Goal: Information Seeking & Learning: Learn about a topic

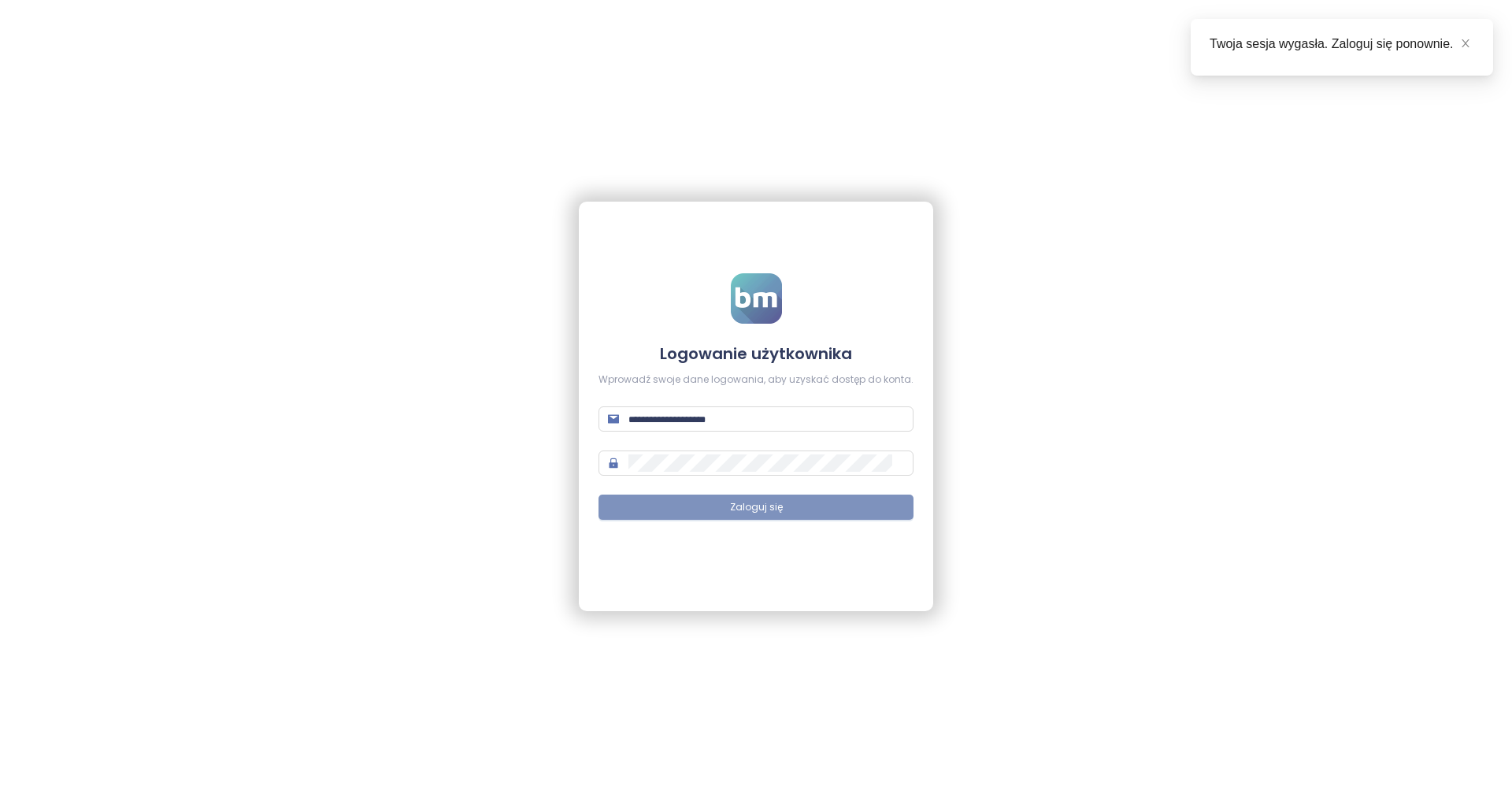
type input "**********"
click at [824, 512] on button "Zaloguj się" at bounding box center [756, 506] width 315 height 25
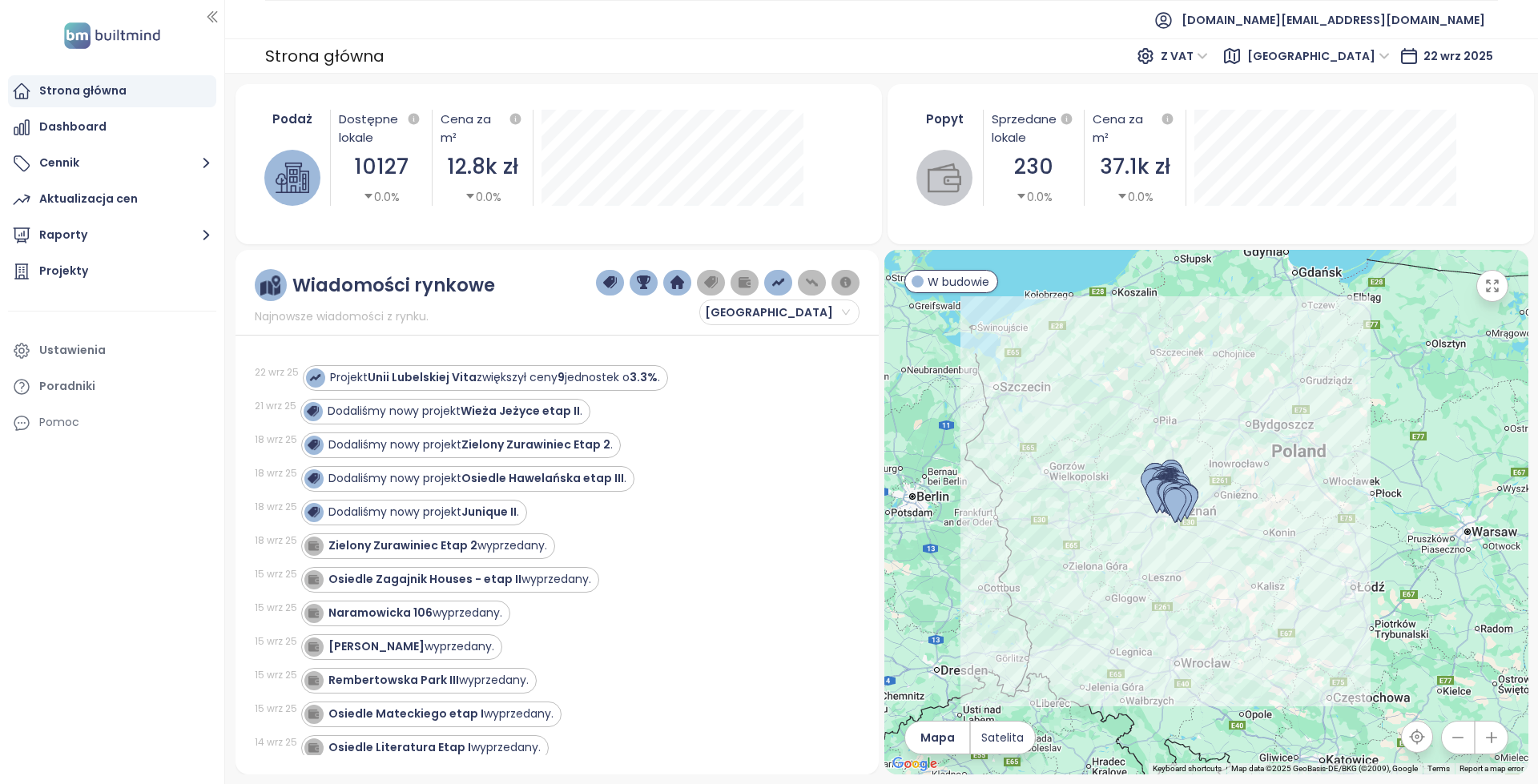
click at [1366, 63] on span "[GEOGRAPHIC_DATA]" at bounding box center [1318, 55] width 142 height 24
click at [1359, 61] on span "[GEOGRAPHIC_DATA]" at bounding box center [1318, 55] width 142 height 24
click at [1355, 27] on span "[DOMAIN_NAME][EMAIL_ADDRESS][DOMAIN_NAME]" at bounding box center [1333, 20] width 303 height 39
click at [346, 27] on ul "[DOMAIN_NAME][EMAIL_ADDRESS][DOMAIN_NAME]" at bounding box center [881, 19] width 1233 height 40
click at [1372, 61] on span "[GEOGRAPHIC_DATA]" at bounding box center [1318, 55] width 142 height 24
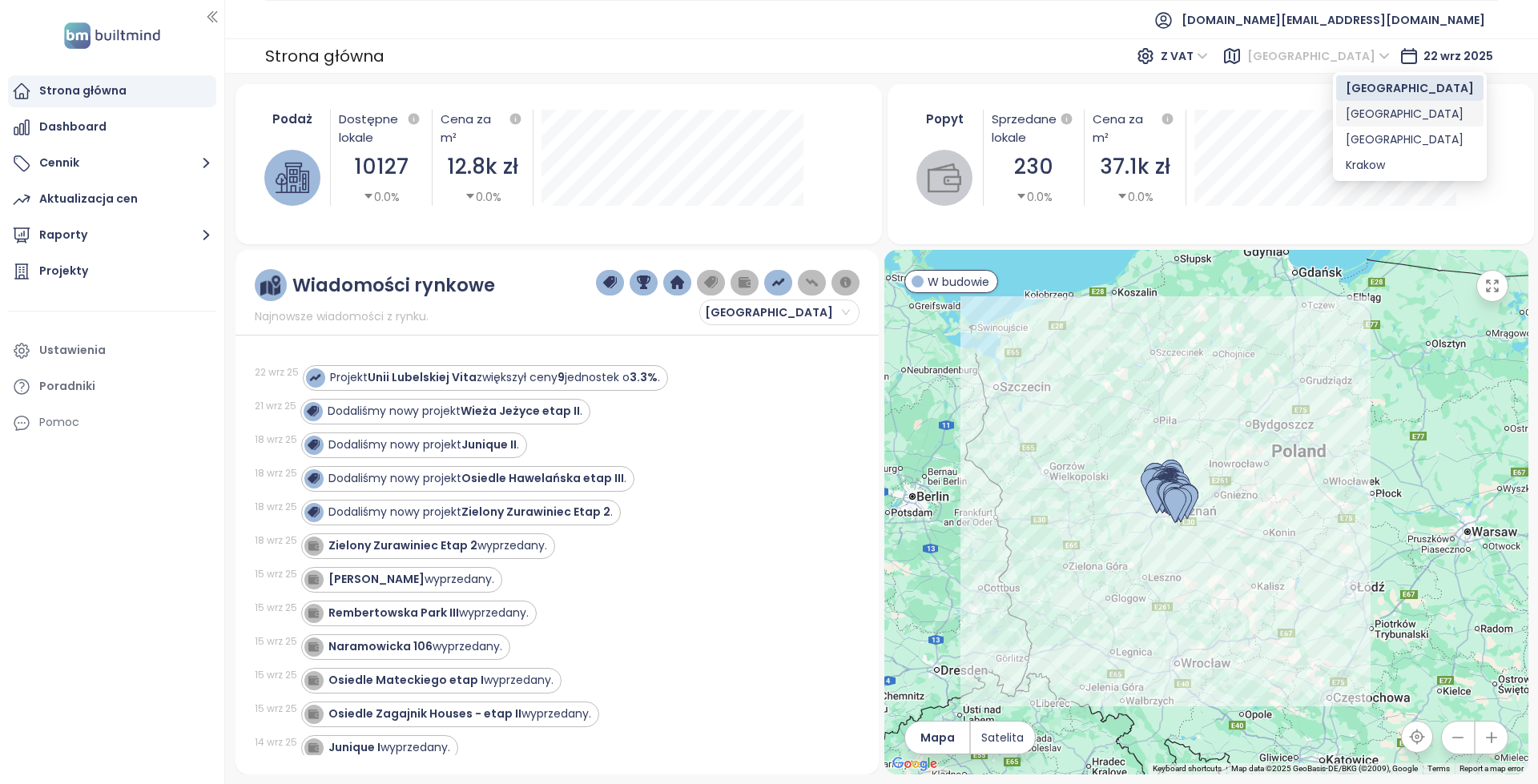
click at [1369, 116] on div "[GEOGRAPHIC_DATA]" at bounding box center [1409, 113] width 128 height 17
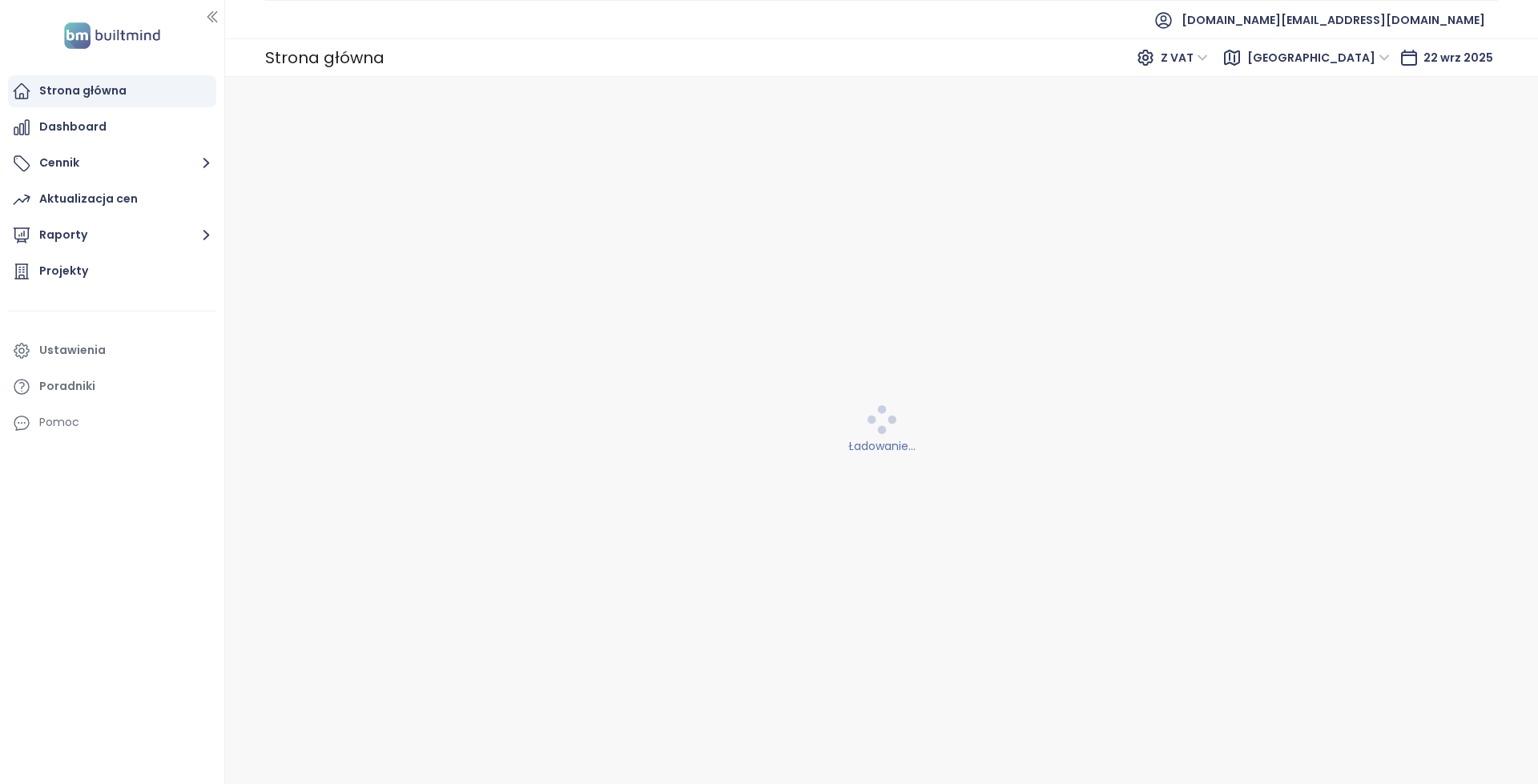
click at [1366, 62] on span "[GEOGRAPHIC_DATA]" at bounding box center [1318, 57] width 142 height 24
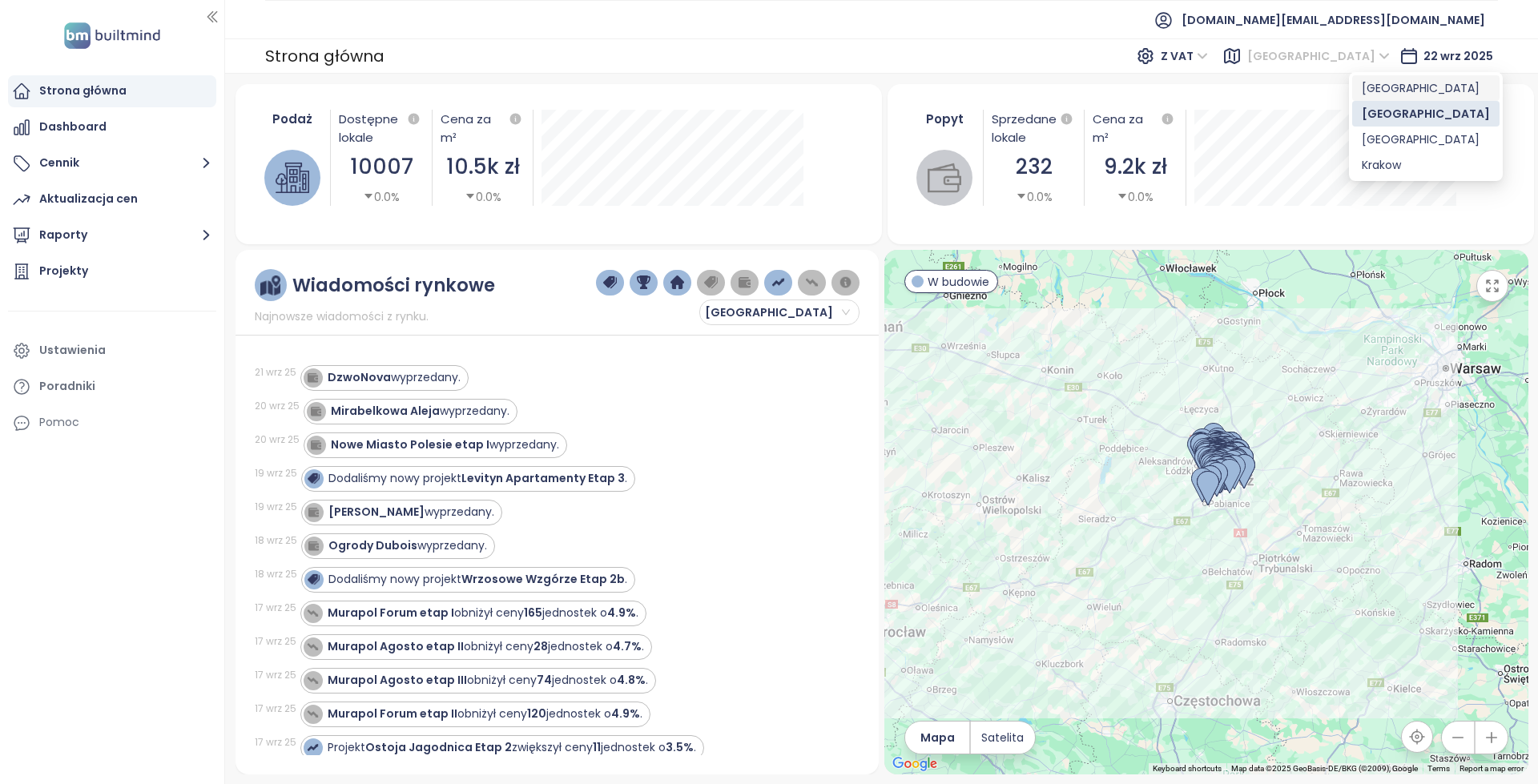
click at [1399, 90] on div "[GEOGRAPHIC_DATA]" at bounding box center [1426, 88] width 128 height 17
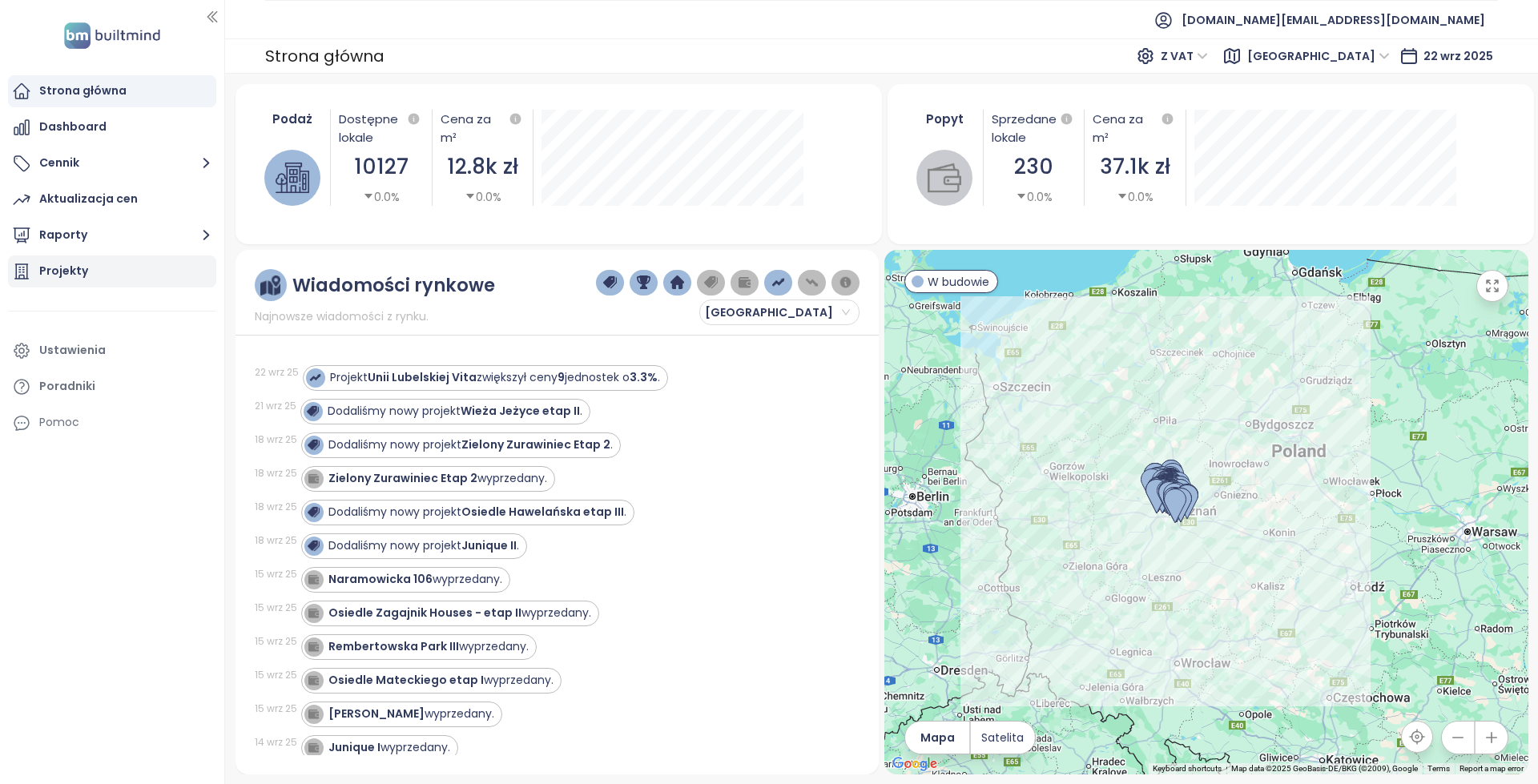
click at [119, 279] on div "Projekty" at bounding box center [111, 271] width 208 height 32
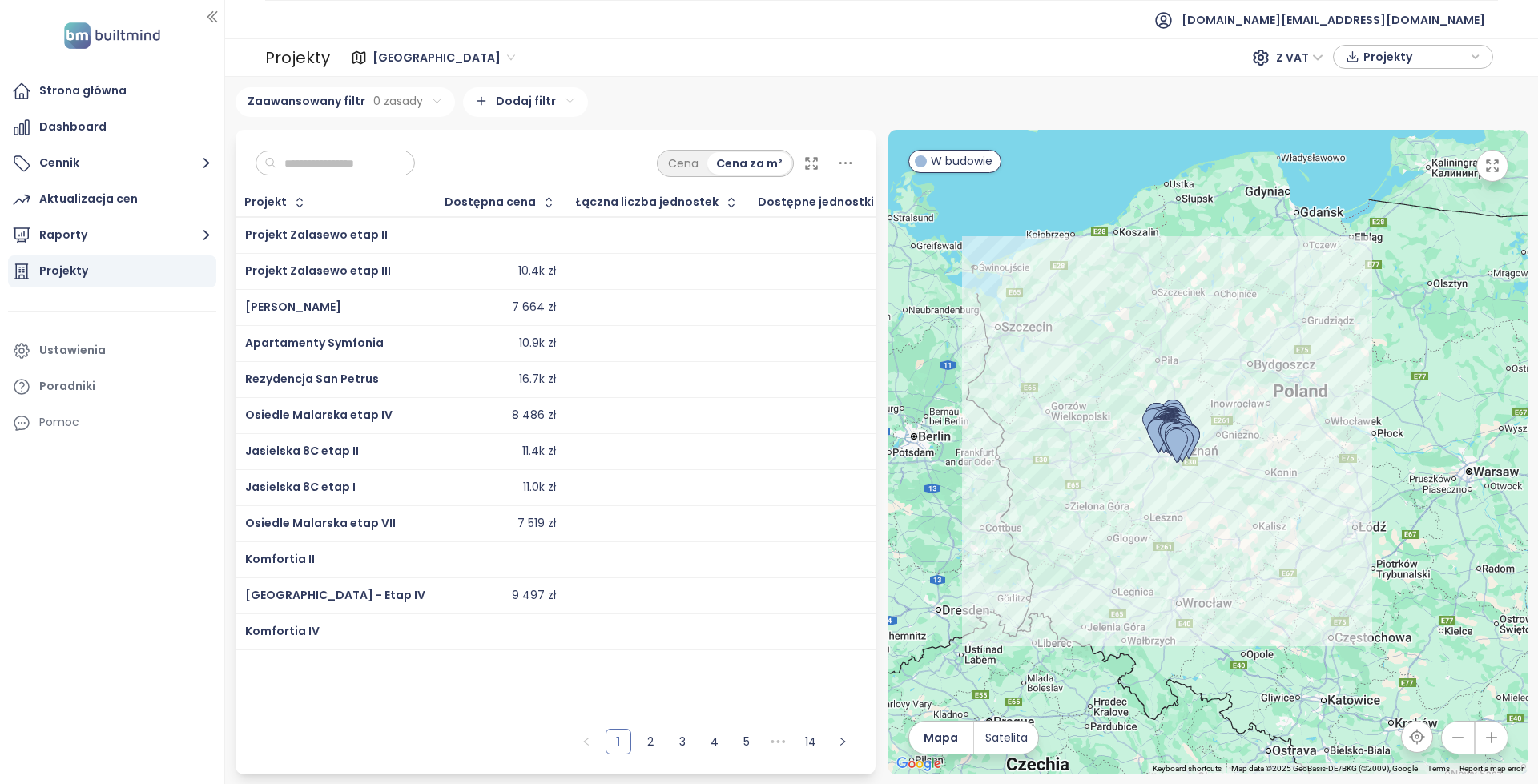
click at [396, 60] on span "[GEOGRAPHIC_DATA]" at bounding box center [444, 57] width 142 height 24
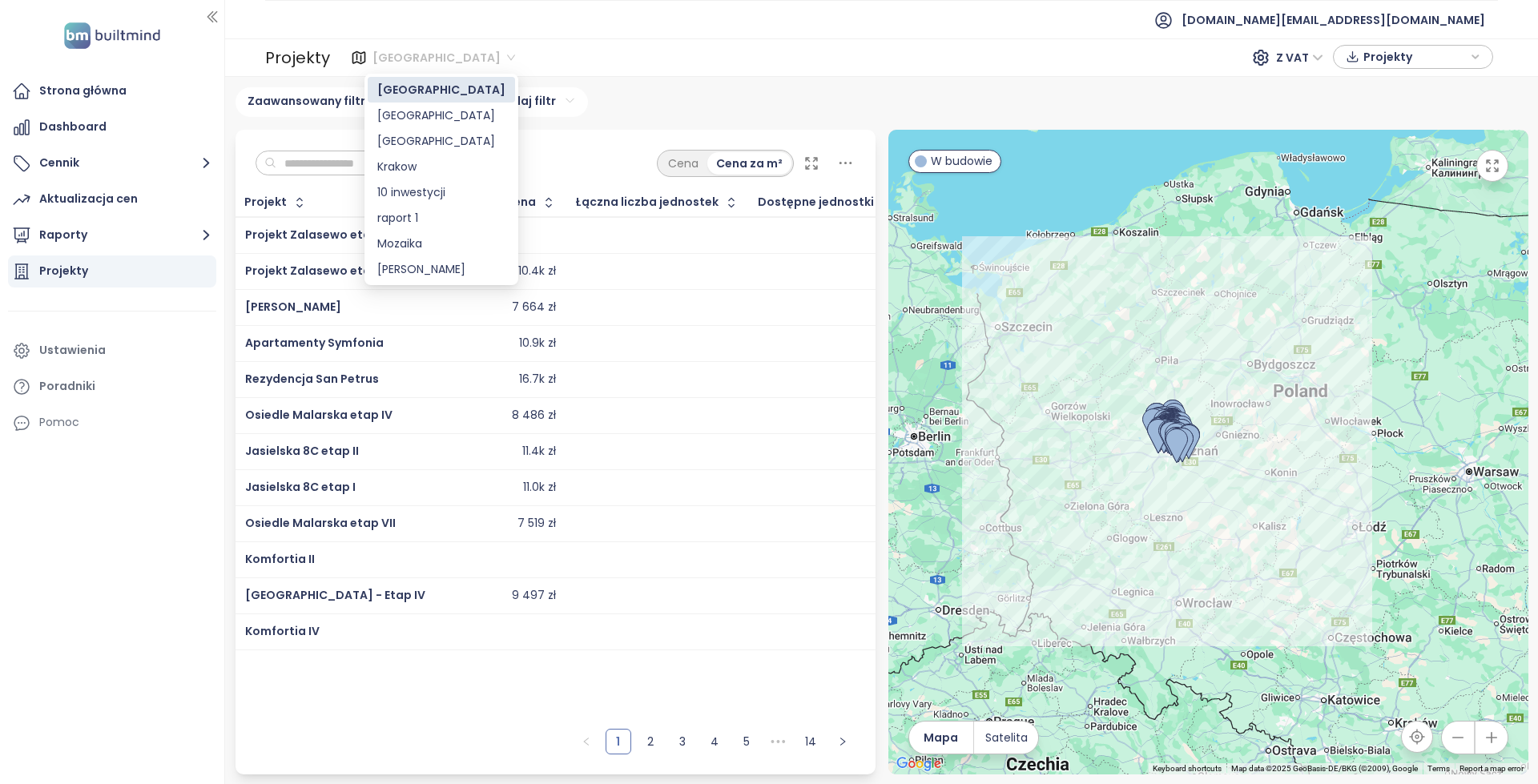
drag, startPoint x: 571, startPoint y: 47, endPoint x: 576, endPoint y: 58, distance: 12.1
click at [572, 48] on div "Poznań Z VAT Projekty" at bounding box center [914, 57] width 1158 height 25
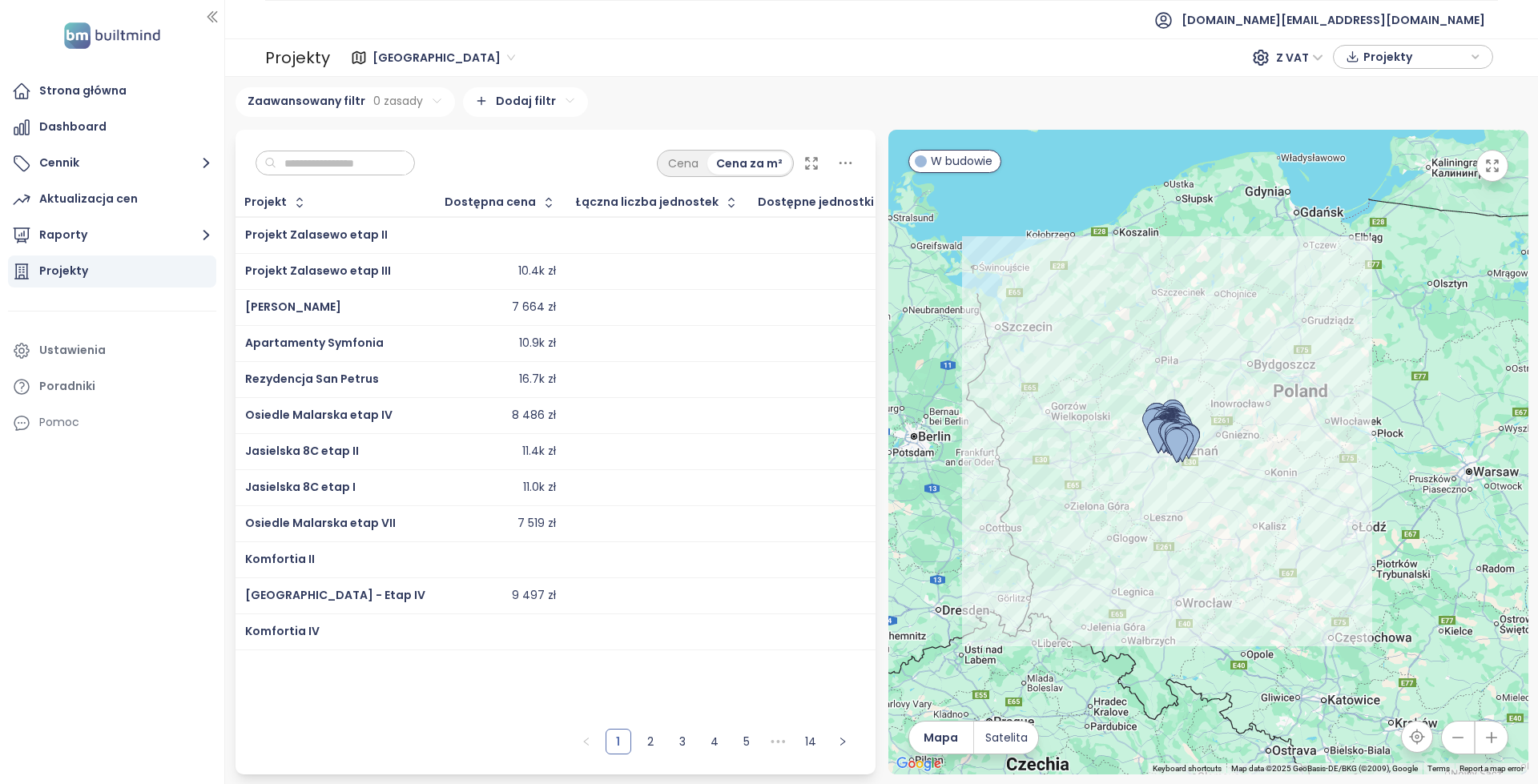
click at [406, 166] on input "text" at bounding box center [341, 163] width 130 height 24
paste input "**********"
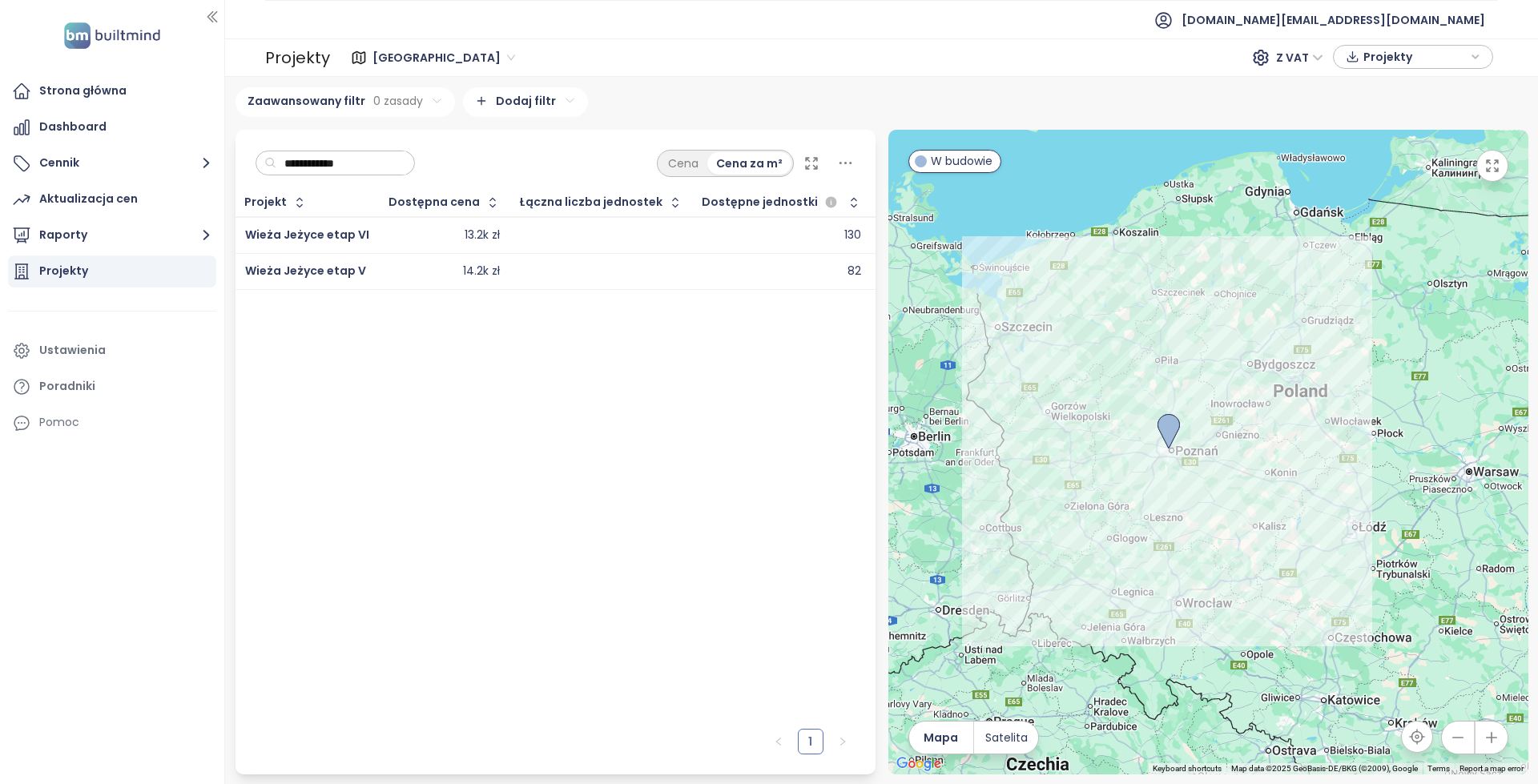
type input "**********"
click at [412, 232] on div "13.2k zł" at bounding box center [445, 235] width 110 height 19
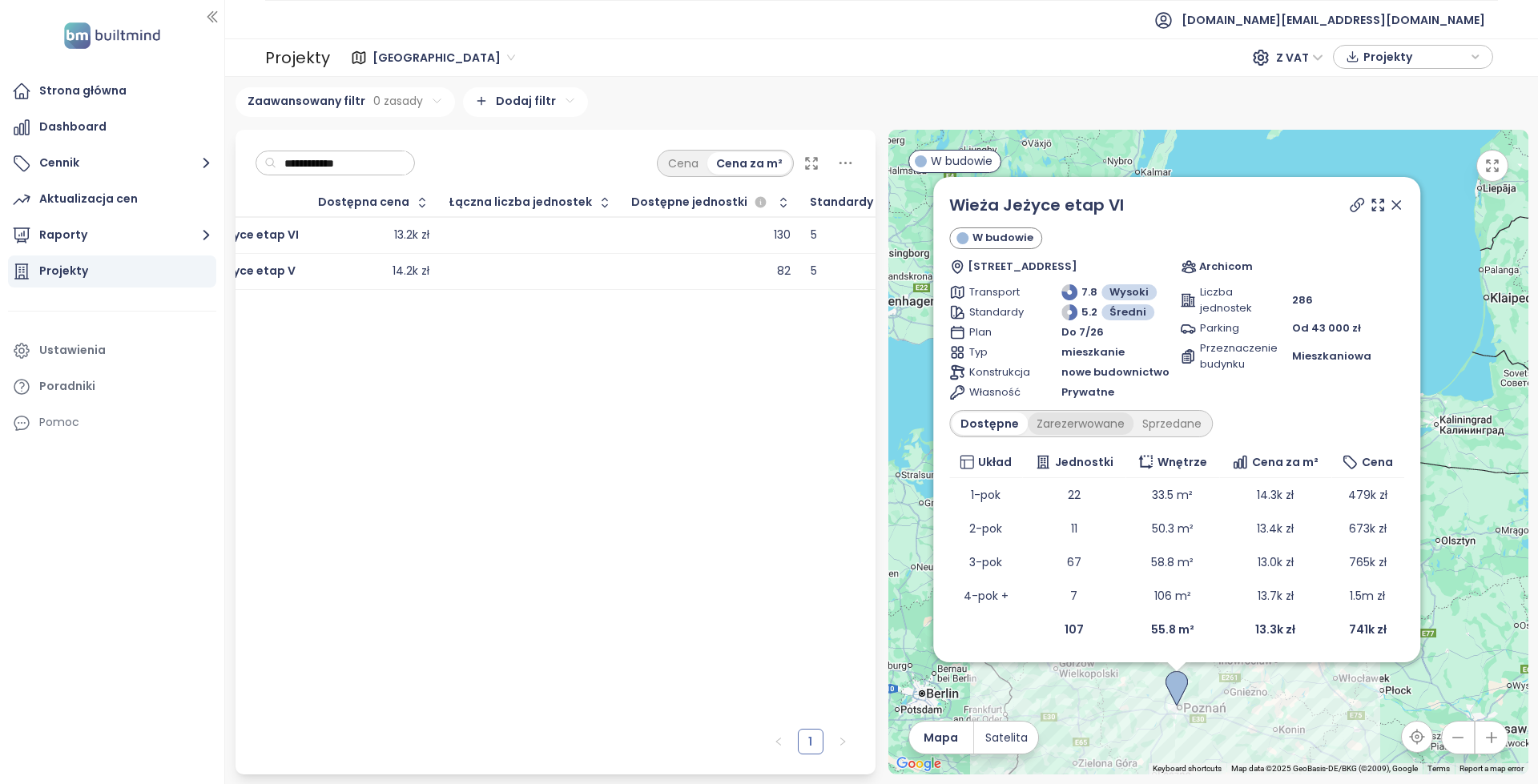
click at [1052, 421] on div "Zarezerwowane" at bounding box center [1080, 423] width 106 height 22
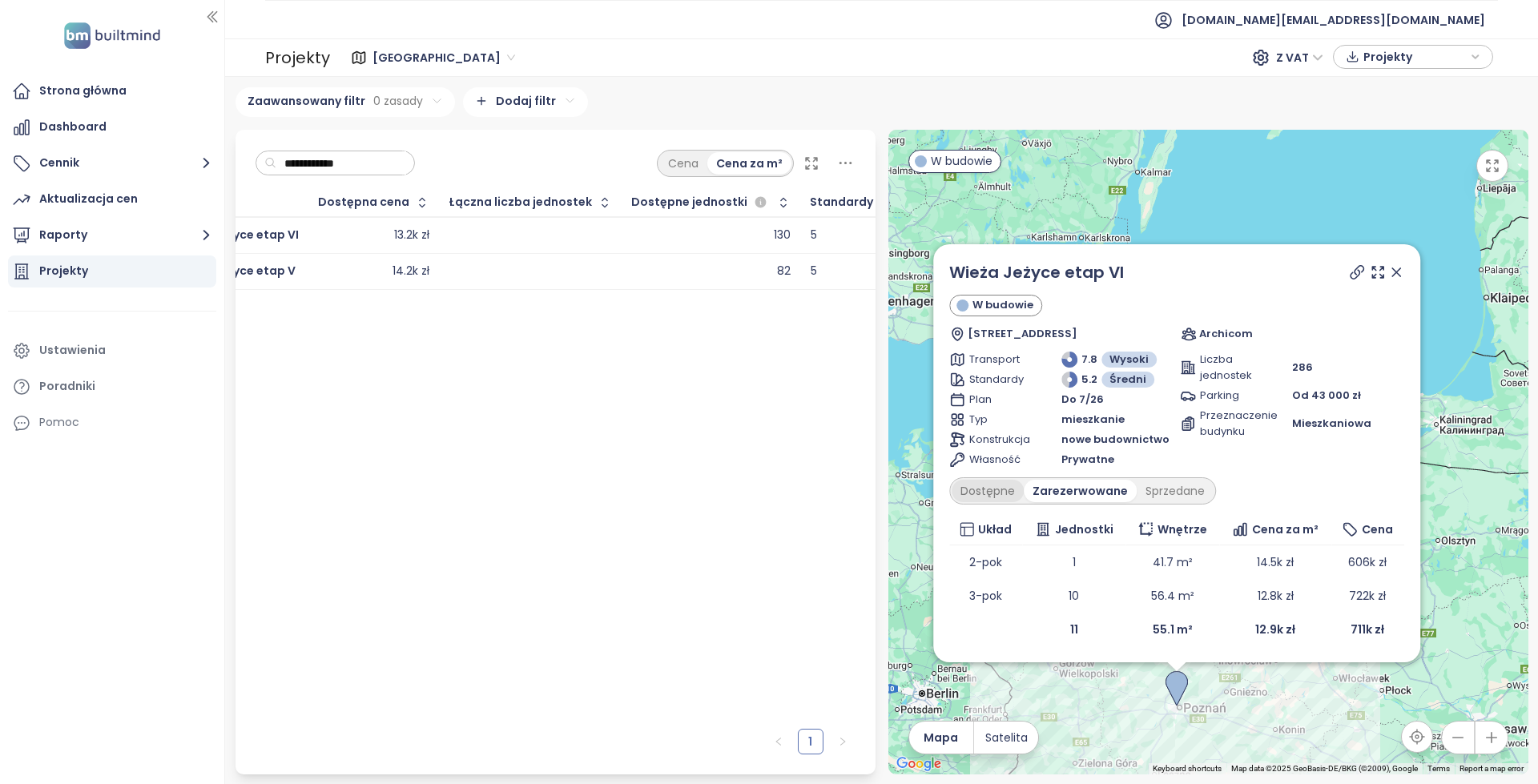
click at [985, 482] on div "Dostępne" at bounding box center [987, 490] width 72 height 22
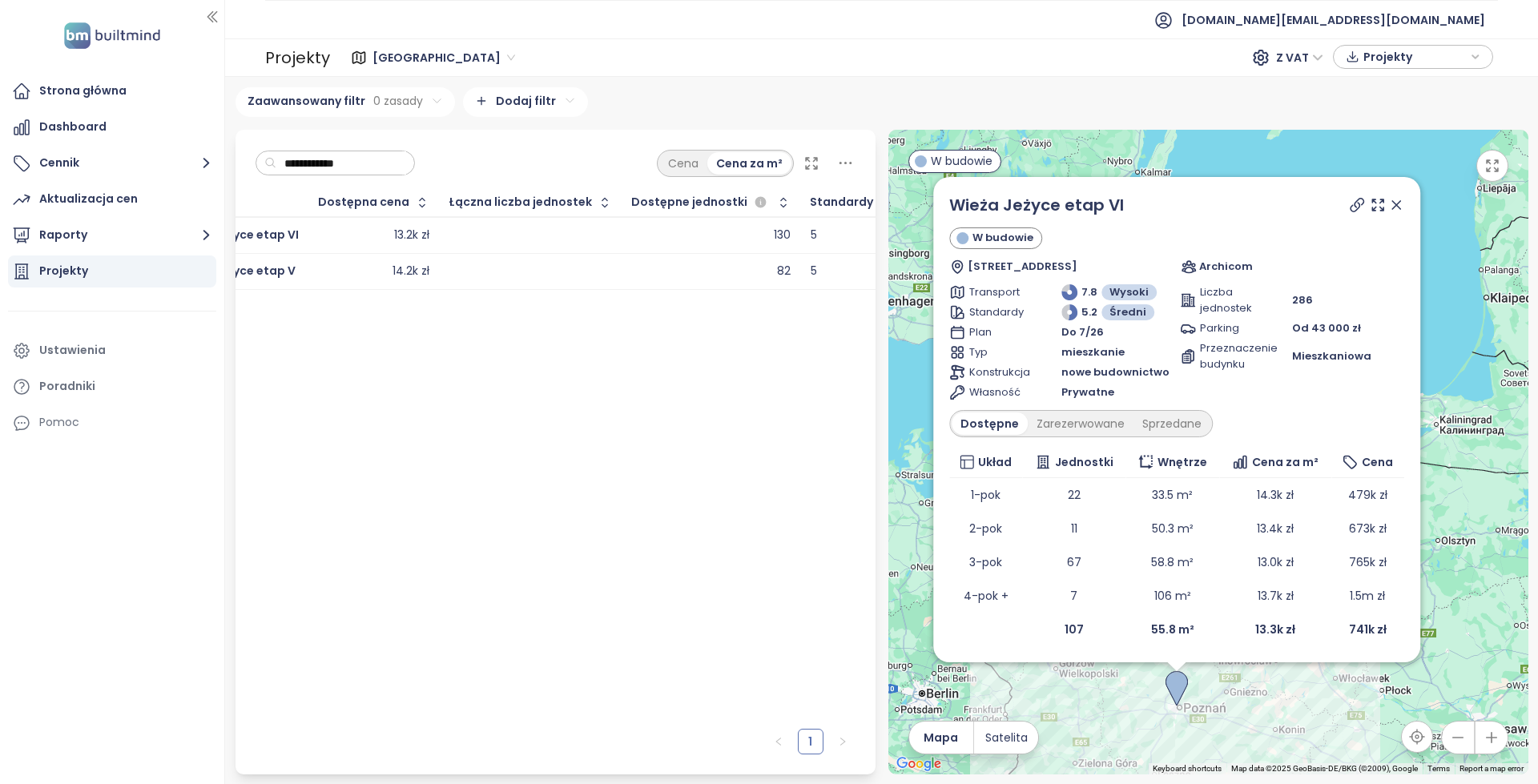
click at [1393, 203] on icon at bounding box center [1396, 204] width 16 height 16
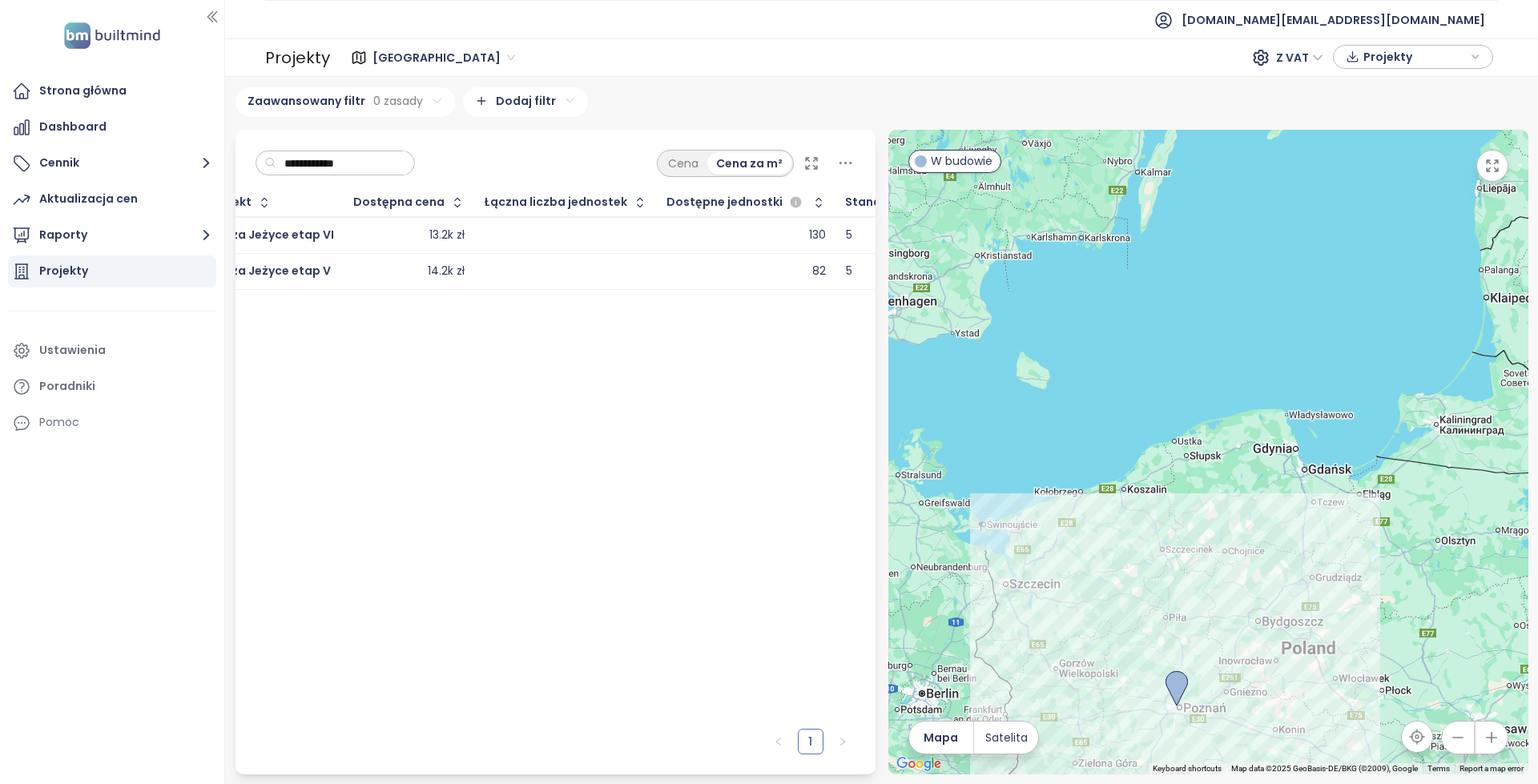
scroll to position [0, 0]
click at [636, 233] on div at bounding box center [601, 235] width 163 height 19
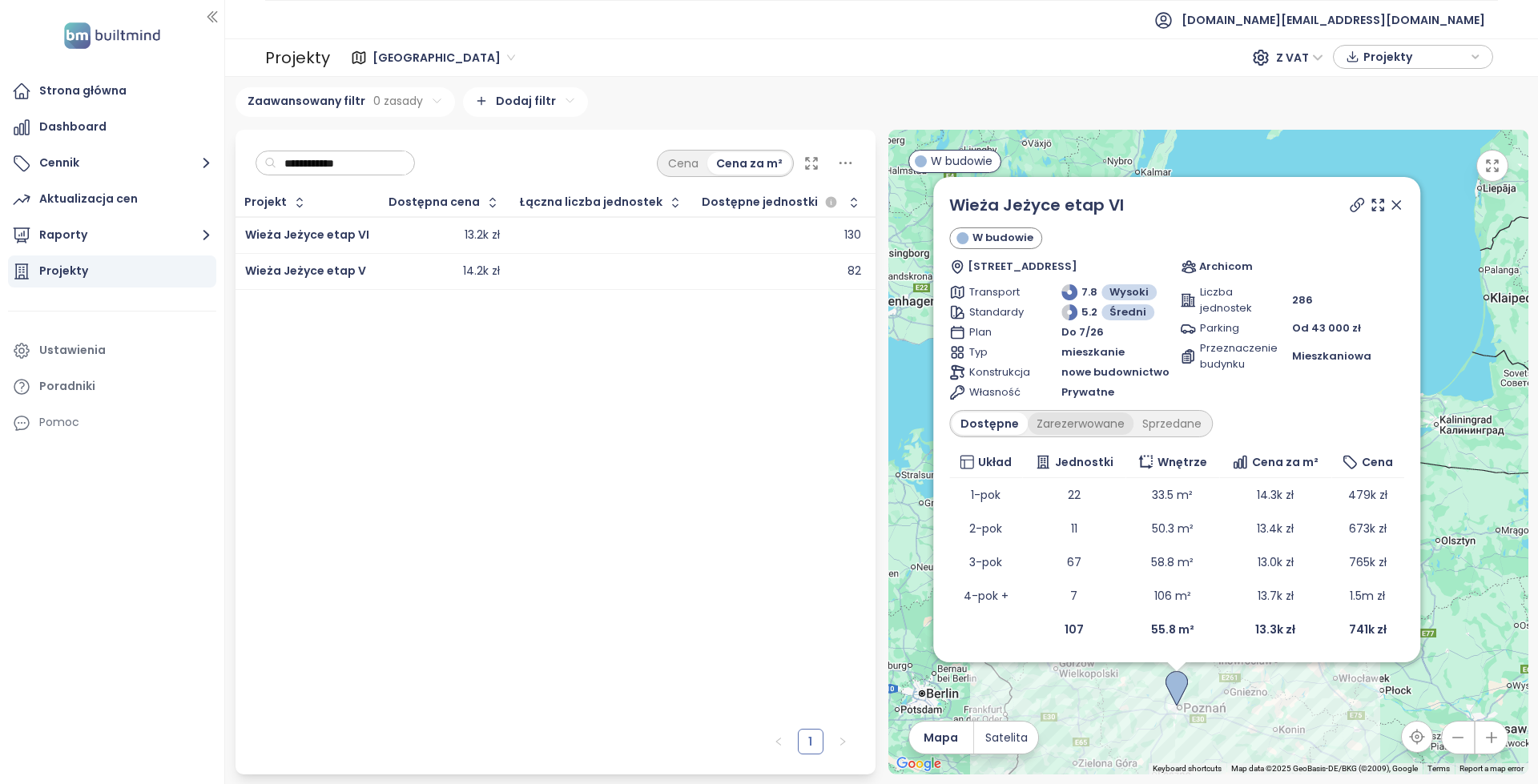
click at [1092, 433] on div "Zarezerwowane" at bounding box center [1080, 423] width 106 height 22
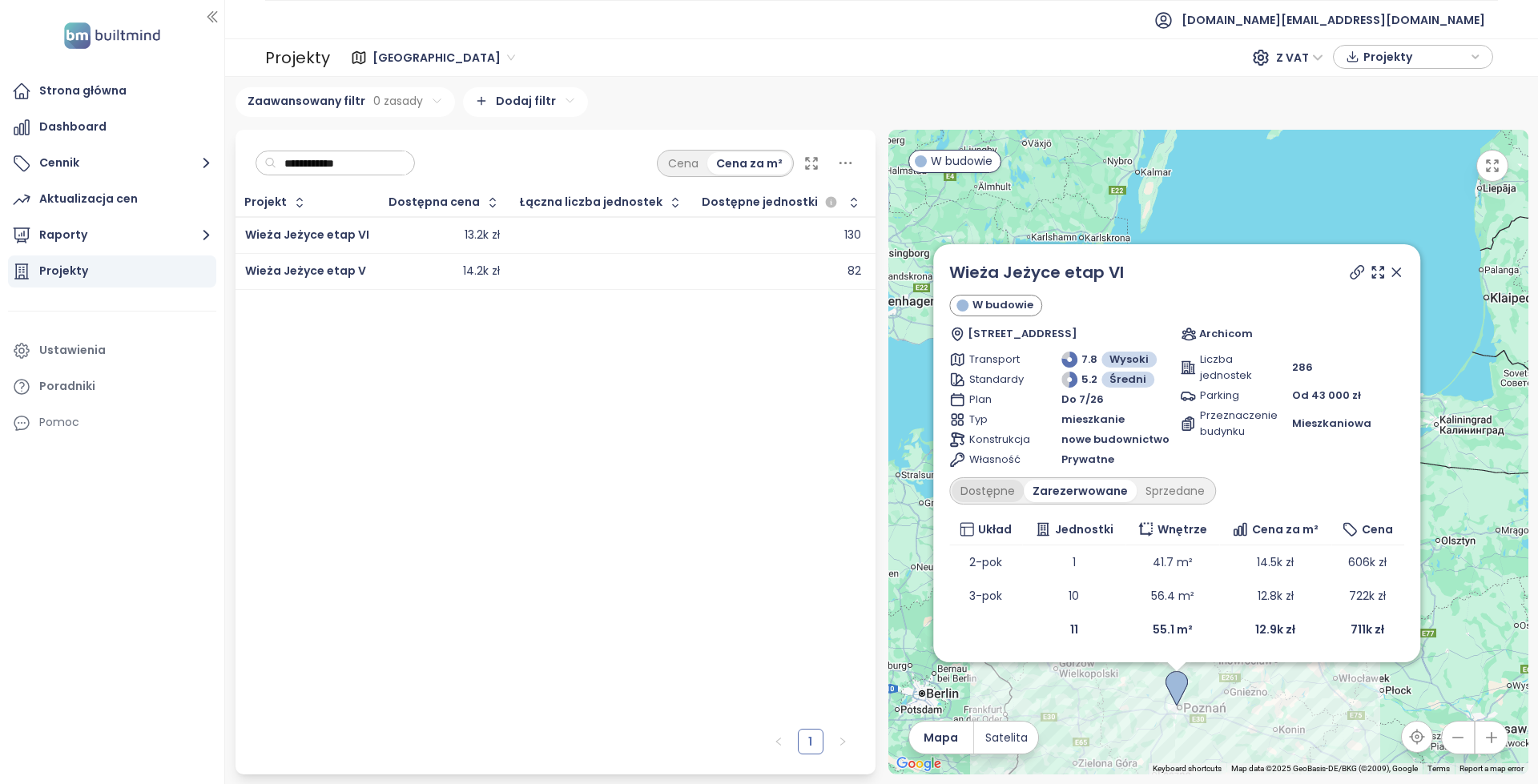
click at [979, 494] on div "Dostępne" at bounding box center [987, 490] width 72 height 22
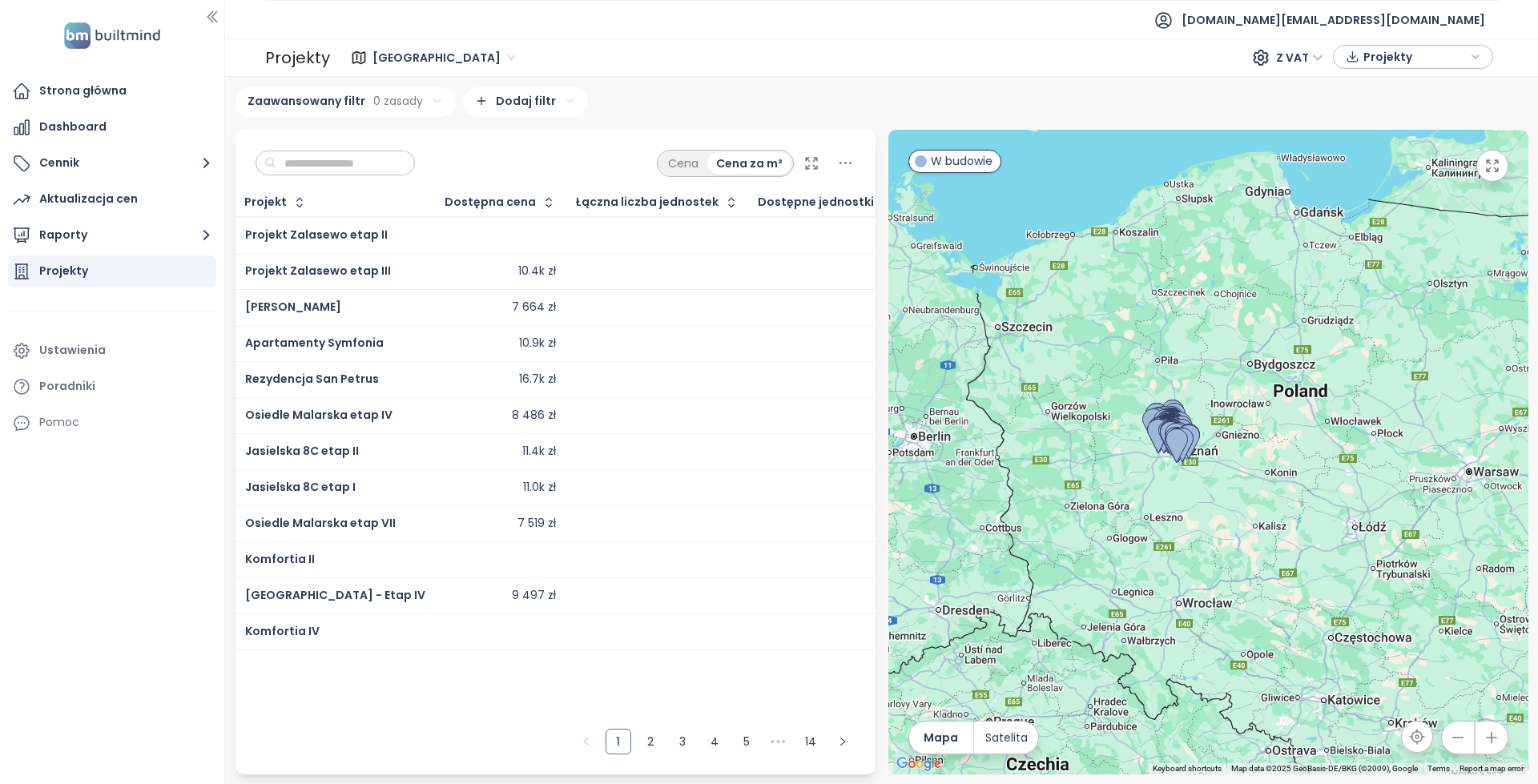
scroll to position [0, 96]
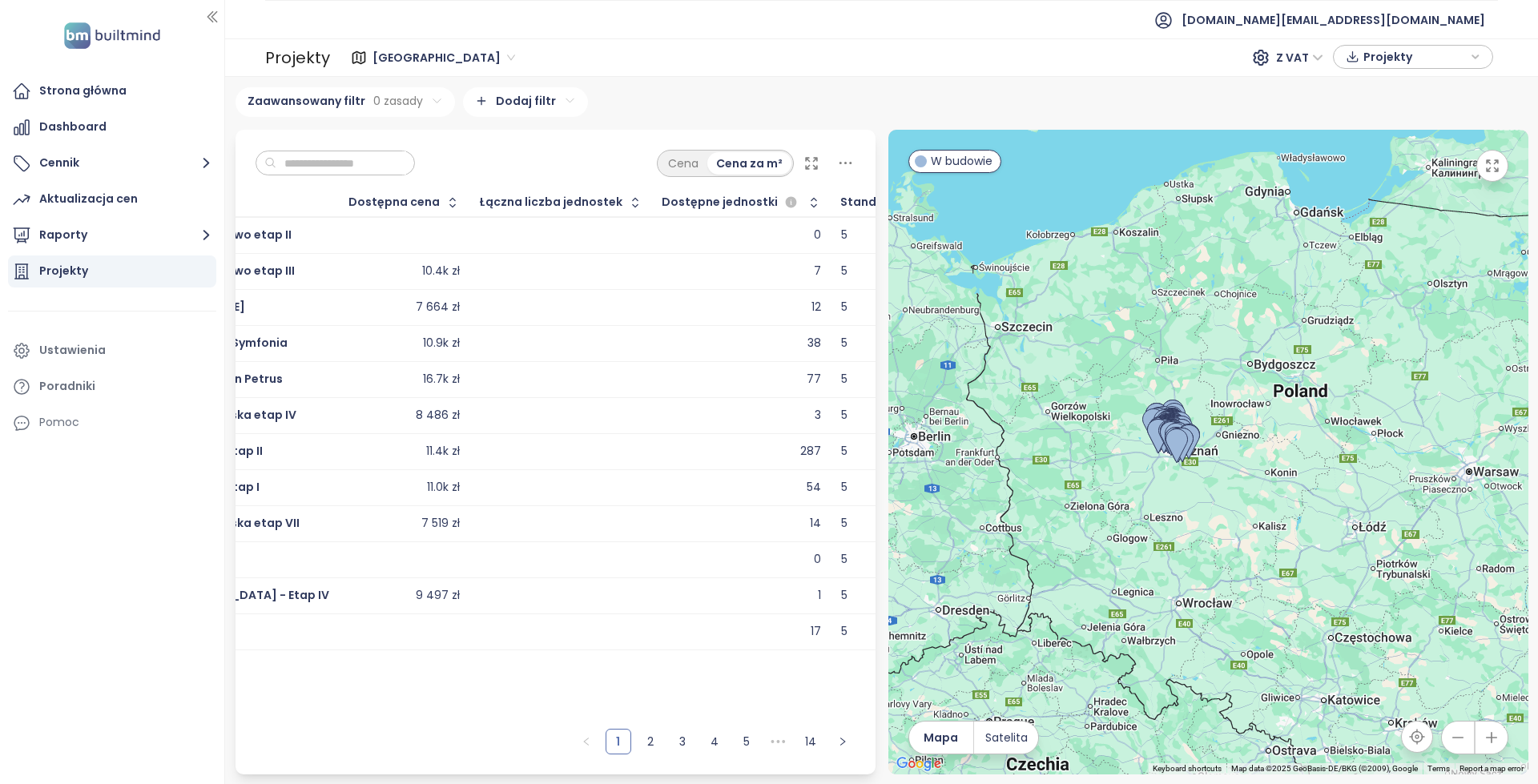
click at [707, 206] on span "Dostępne jednostki" at bounding box center [720, 201] width 116 height 11
click at [806, 210] on icon "button" at bounding box center [814, 202] width 16 height 16
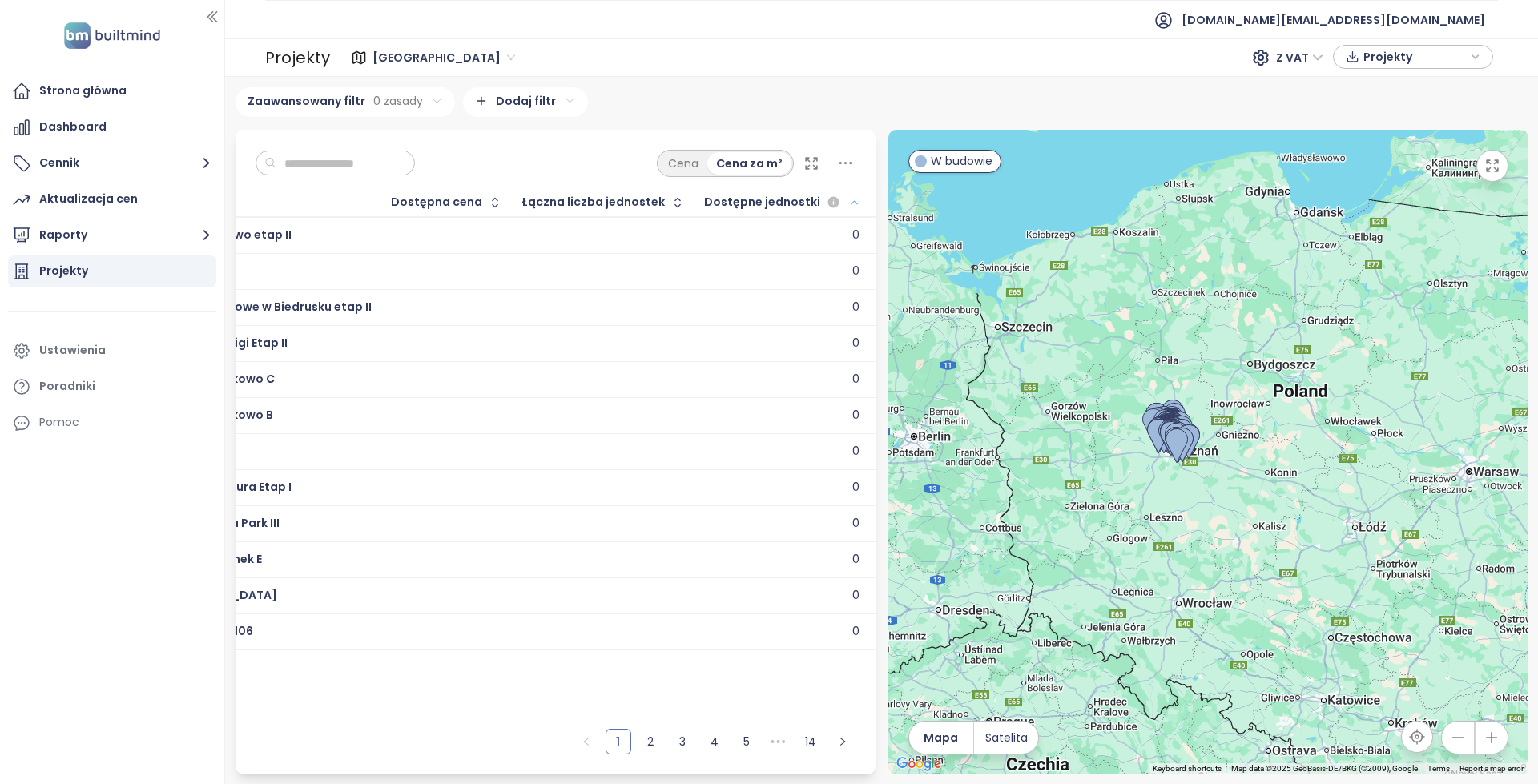
click at [848, 200] on icon "button" at bounding box center [854, 202] width 12 height 19
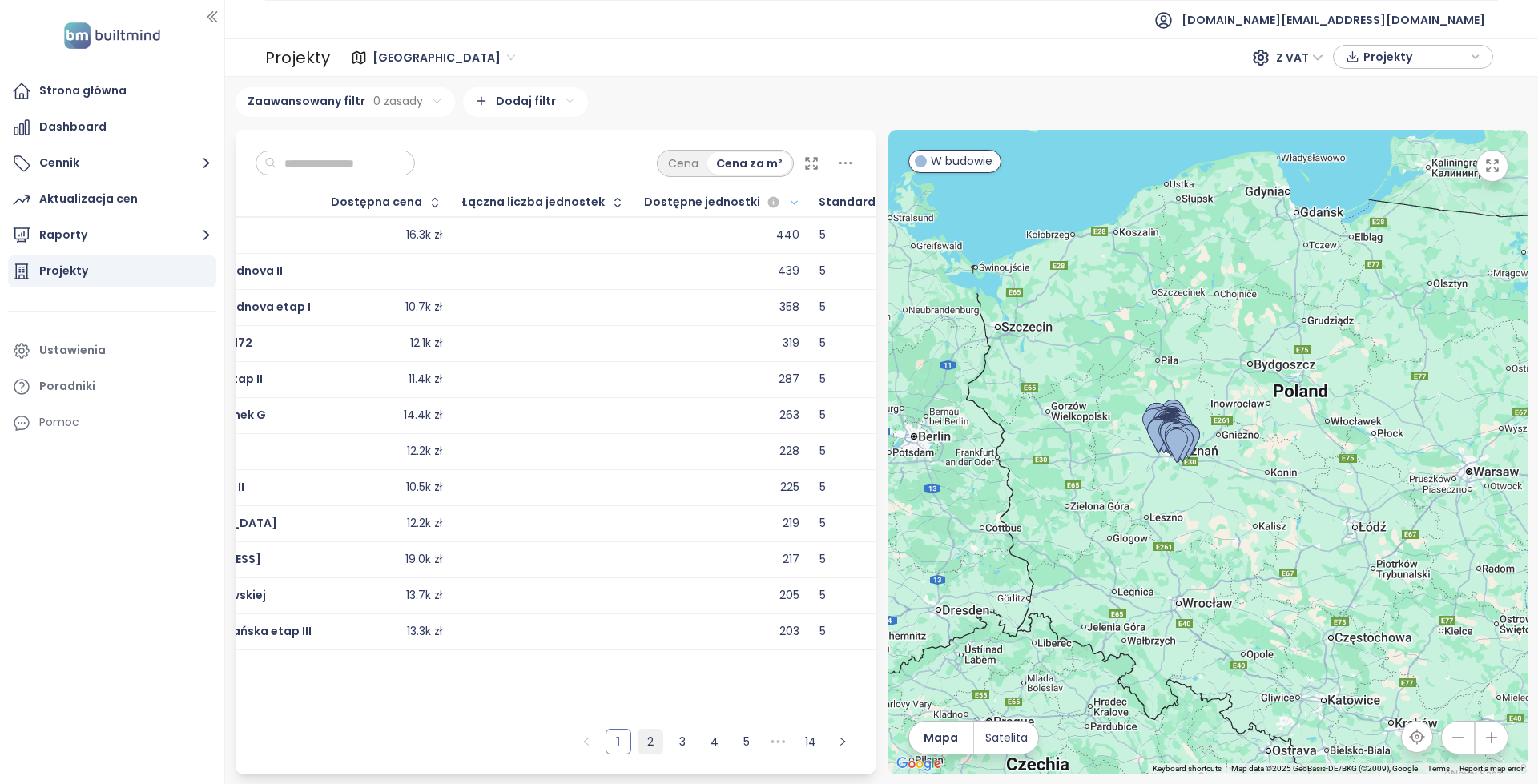
click at [647, 747] on link "2" at bounding box center [650, 740] width 24 height 24
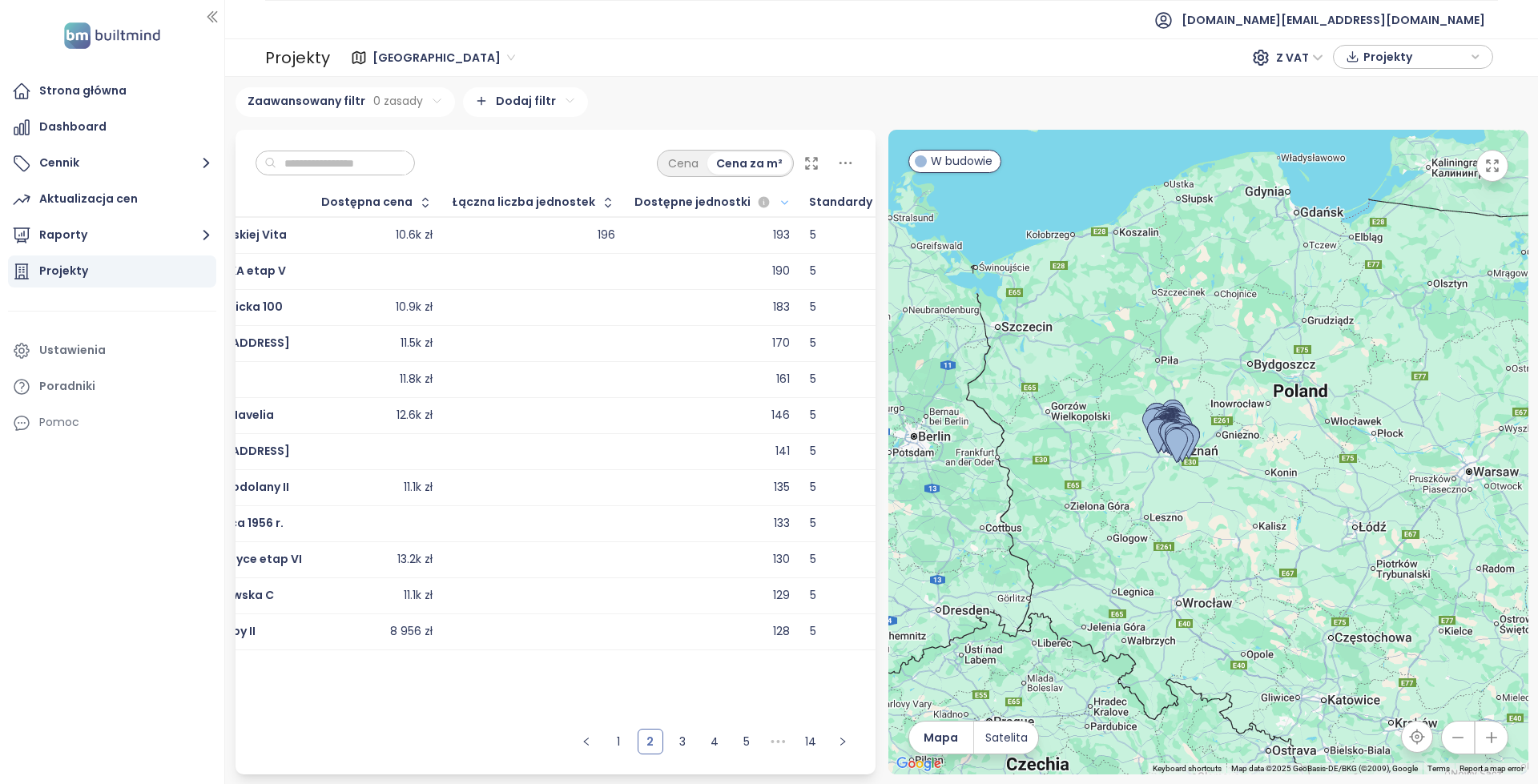
click at [672, 632] on div "128" at bounding box center [713, 632] width 155 height 19
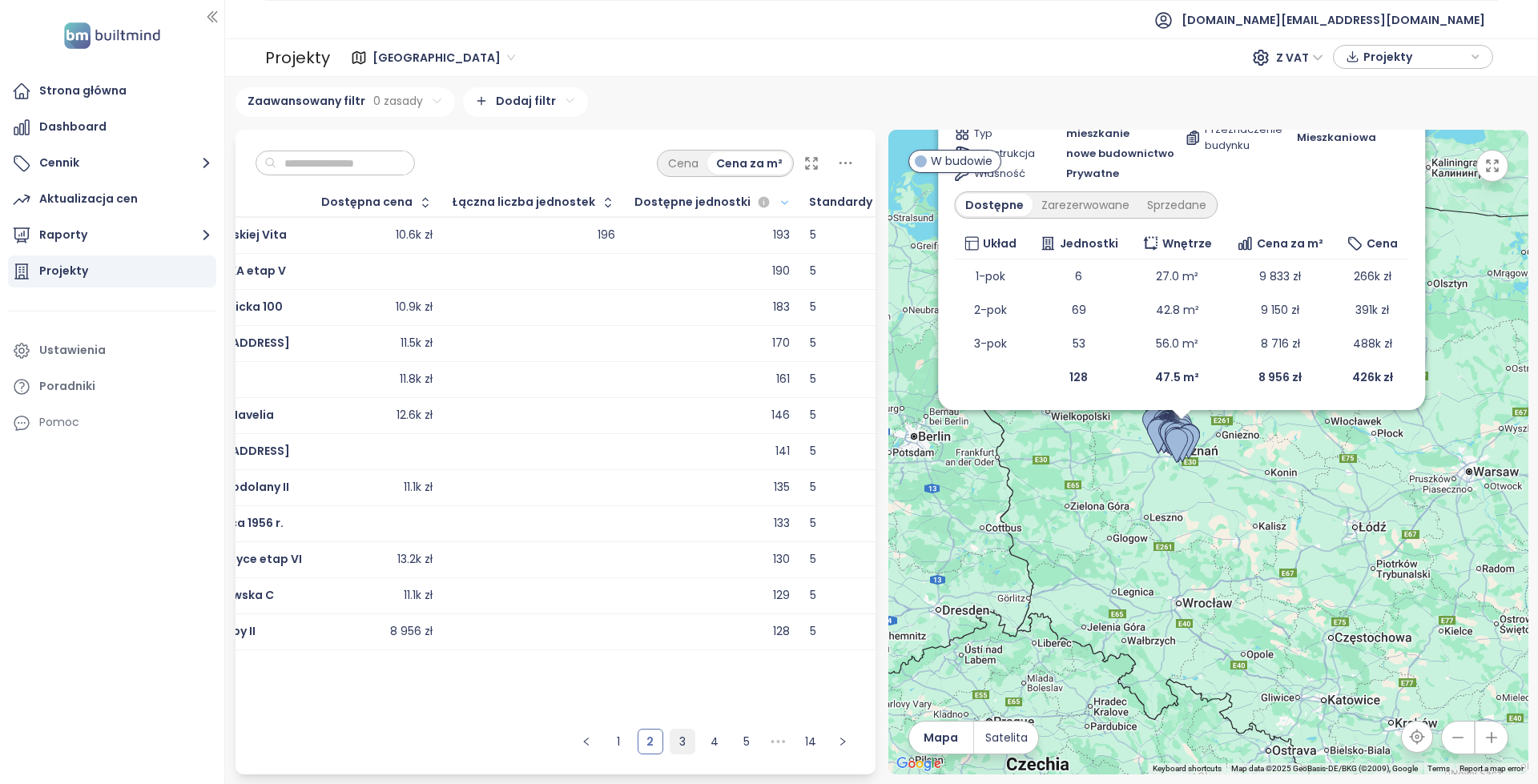
scroll to position [0, 67]
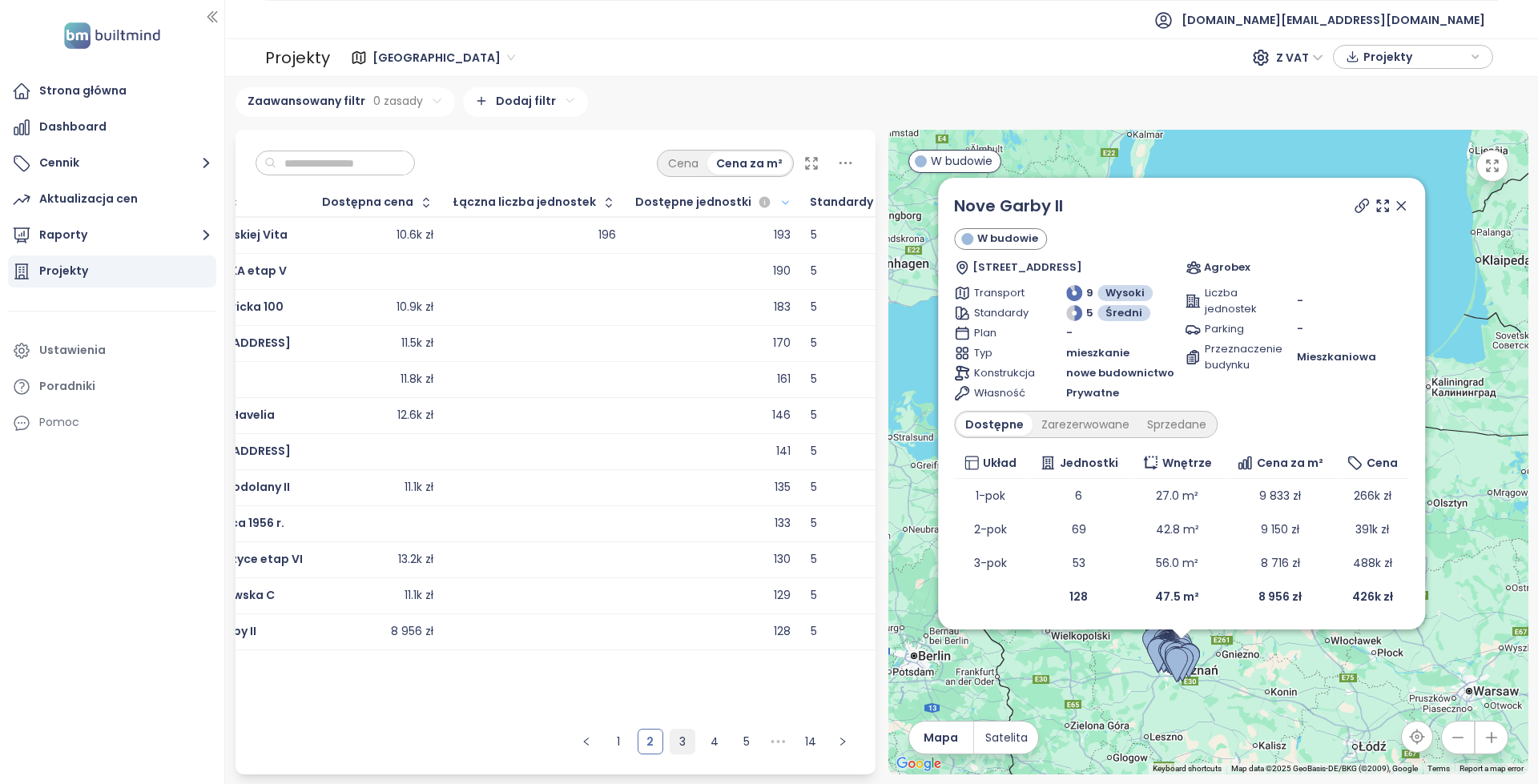
click at [687, 742] on link "3" at bounding box center [682, 740] width 24 height 24
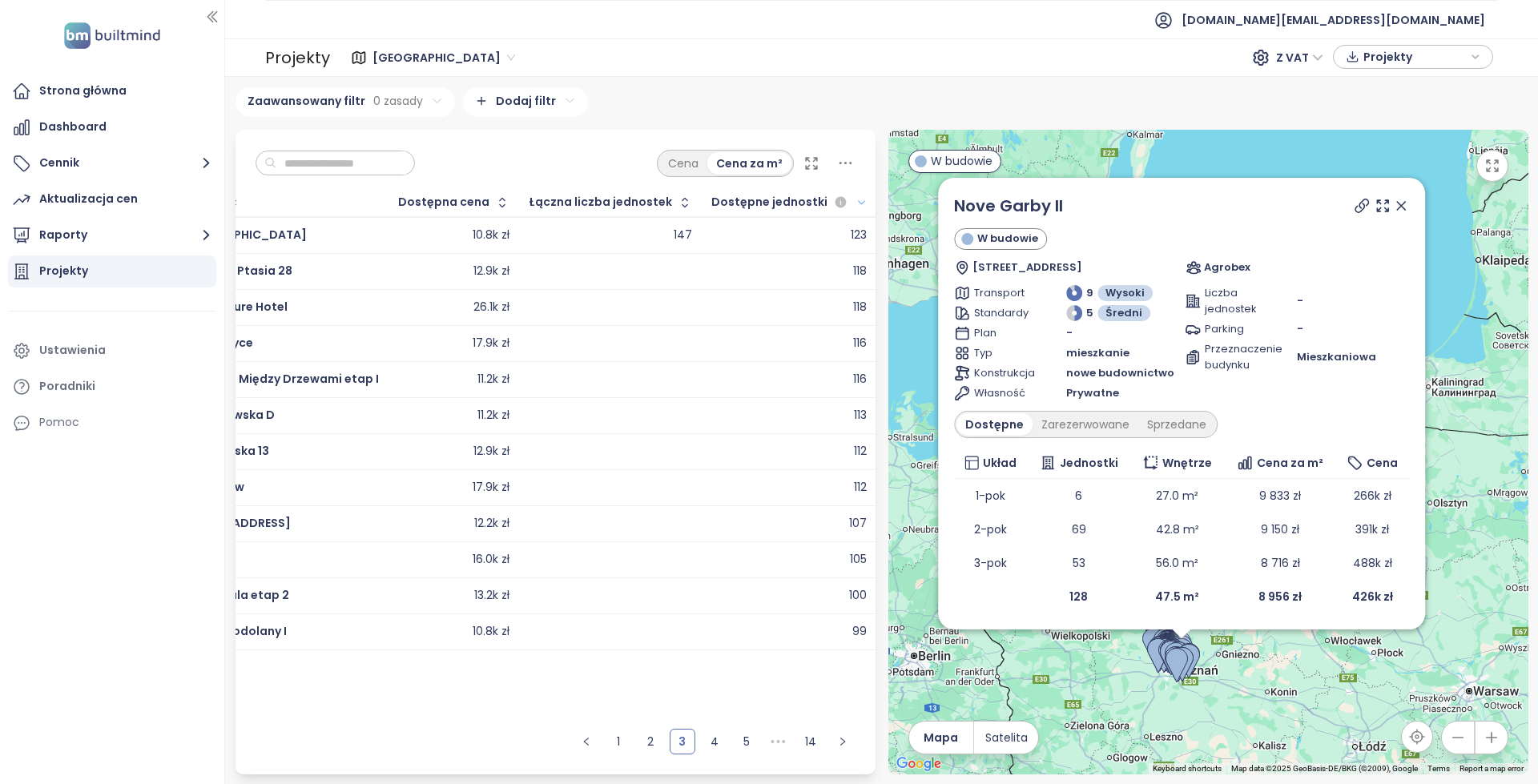
click at [793, 270] on div "118" at bounding box center [789, 271] width 155 height 19
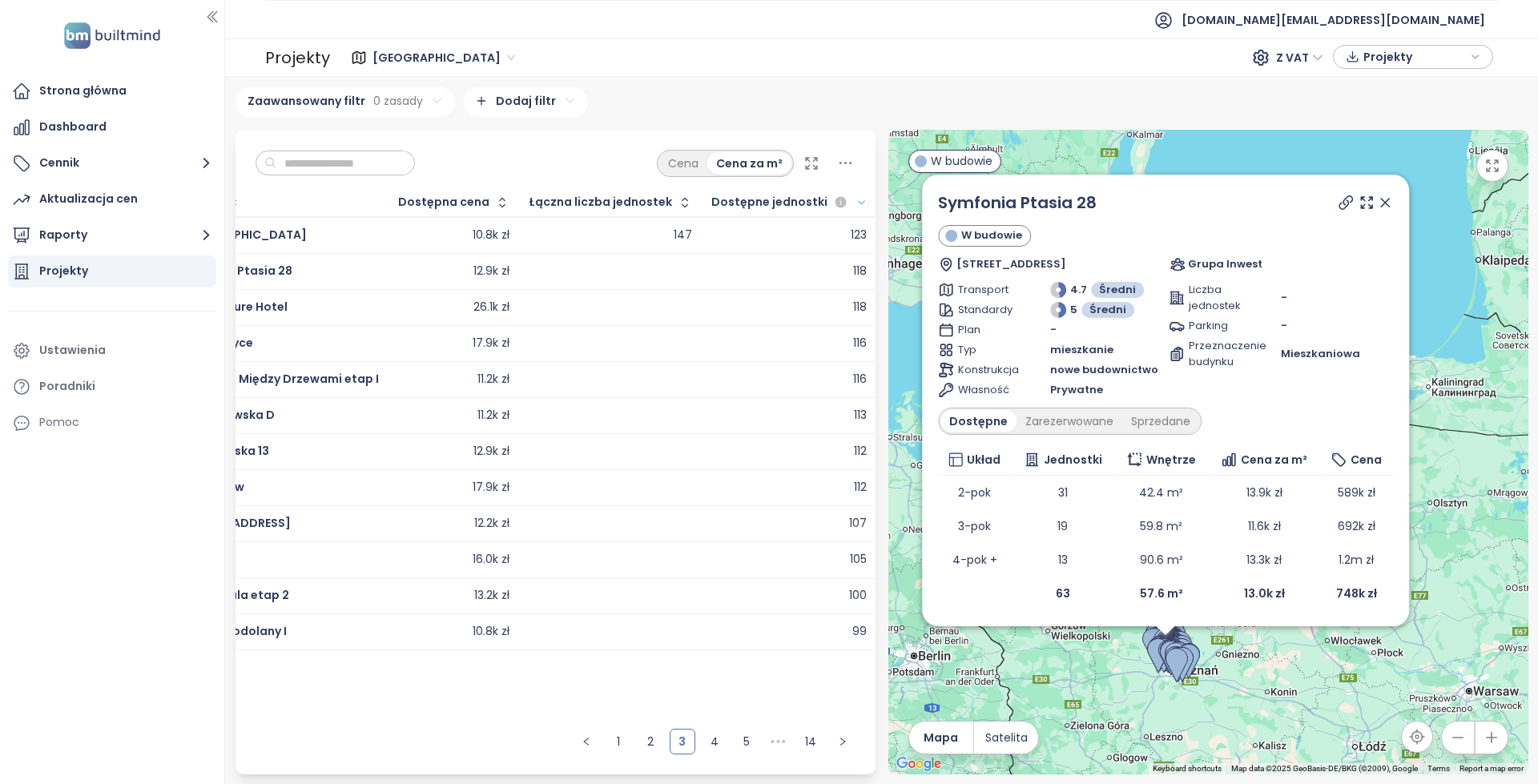
drag, startPoint x: 557, startPoint y: 667, endPoint x: 508, endPoint y: 668, distance: 49.0
click at [507, 669] on div "Projekt Dostępna cena Łączna liczba jednostek Dostępne jednostki Standardy Grun…" at bounding box center [555, 454] width 640 height 531
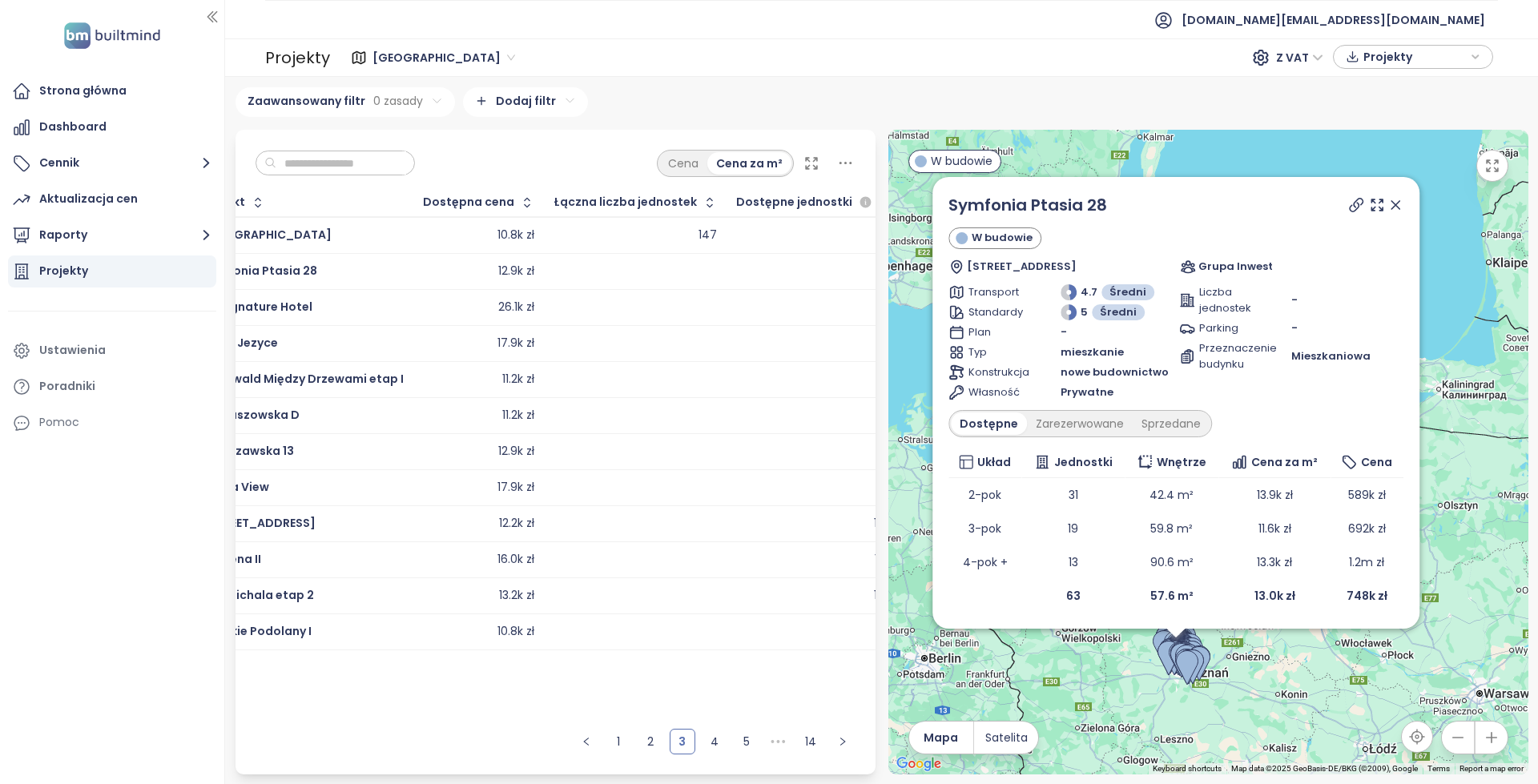
scroll to position [0, 0]
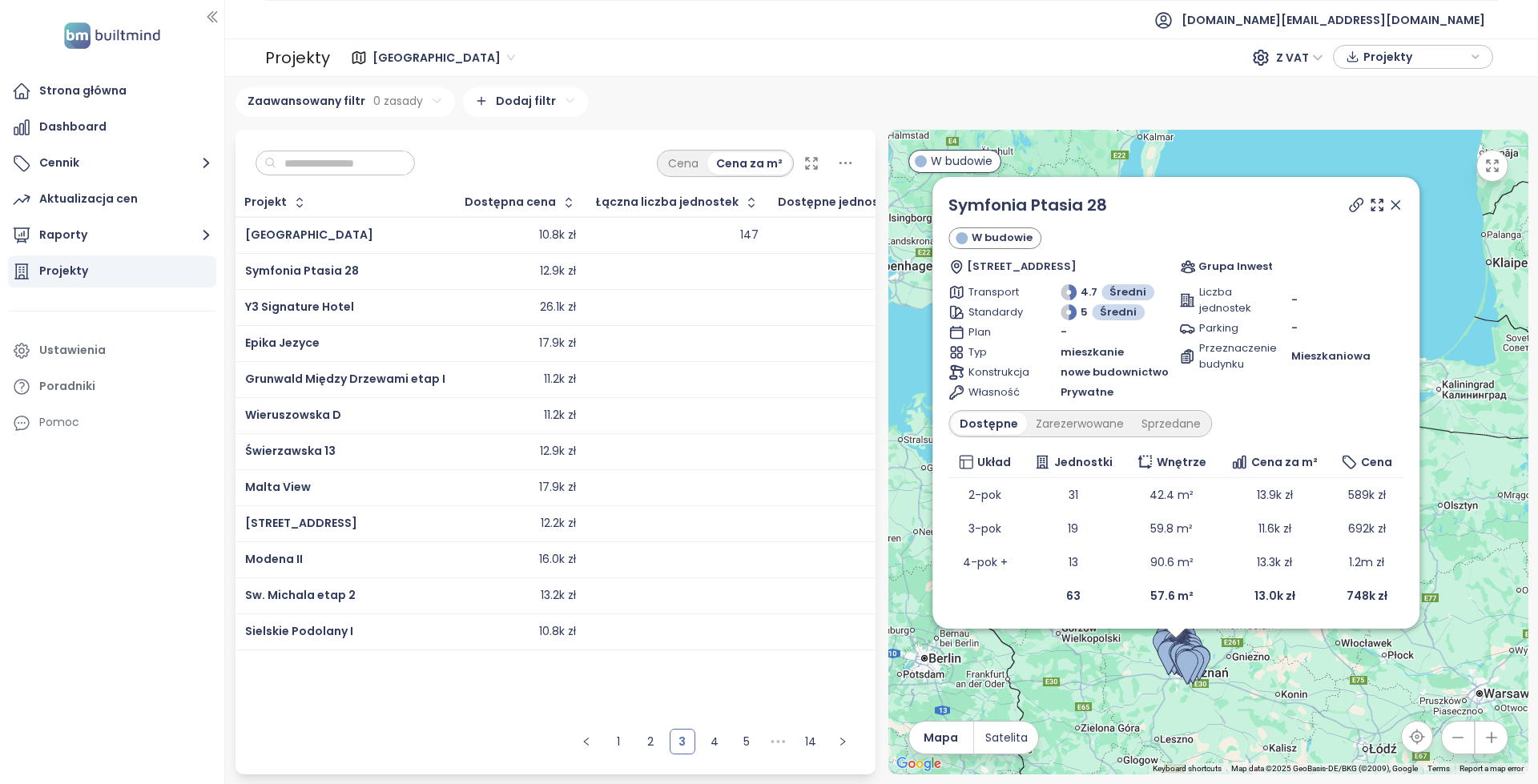
click at [656, 320] on td at bounding box center [677, 307] width 183 height 36
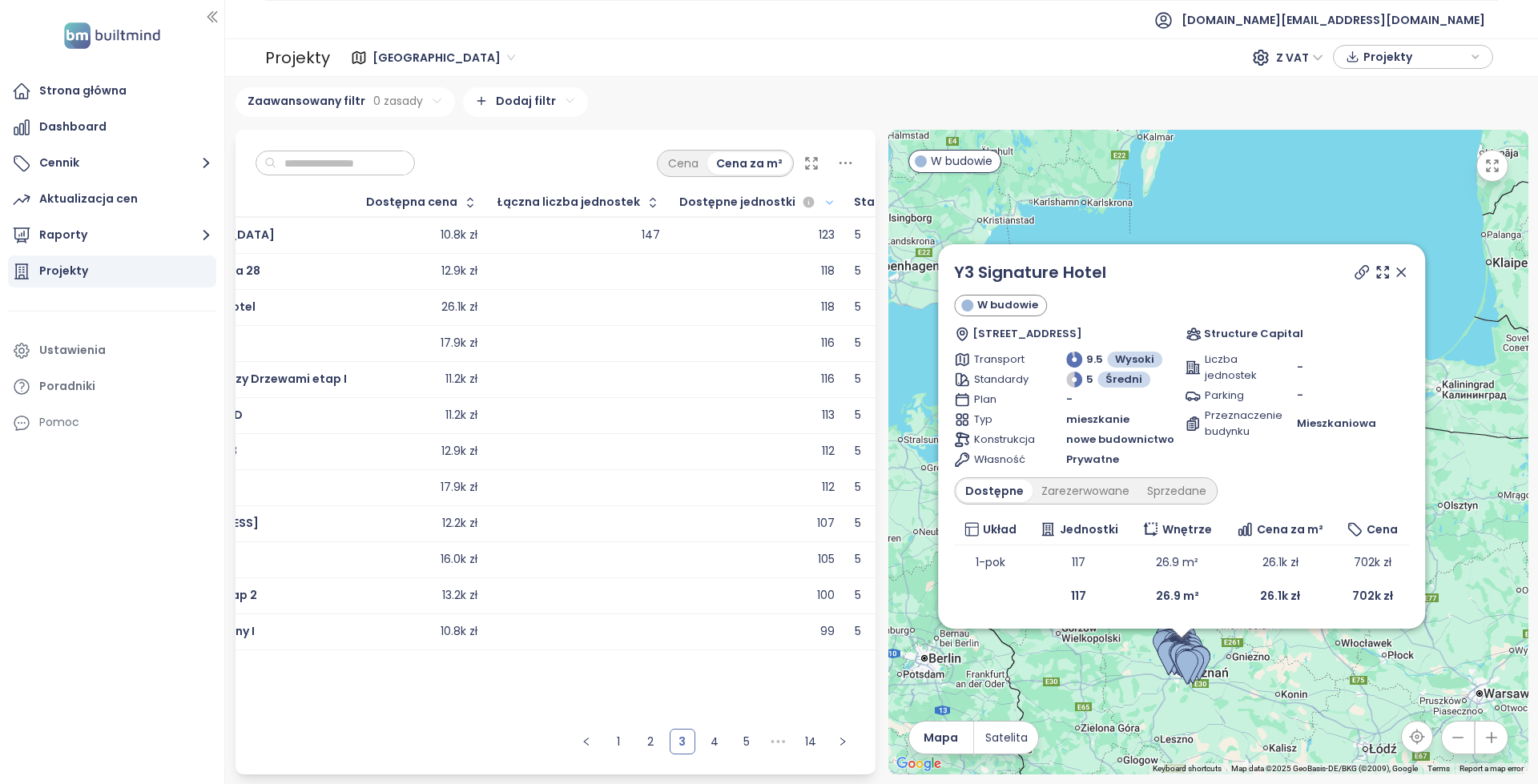
scroll to position [0, 140]
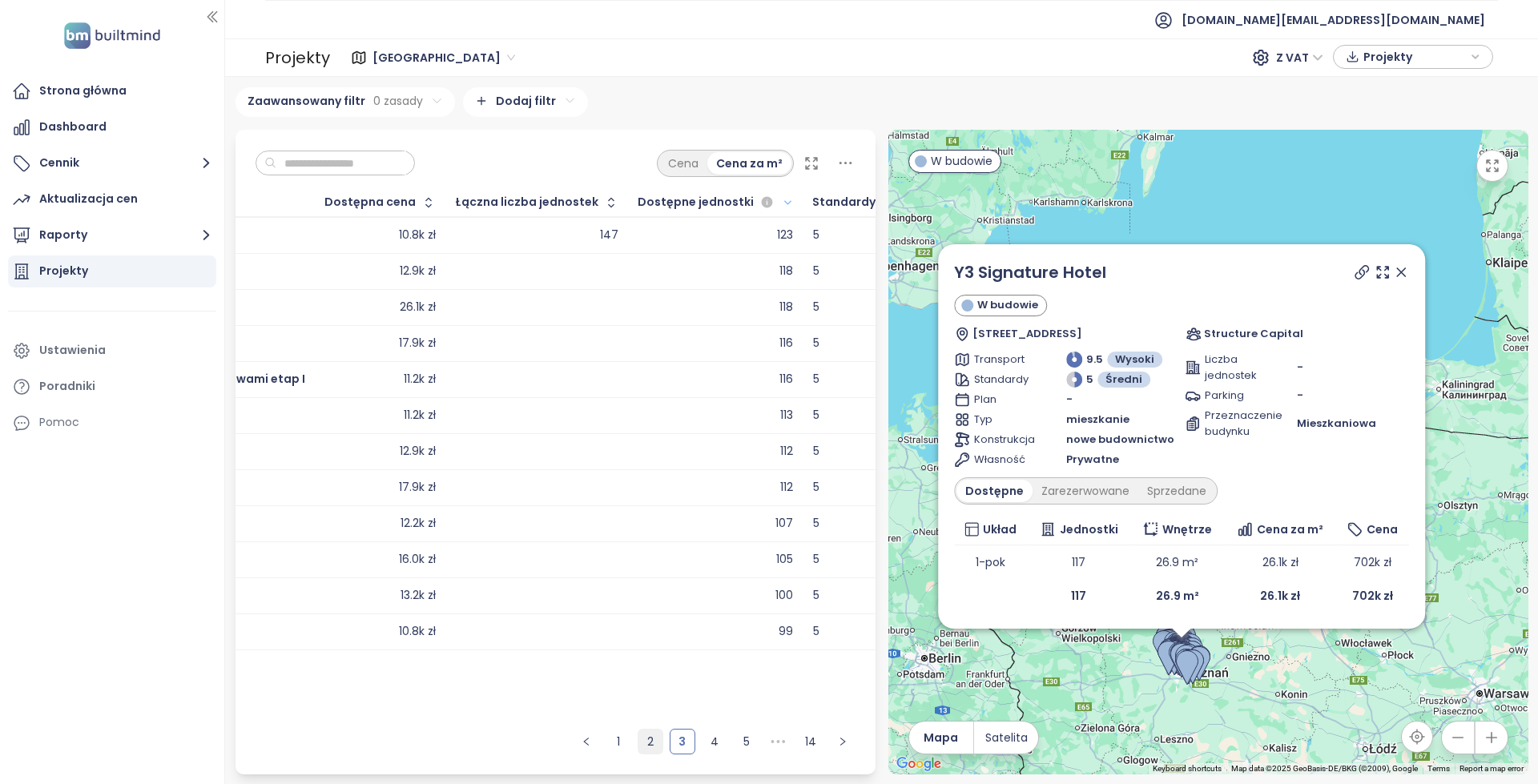
click at [655, 742] on link "2" at bounding box center [650, 740] width 24 height 24
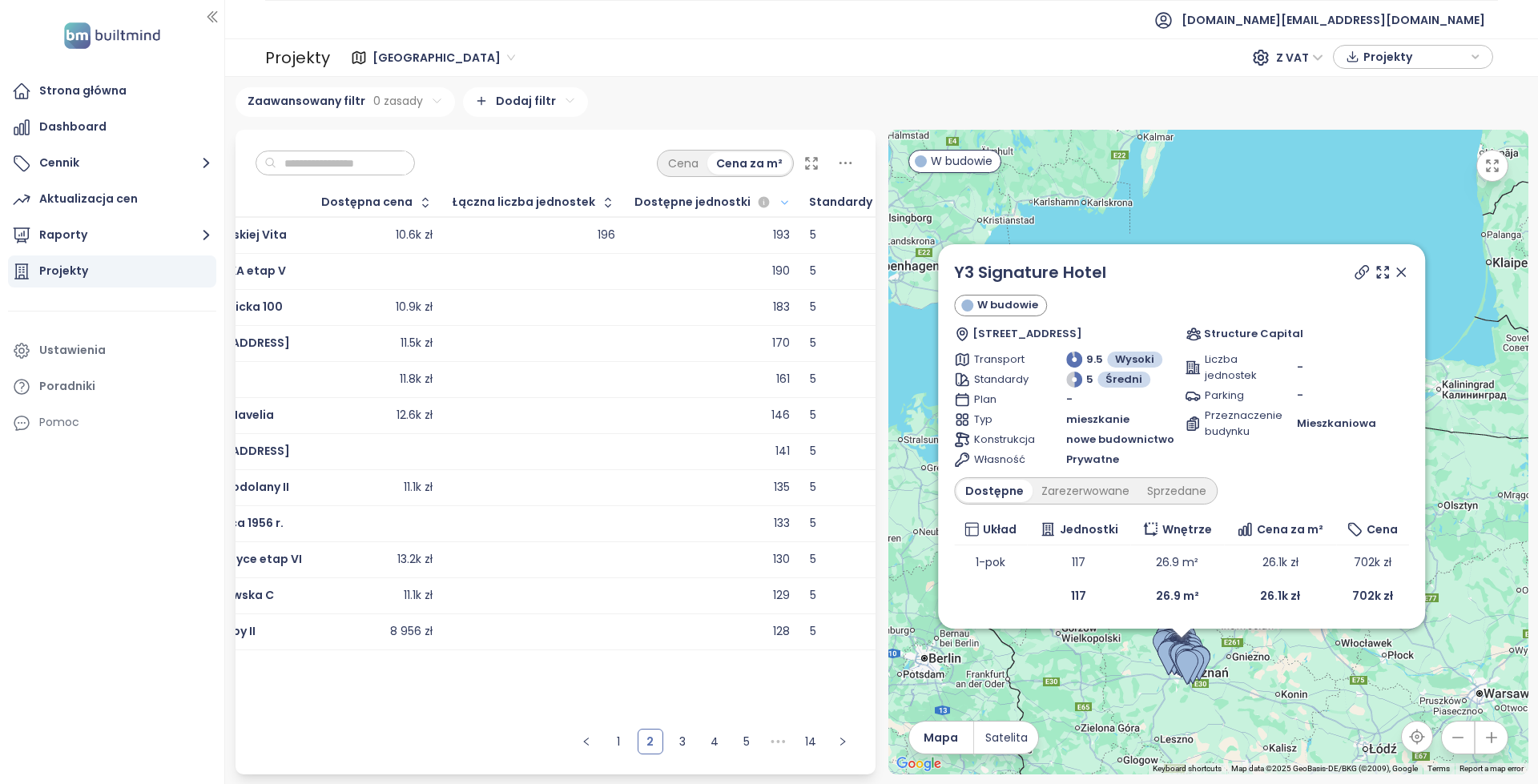
click at [736, 565] on div "130" at bounding box center [713, 559] width 155 height 19
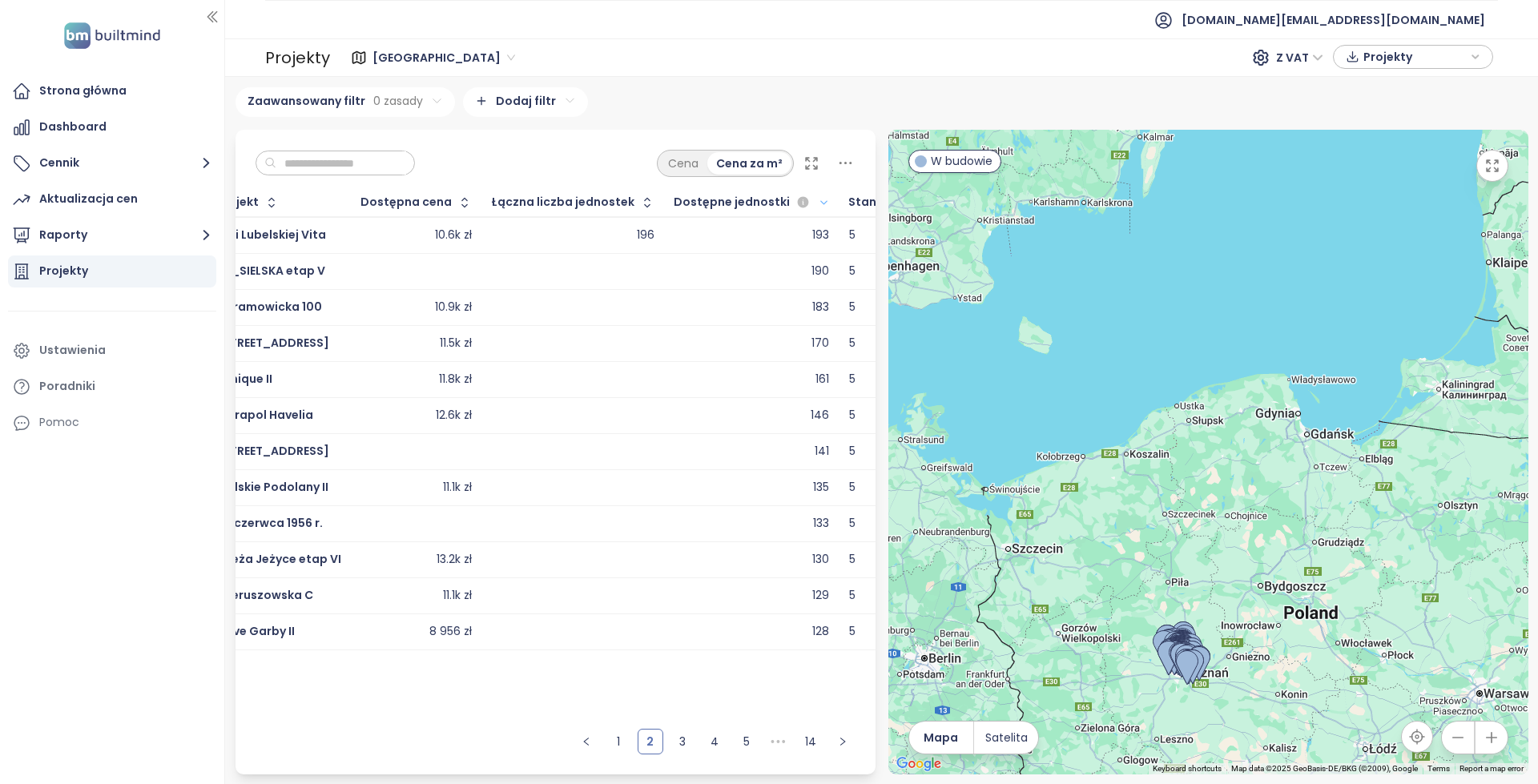
scroll to position [0, 0]
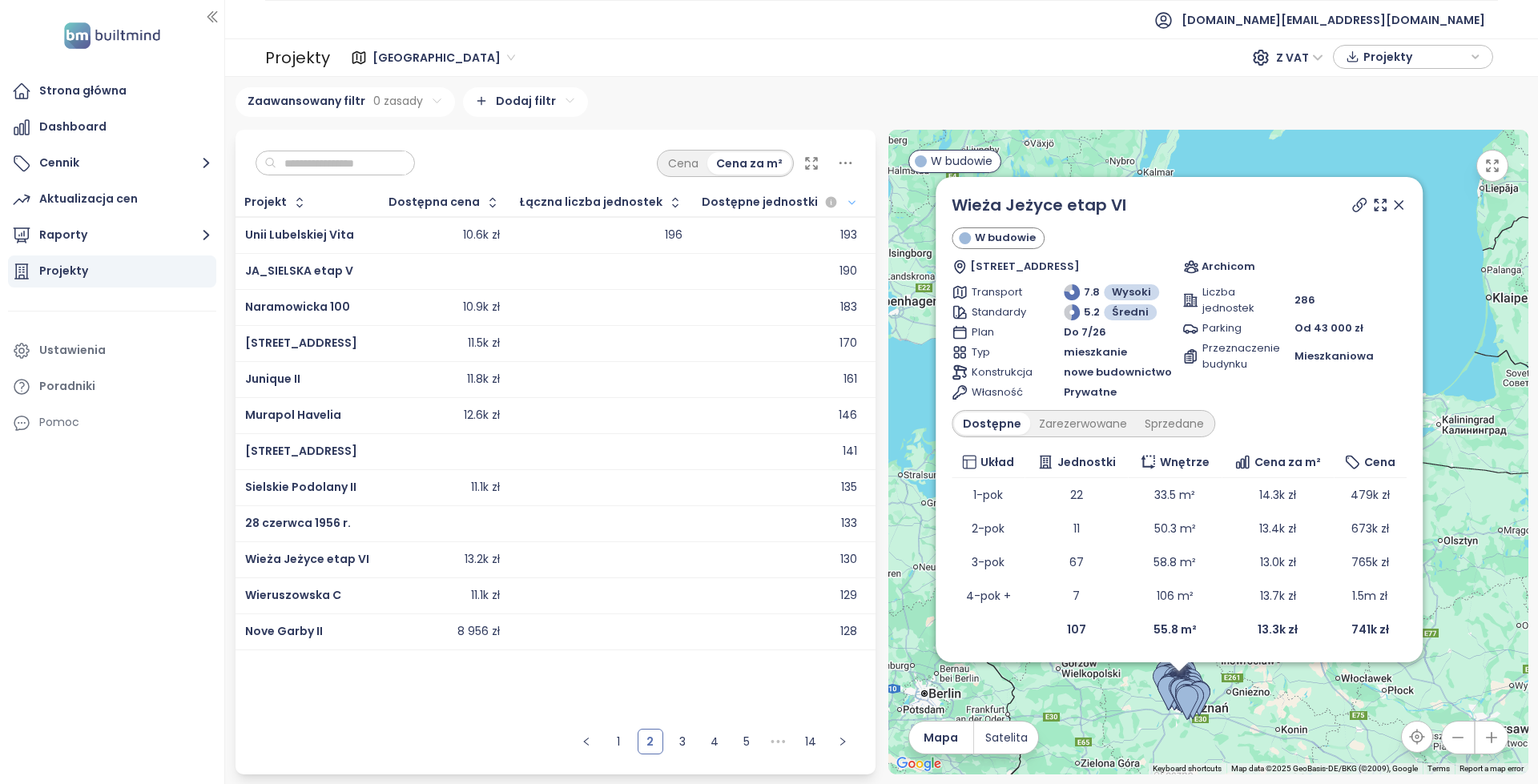
click at [1094, 409] on div "Wieża Jeżyce etap VI W [STREET_ADDRESS] Archicom Transport 7.8 Wysoki Standardy…" at bounding box center [1179, 419] width 455 height 453
click at [1095, 427] on div "Zarezerwowane" at bounding box center [1083, 423] width 106 height 22
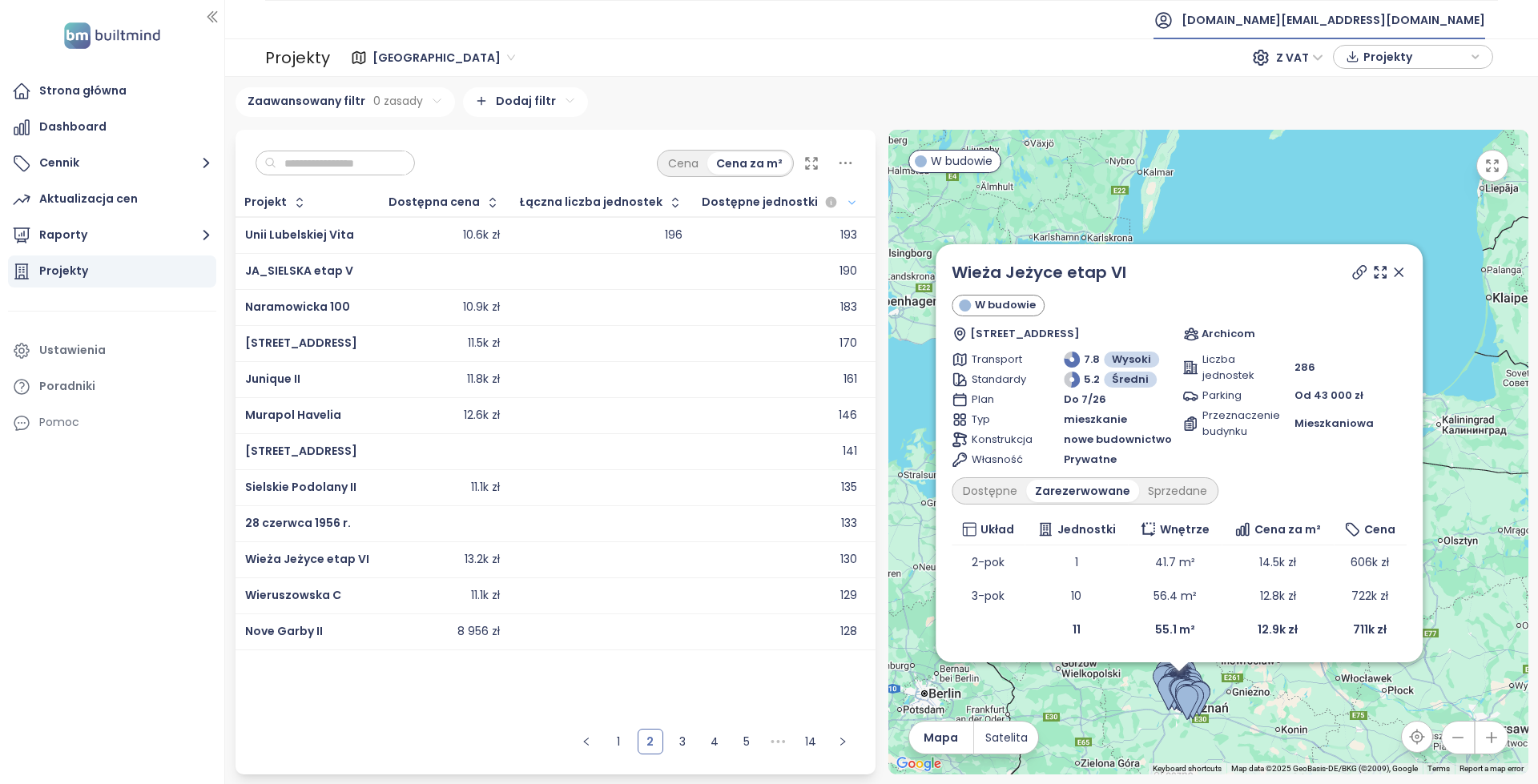
click at [1400, 9] on span "[DOMAIN_NAME][EMAIL_ADDRESS][DOMAIN_NAME]" at bounding box center [1333, 20] width 303 height 39
click at [1365, 50] on li "Wyloguj się" at bounding box center [1388, 64] width 187 height 32
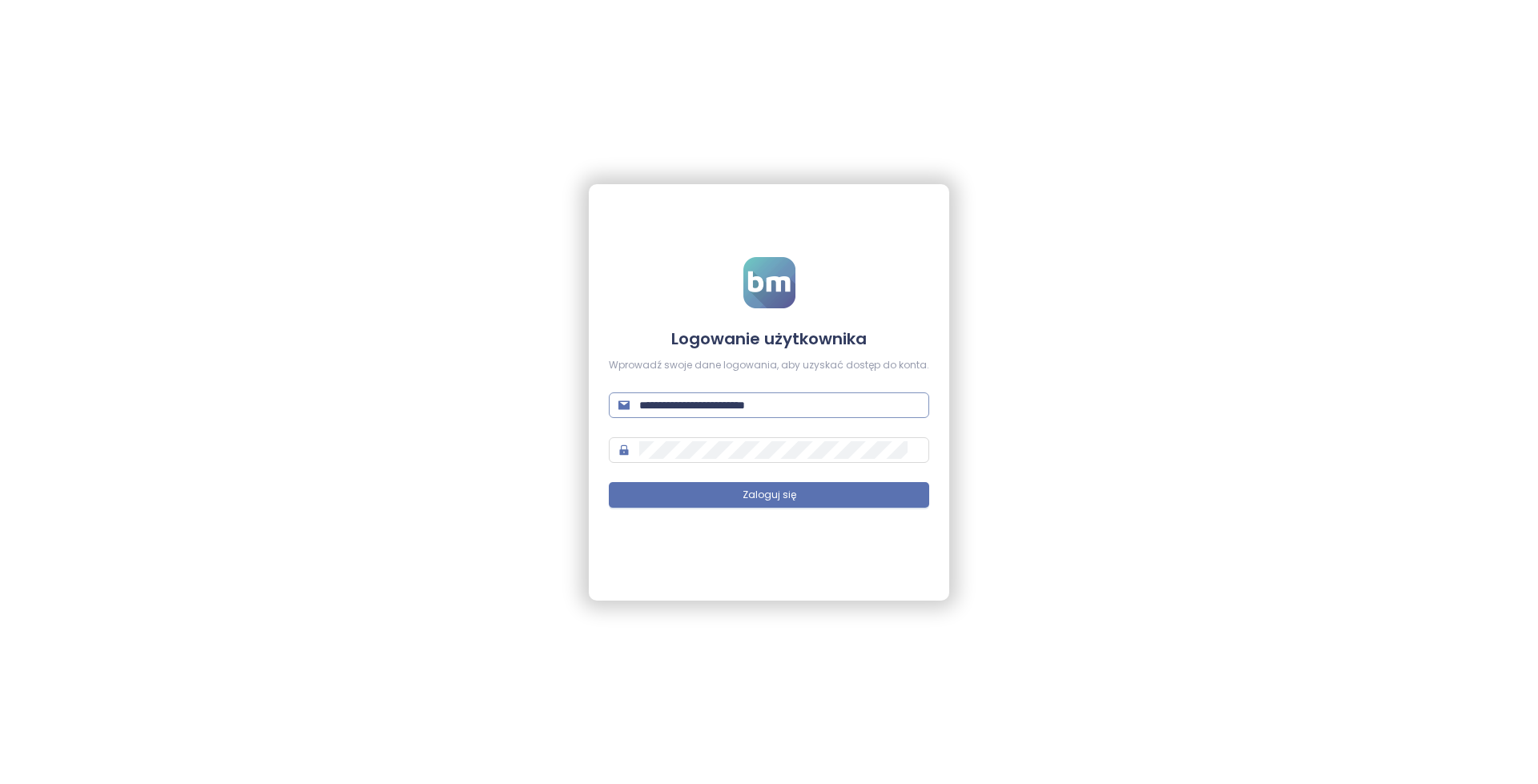
click at [794, 408] on input "**********" at bounding box center [779, 405] width 280 height 17
click at [775, 490] on span "Zaloguj się" at bounding box center [769, 496] width 53 height 15
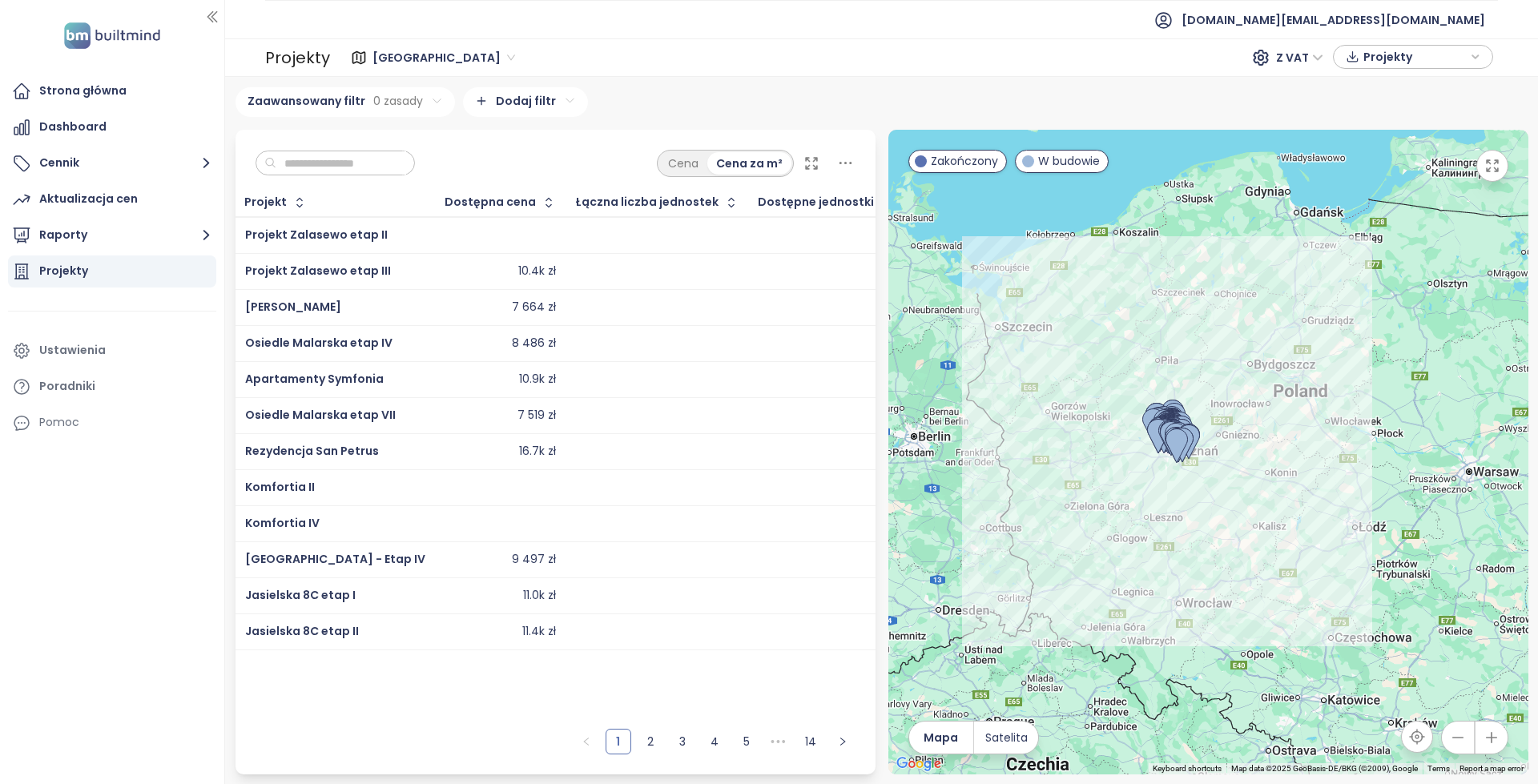
click at [897, 211] on button "button" at bounding box center [907, 202] width 21 height 25
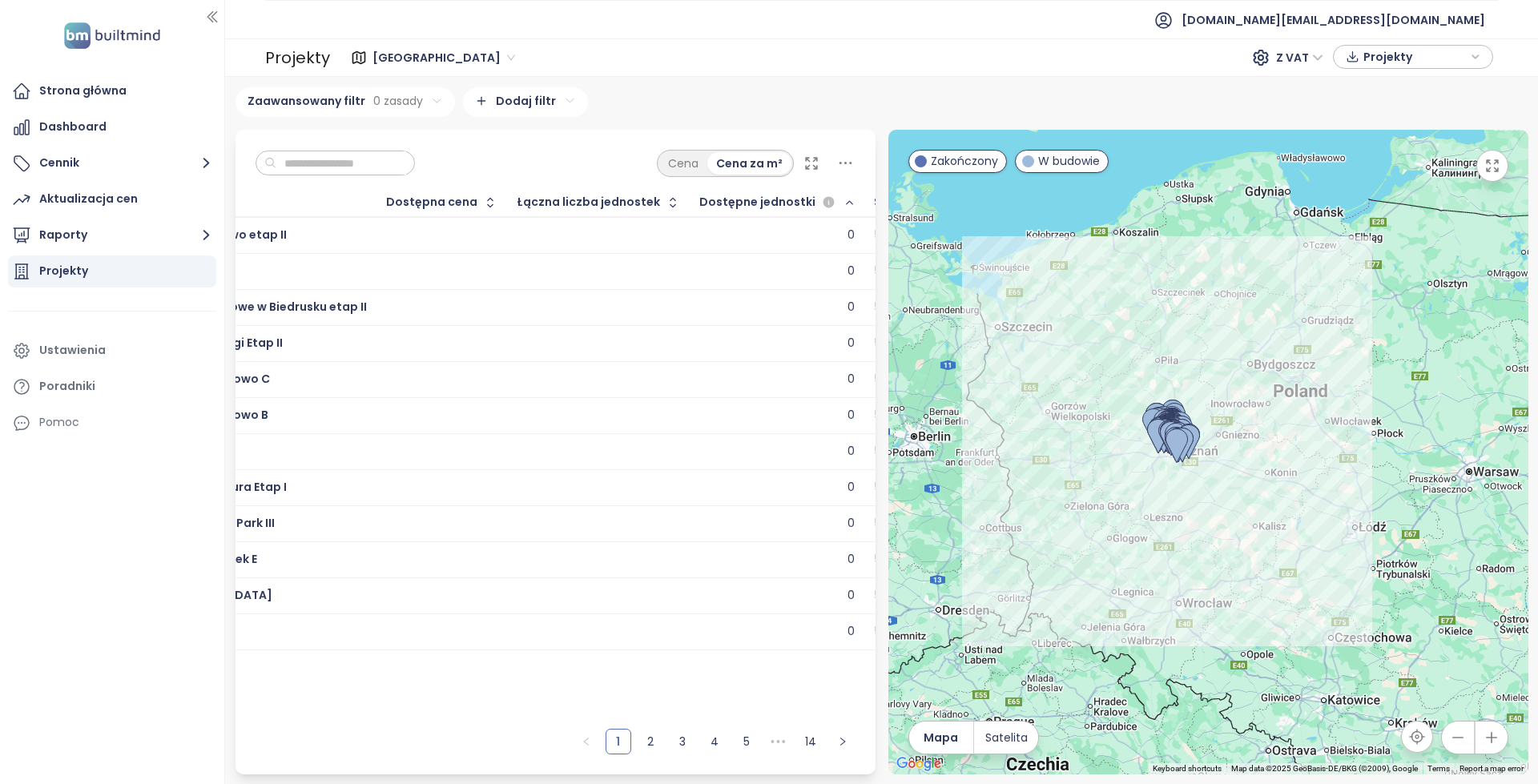
scroll to position [0, 163]
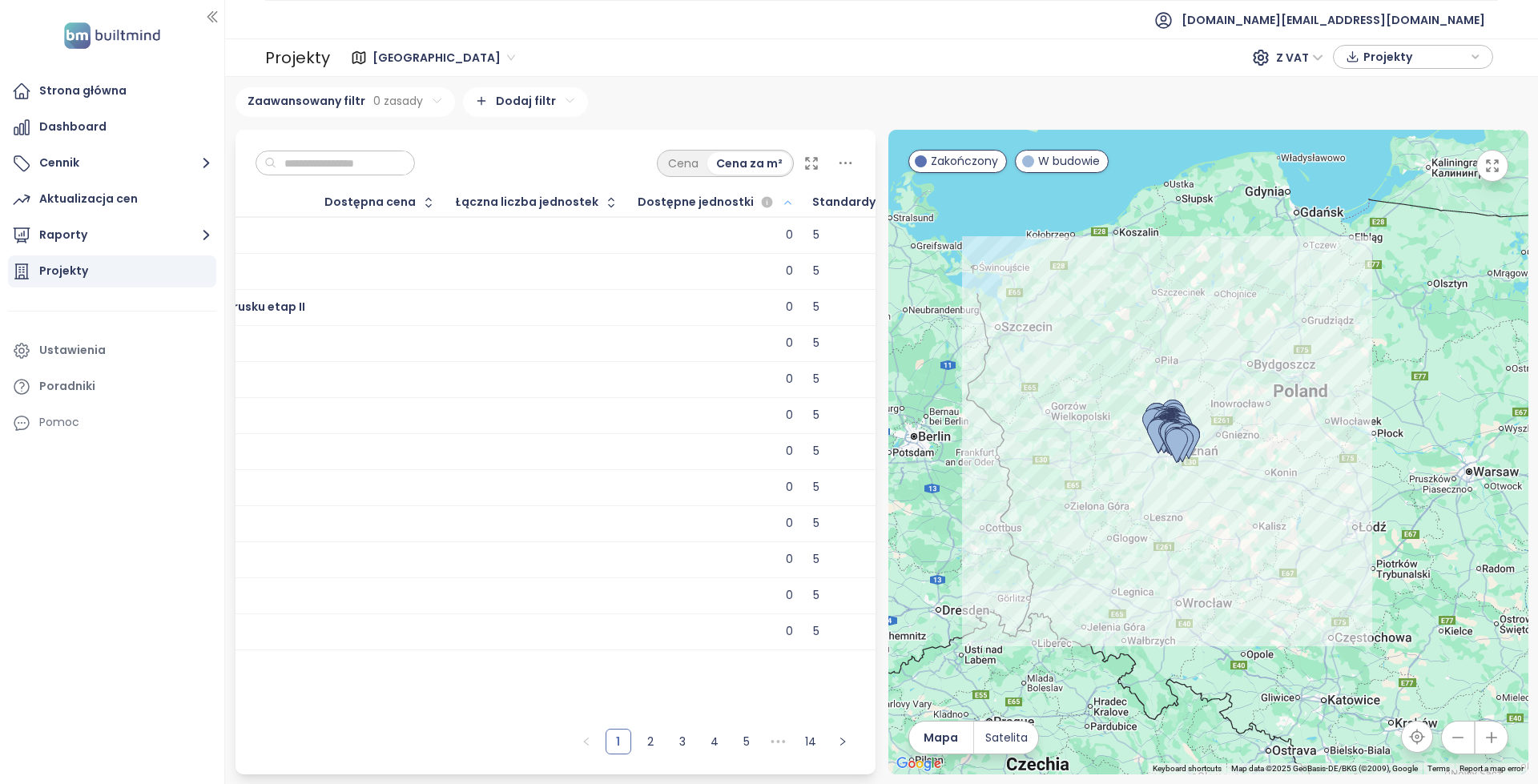
click at [782, 197] on icon "button" at bounding box center [787, 202] width 12 height 19
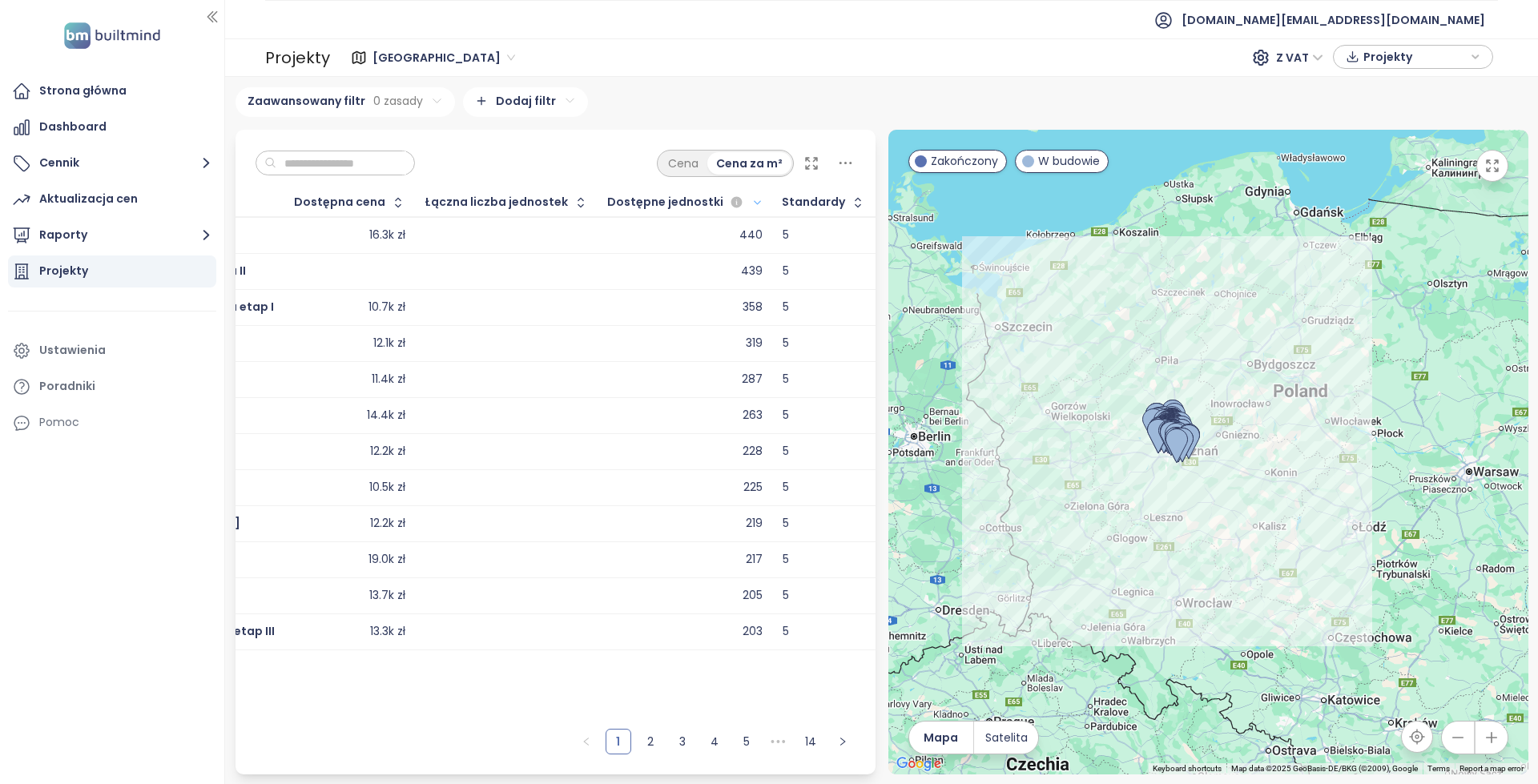
scroll to position [0, 105]
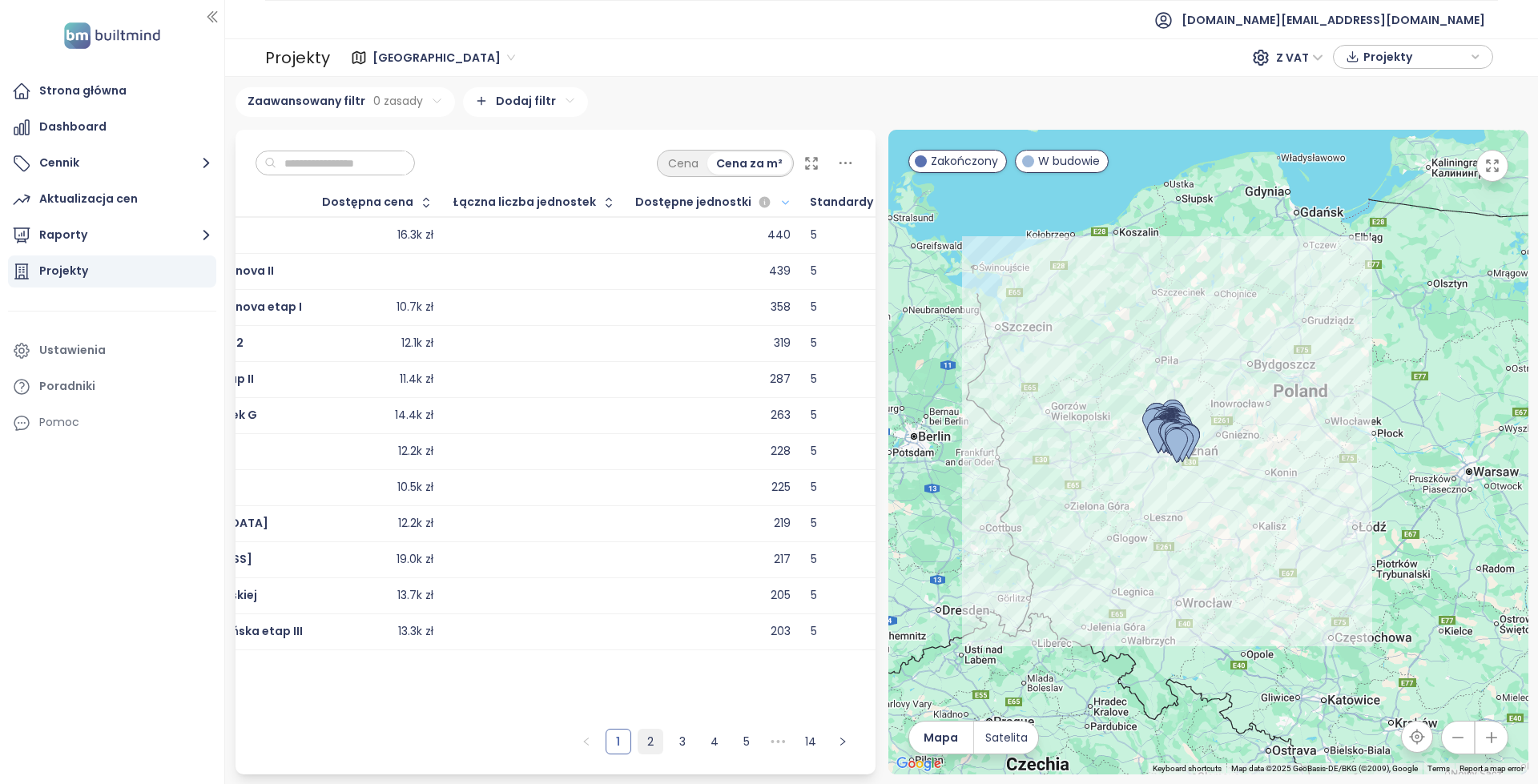
click at [655, 742] on link "2" at bounding box center [650, 740] width 24 height 24
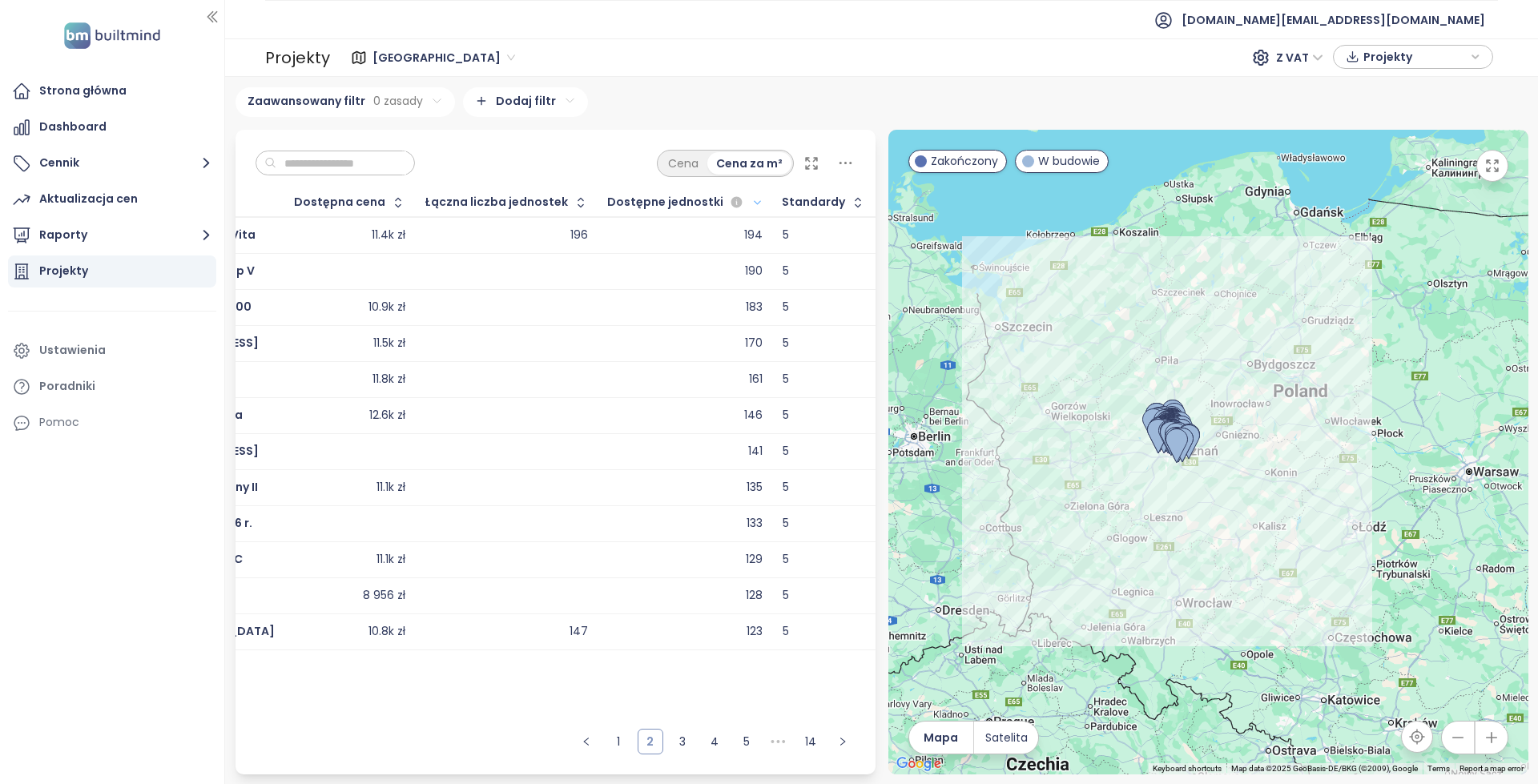
scroll to position [0, 55]
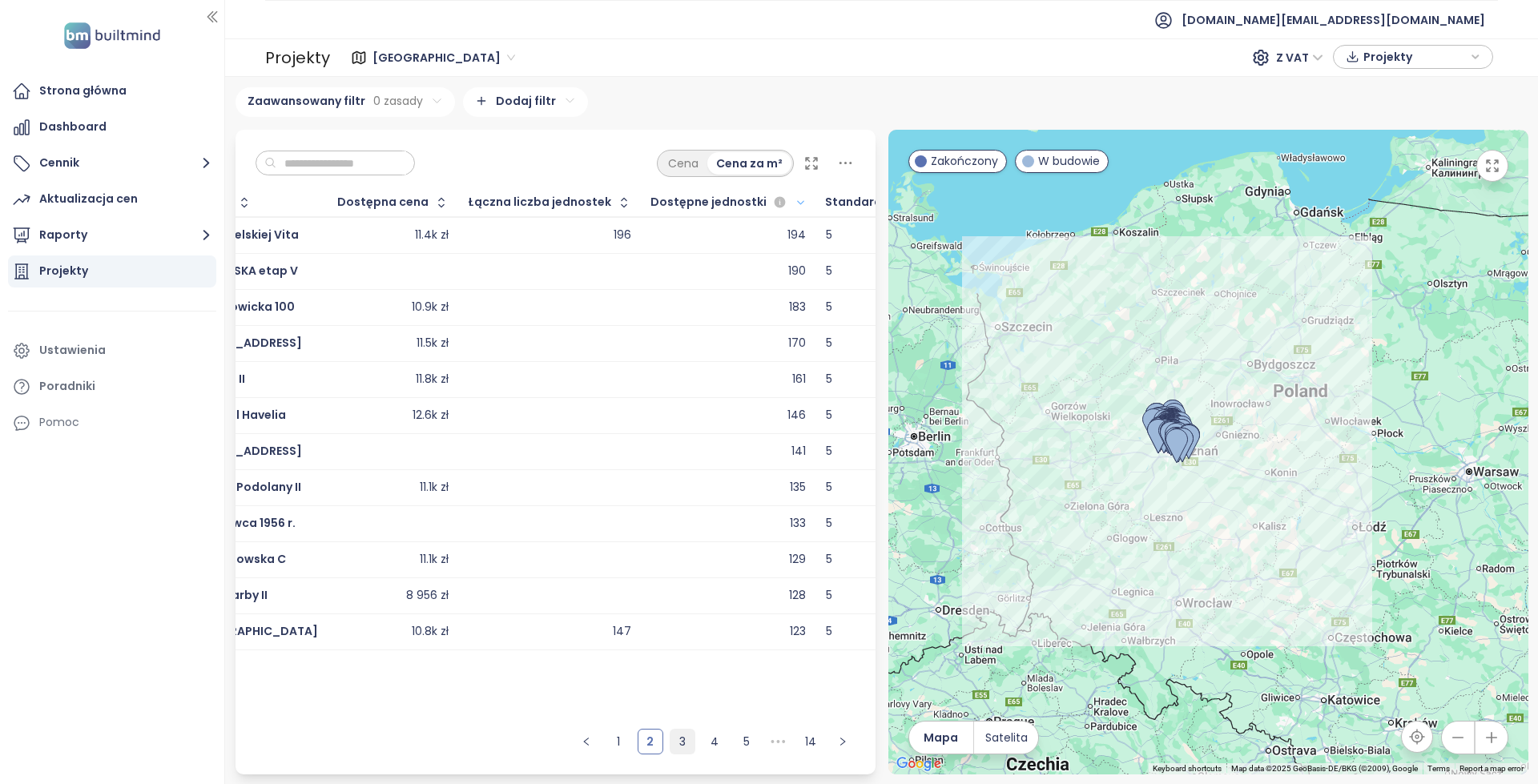
click at [685, 742] on link "3" at bounding box center [682, 740] width 24 height 24
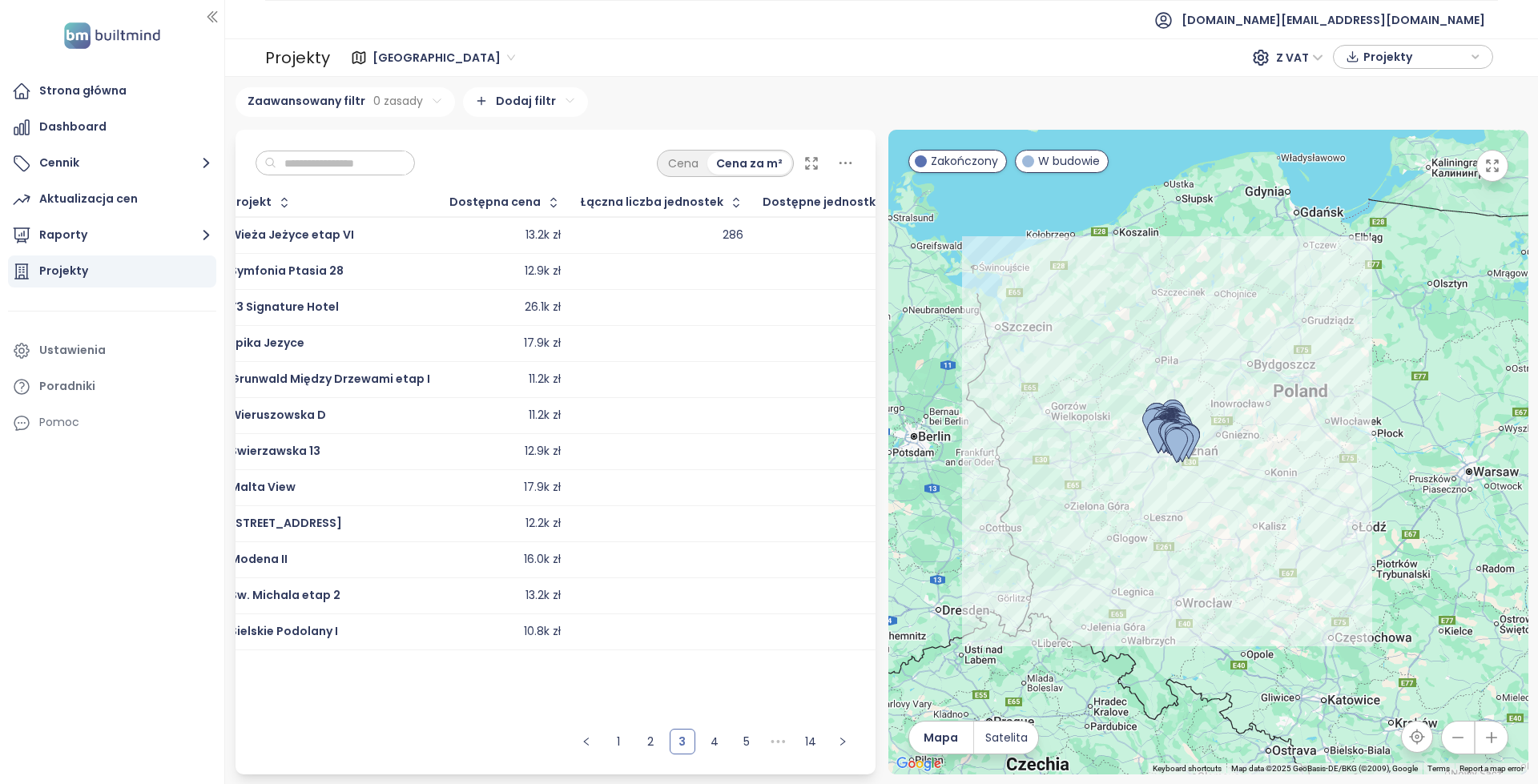
scroll to position [0, 0]
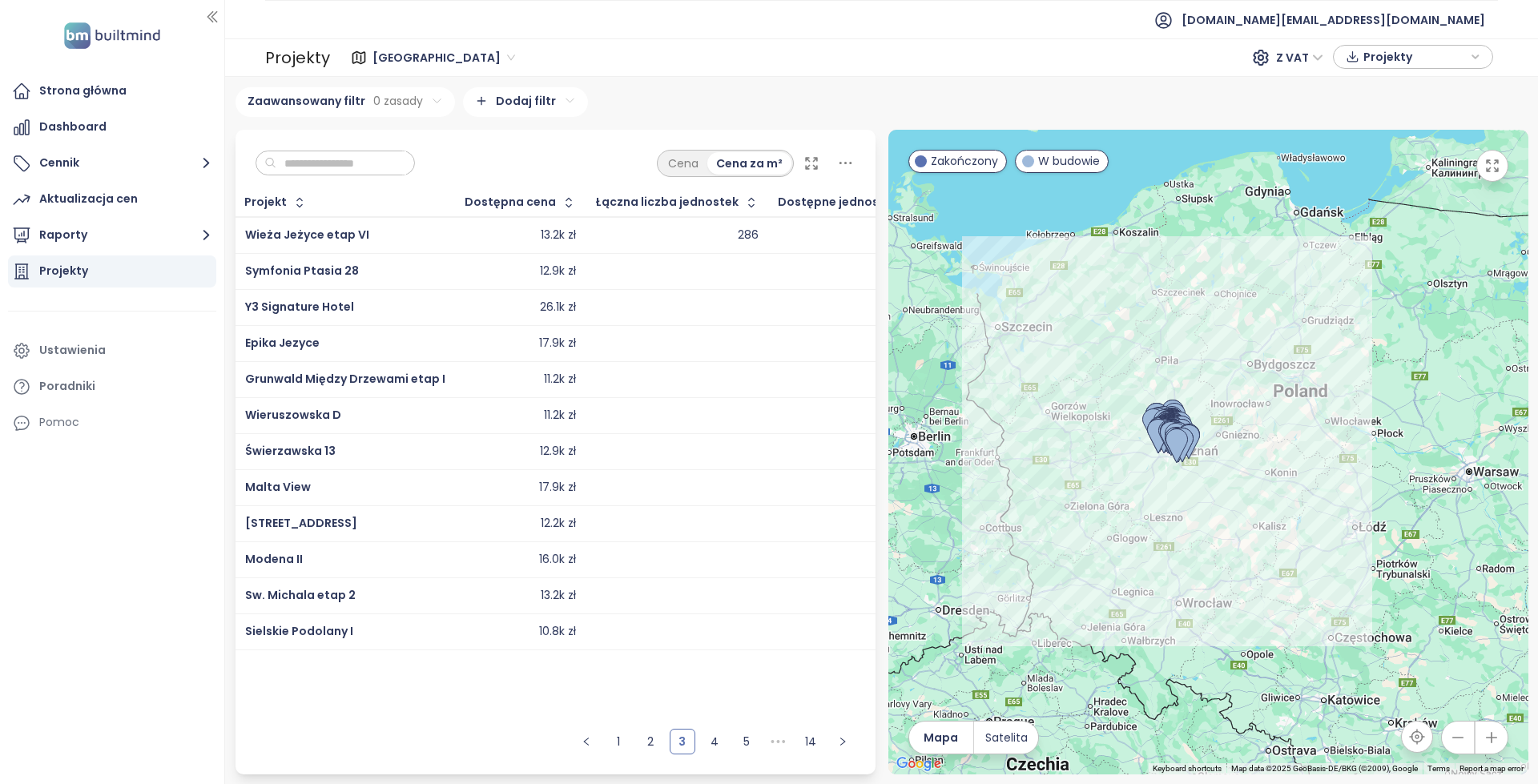
click at [456, 234] on td "13.2k zł" at bounding box center [521, 235] width 131 height 37
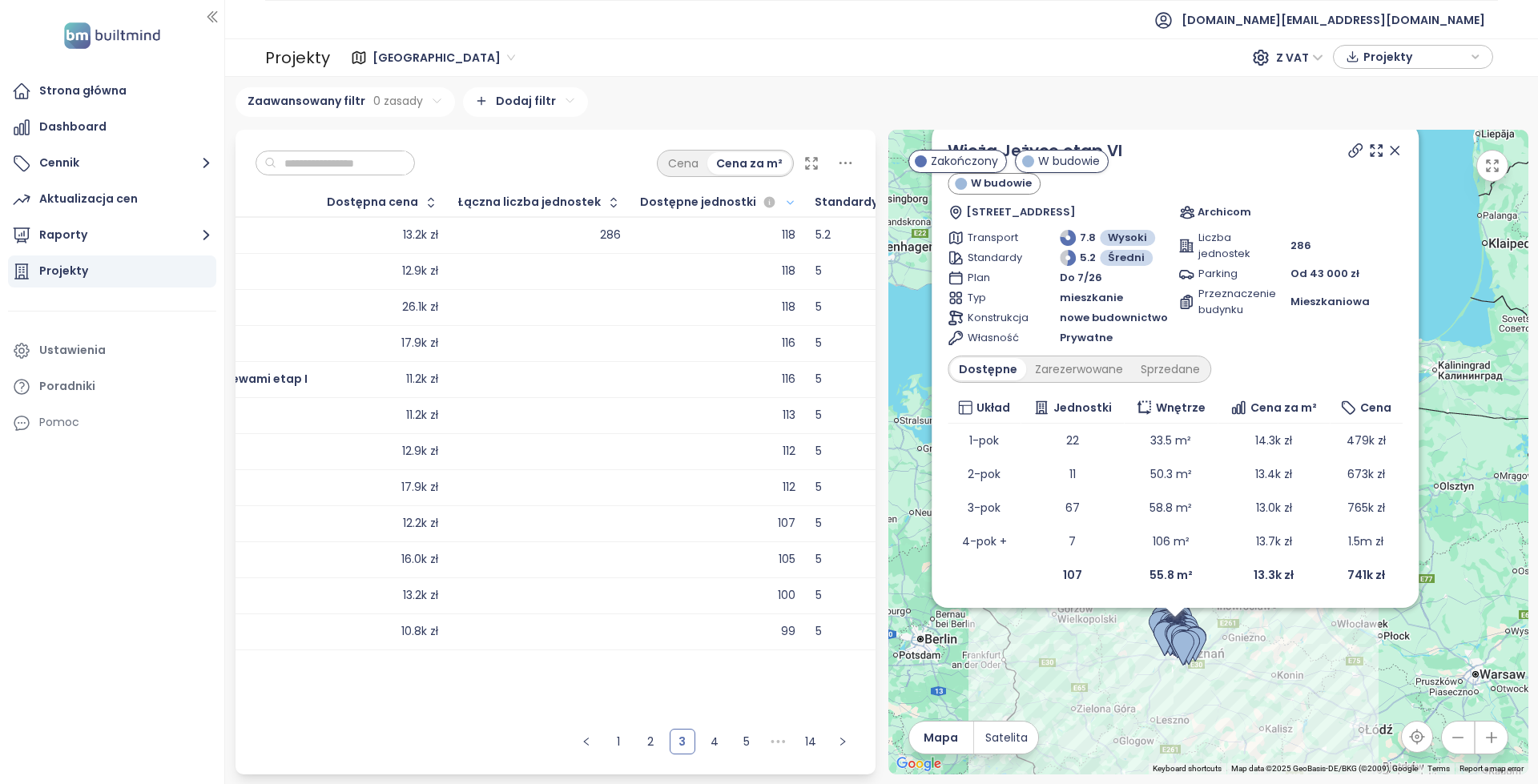
scroll to position [0, 140]
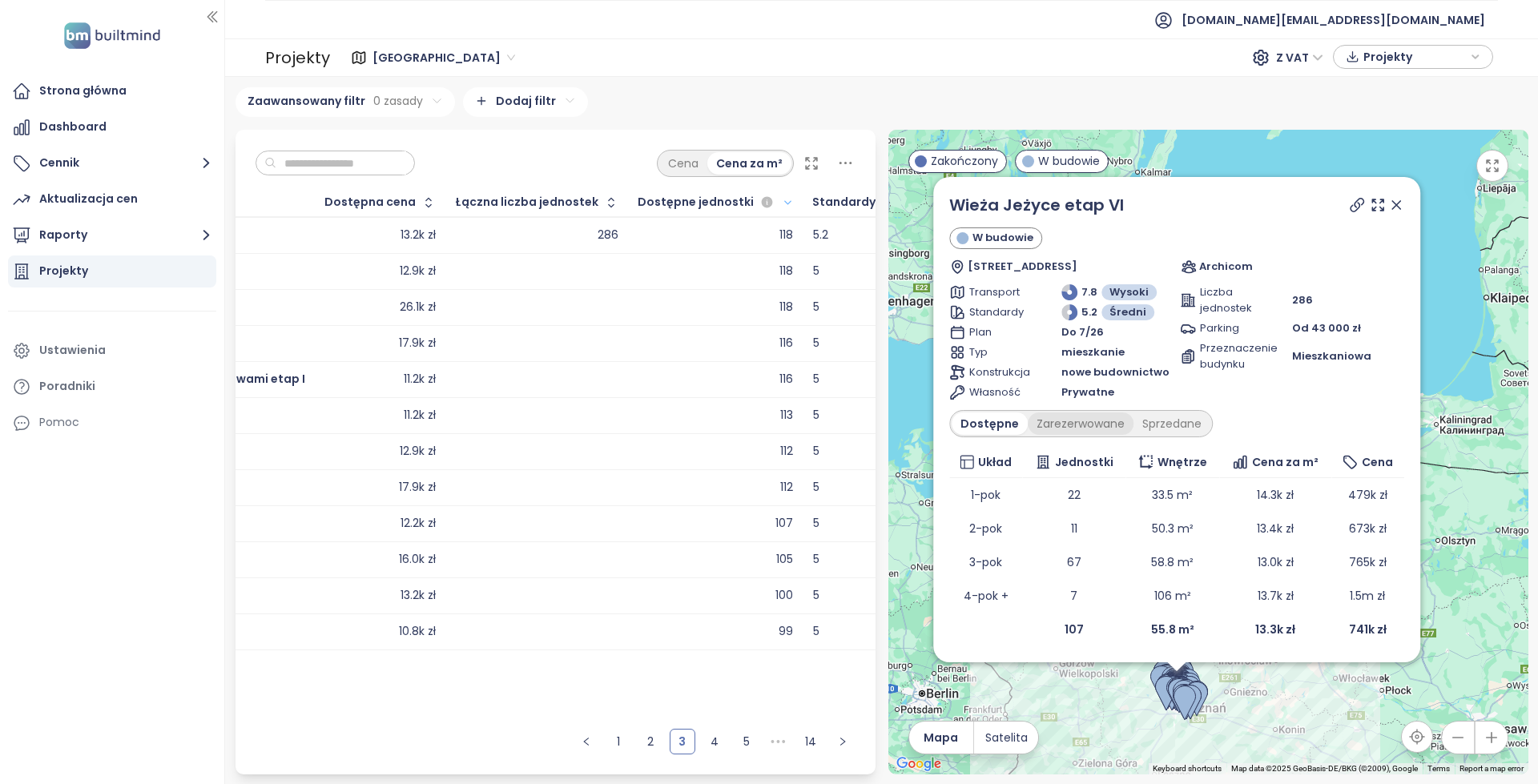
click at [1026, 429] on div "Dostępne" at bounding box center [989, 423] width 77 height 22
click at [1137, 426] on div "Sprzedane" at bounding box center [1171, 423] width 77 height 22
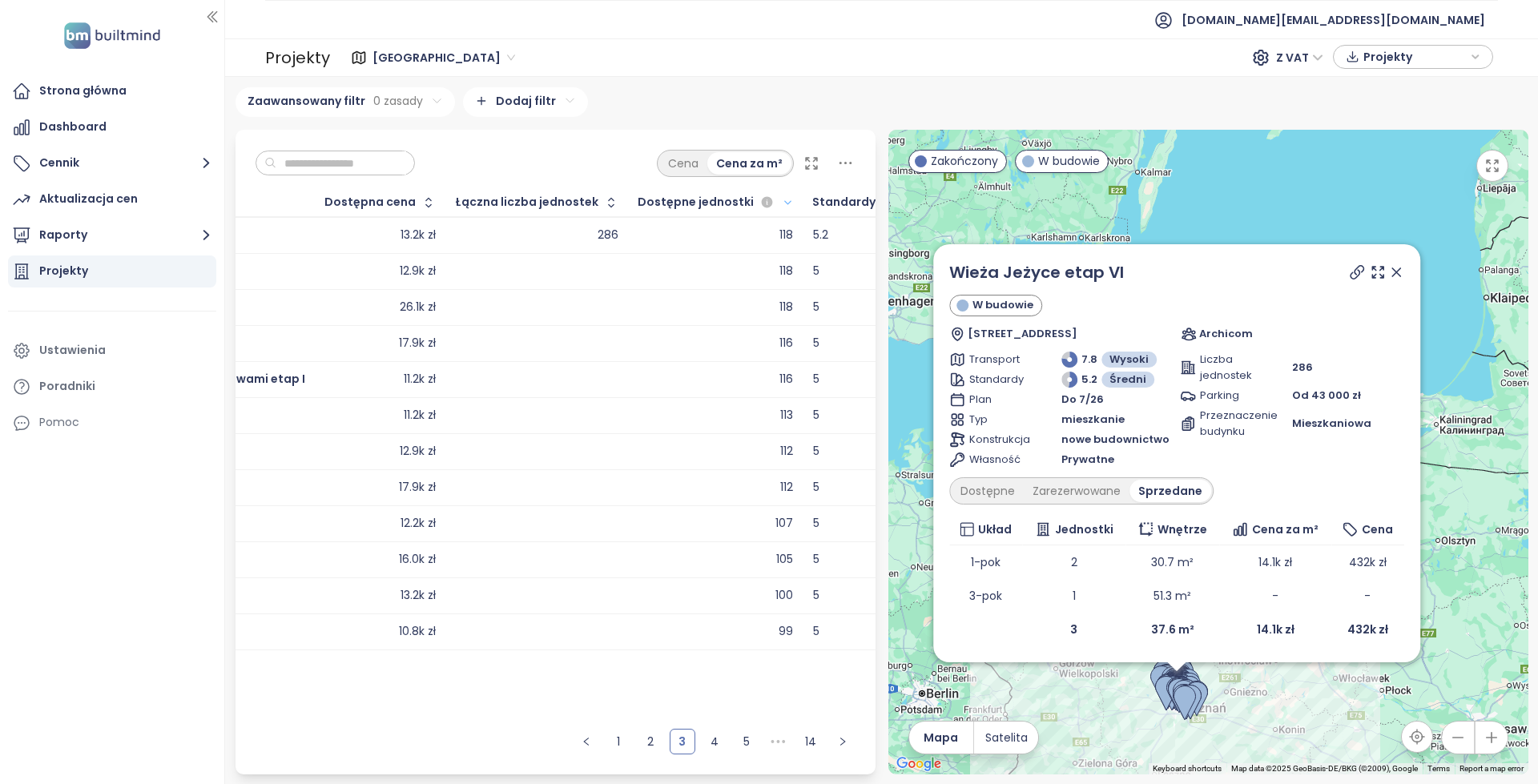
click at [1120, 468] on div "Wieża Jeżyce etap VI W budowie Janickiego 23/25, 60-542 Poznań, Poland Archicom…" at bounding box center [1177, 453] width 455 height 386
click at [1101, 489] on div "Zarezerwowane" at bounding box center [1076, 490] width 106 height 22
click at [1388, 268] on icon at bounding box center [1396, 272] width 16 height 16
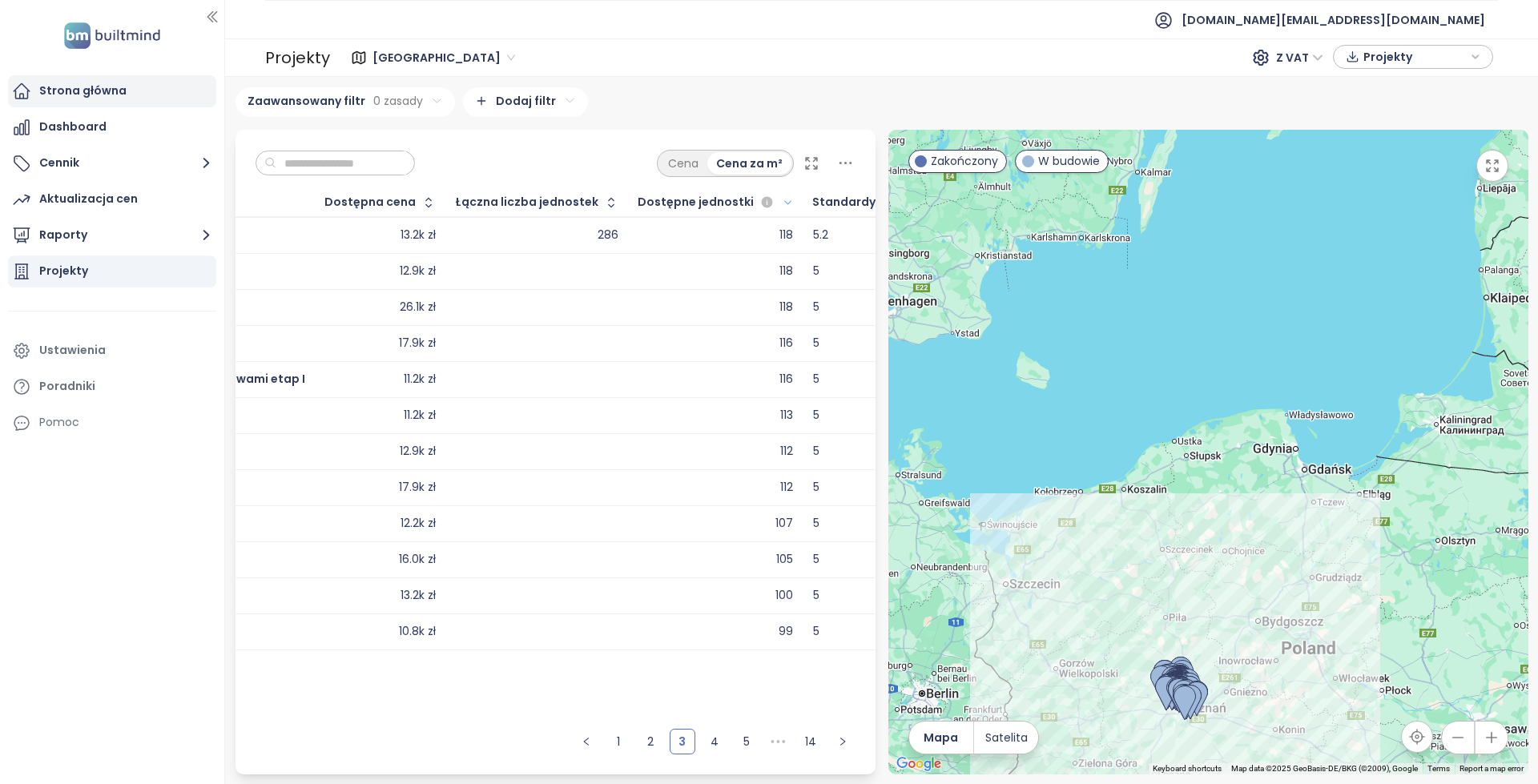
click at [131, 90] on div "Strona główna" at bounding box center [111, 91] width 208 height 32
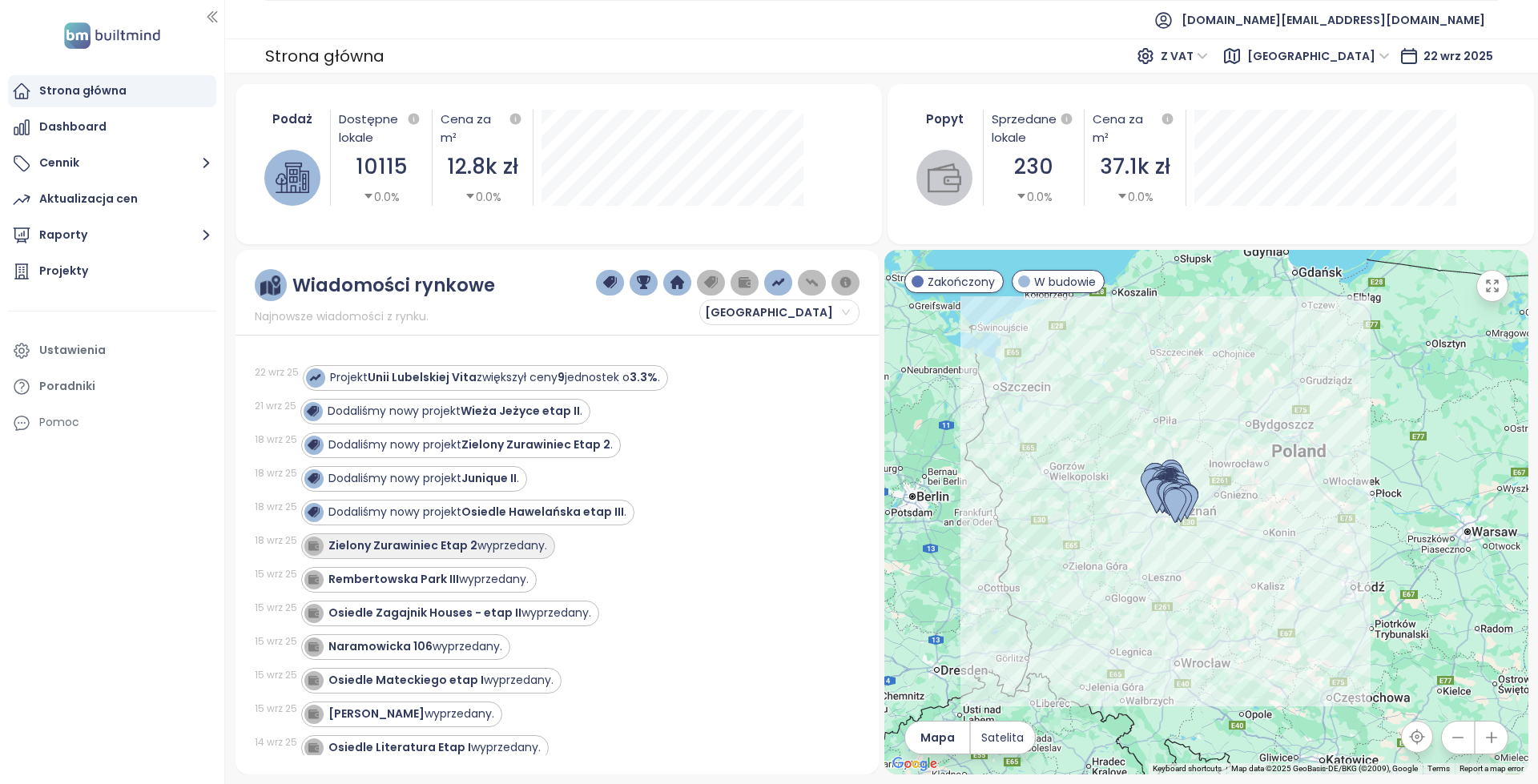
click at [529, 548] on div "Zielony Zurawiniec Etap 2 wyprzedany." at bounding box center [438, 545] width 219 height 16
click at [538, 541] on div "Zielony Zurawiniec Etap 2 wyprzedany." at bounding box center [438, 545] width 219 height 16
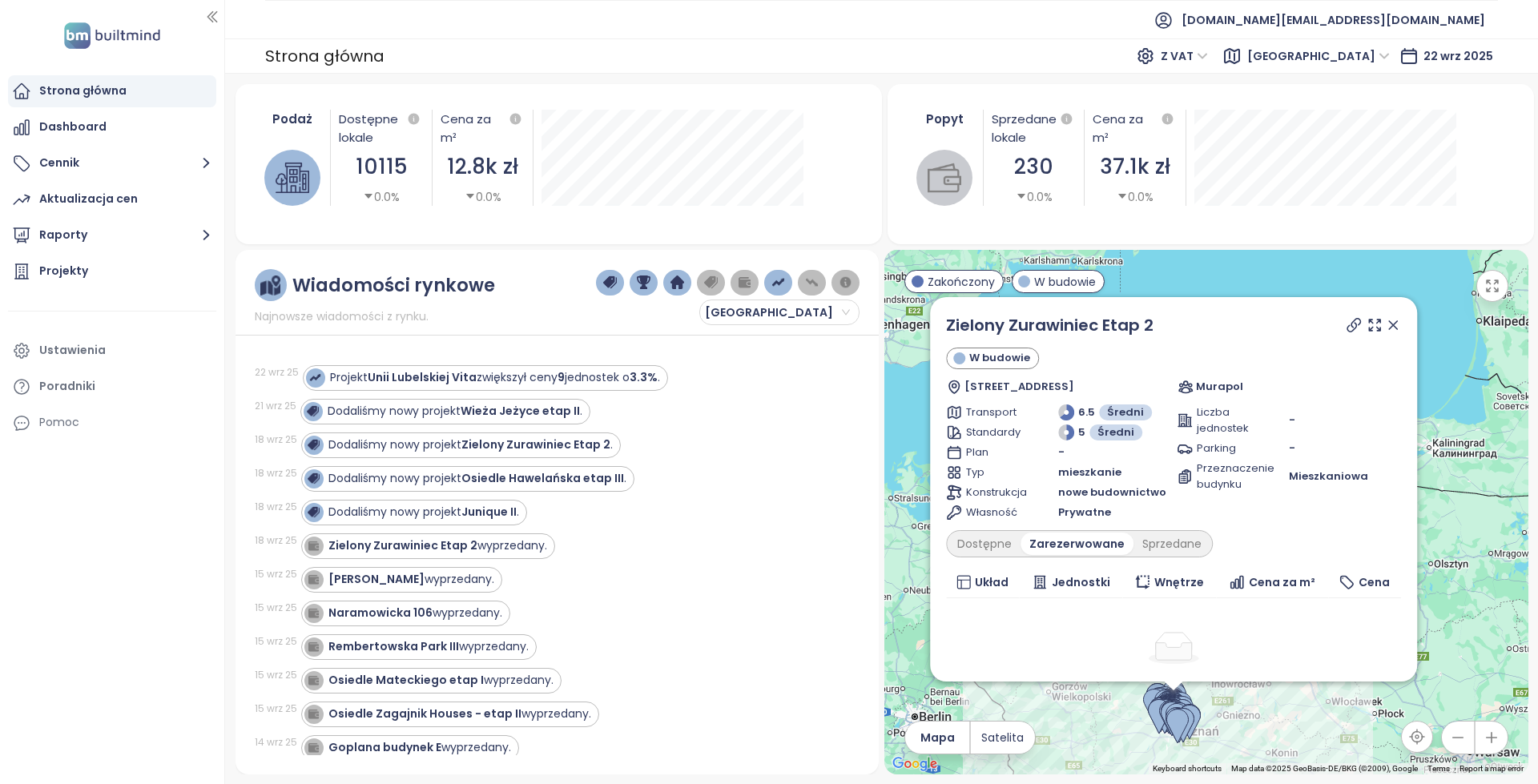
click at [1345, 325] on icon at bounding box center [1353, 324] width 16 height 16
copy link "Zielony Zurawiniec Etap 2"
drag, startPoint x: 1175, startPoint y: 321, endPoint x: 950, endPoint y: 324, distance: 225.0
click at [950, 324] on div "Zielony Zurawiniec Etap 2" at bounding box center [1174, 324] width 455 height 24
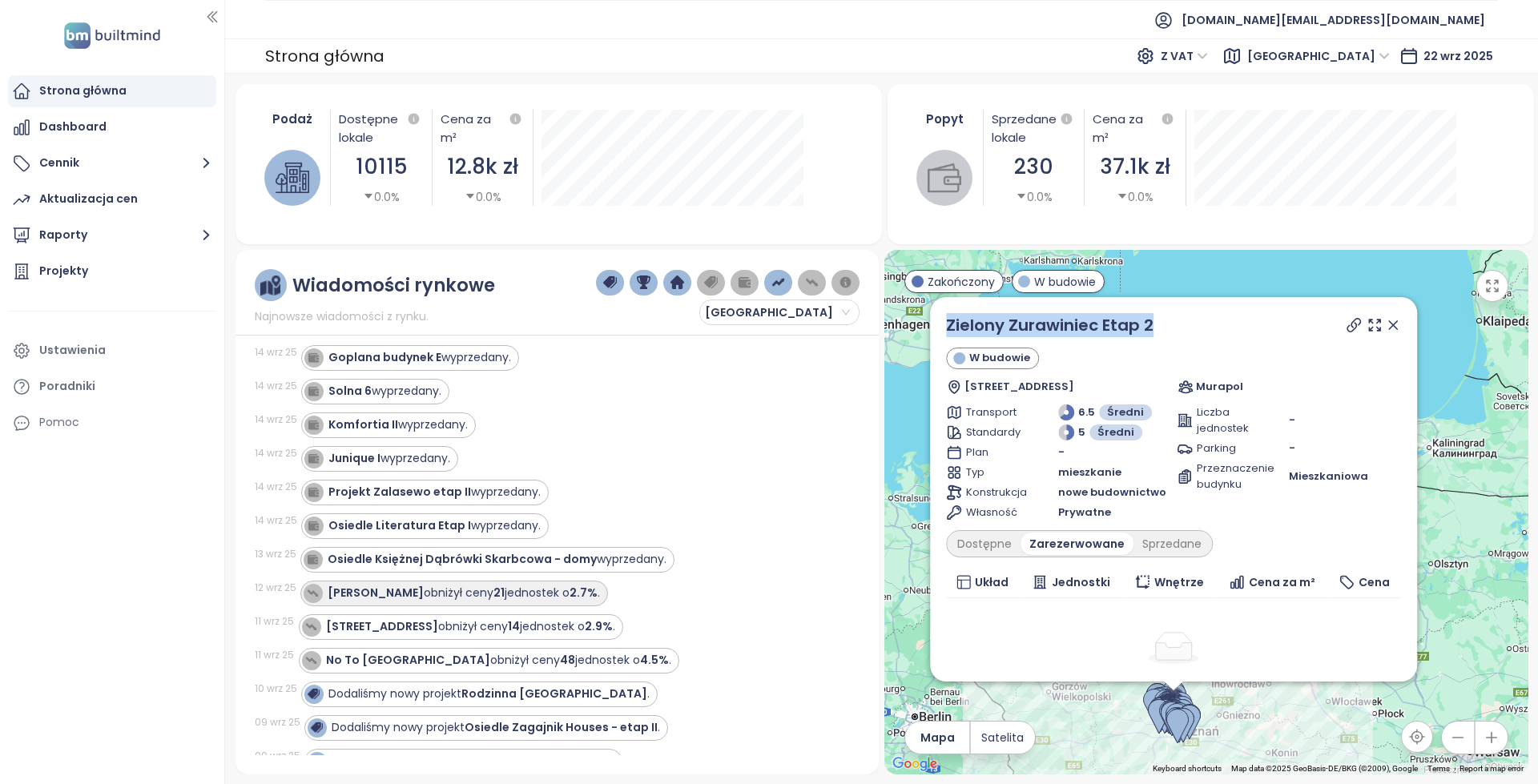
scroll to position [401, 0]
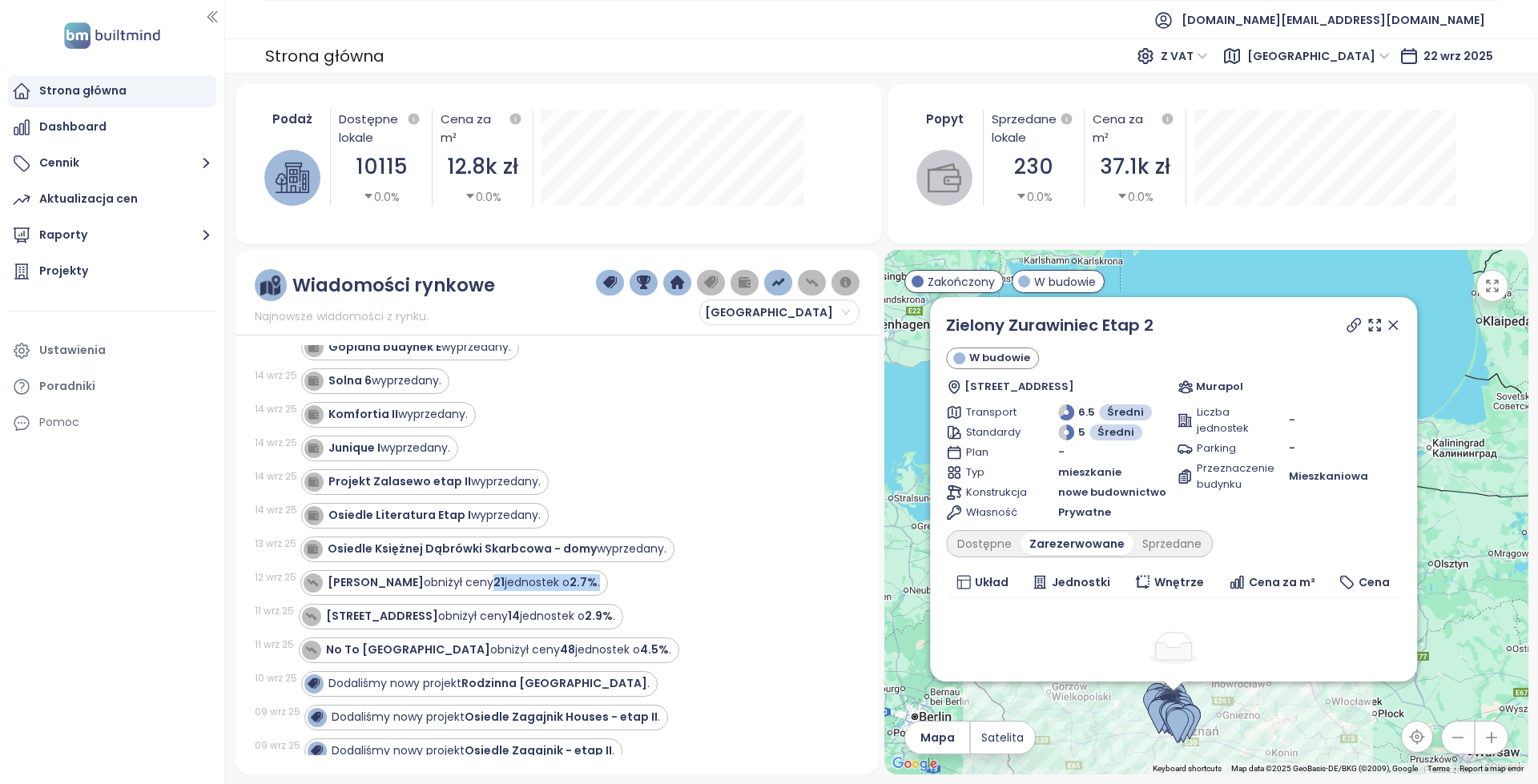
drag, startPoint x: 509, startPoint y: 580, endPoint x: 698, endPoint y: 583, distance: 189.0
click at [698, 583] on div "Harmony Antoninek obniżył ceny 21 jednostek o 2.7% ." at bounding box center [569, 583] width 539 height 25
click at [641, 556] on div "Osiedle Księżnej Dąbrówki Skarbcowa - domy wyprzedany." at bounding box center [497, 548] width 339 height 16
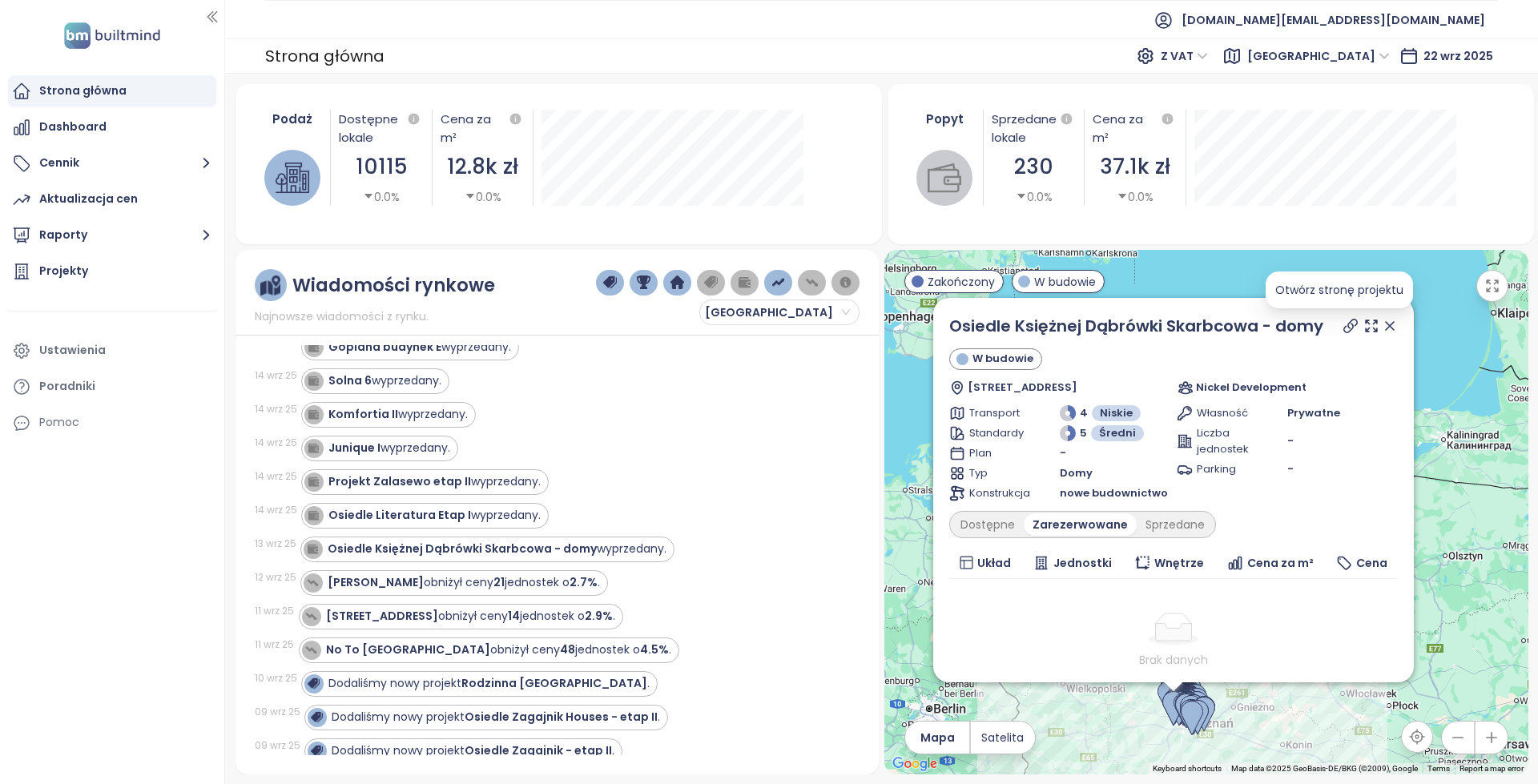
click at [1344, 326] on icon at bounding box center [1350, 325] width 13 height 13
copy div "Osiedle Księżnej Dąbrówki Skarbcowa - domy"
drag, startPoint x: 942, startPoint y: 323, endPoint x: 1341, endPoint y: 318, distance: 399.0
click at [1341, 318] on div "Osiedle Księżnej Dąbrówki Skarbcowa - domy W budowie Skarbcowa 23, 62-069 Dąbró…" at bounding box center [1173, 490] width 480 height 384
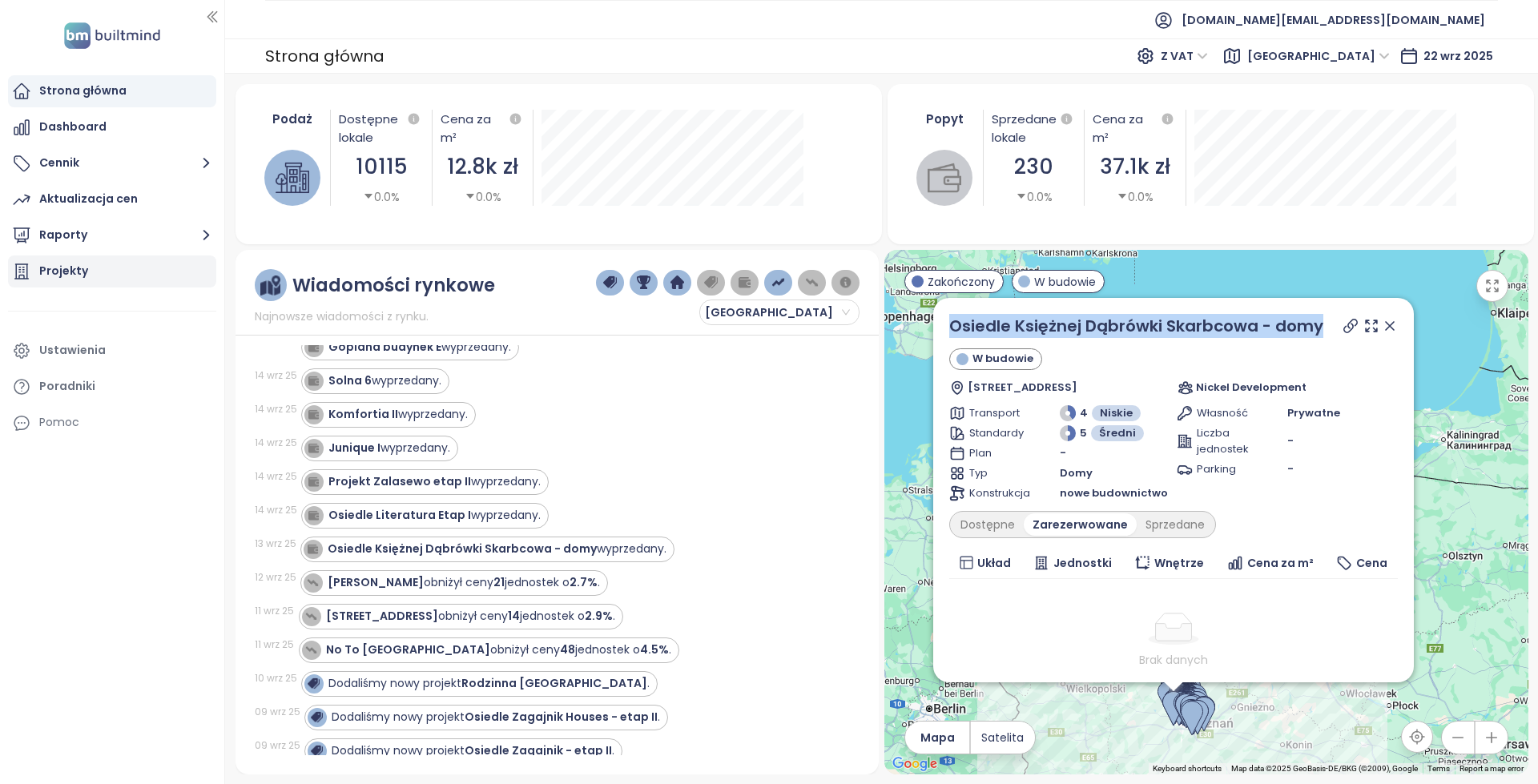
drag, startPoint x: 95, startPoint y: 268, endPoint x: 146, endPoint y: 282, distance: 52.9
click at [95, 268] on div "Projekty" at bounding box center [111, 271] width 208 height 32
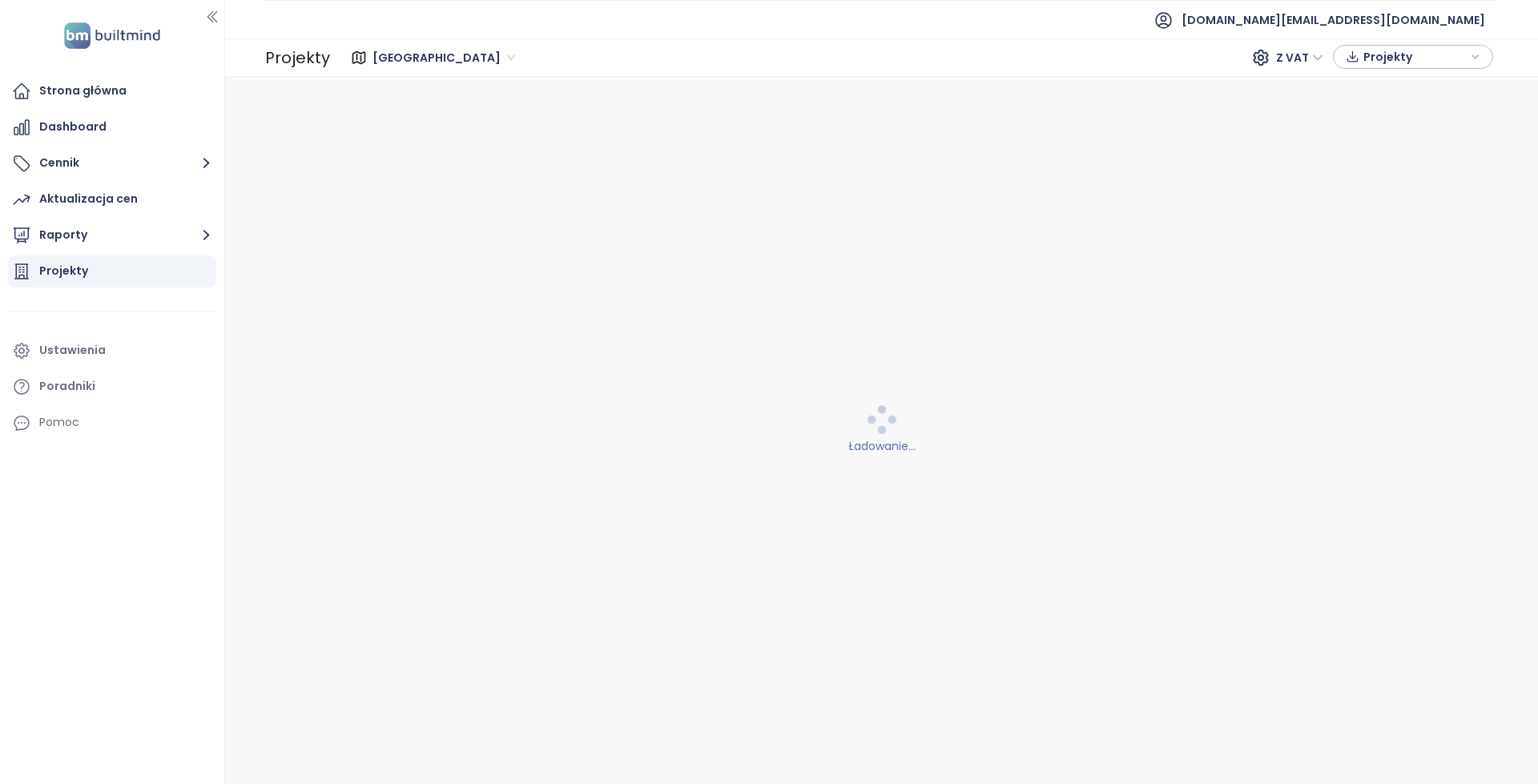
click at [391, 53] on span "[GEOGRAPHIC_DATA]" at bounding box center [444, 57] width 142 height 24
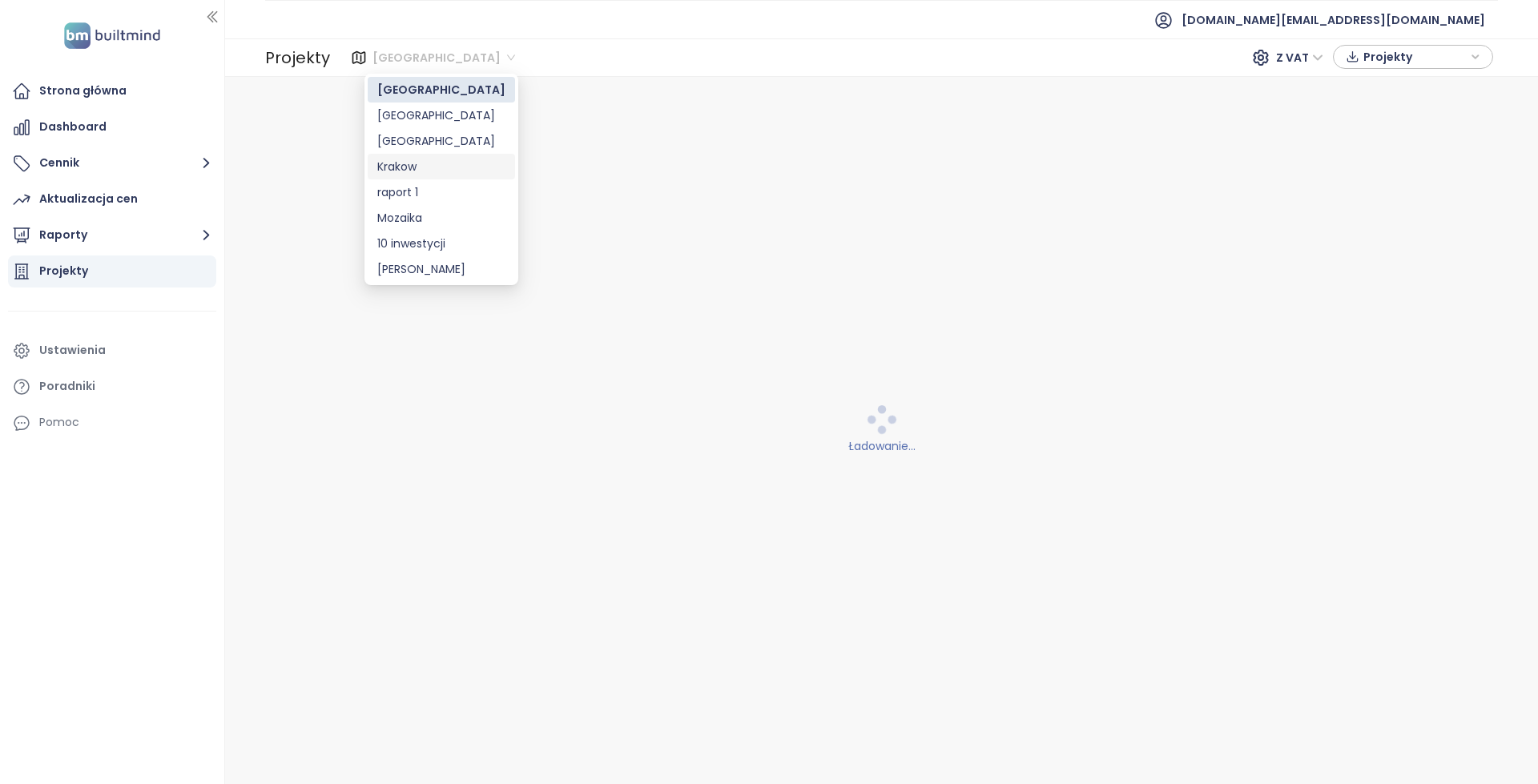
click at [424, 170] on div "Krakow" at bounding box center [442, 166] width 128 height 17
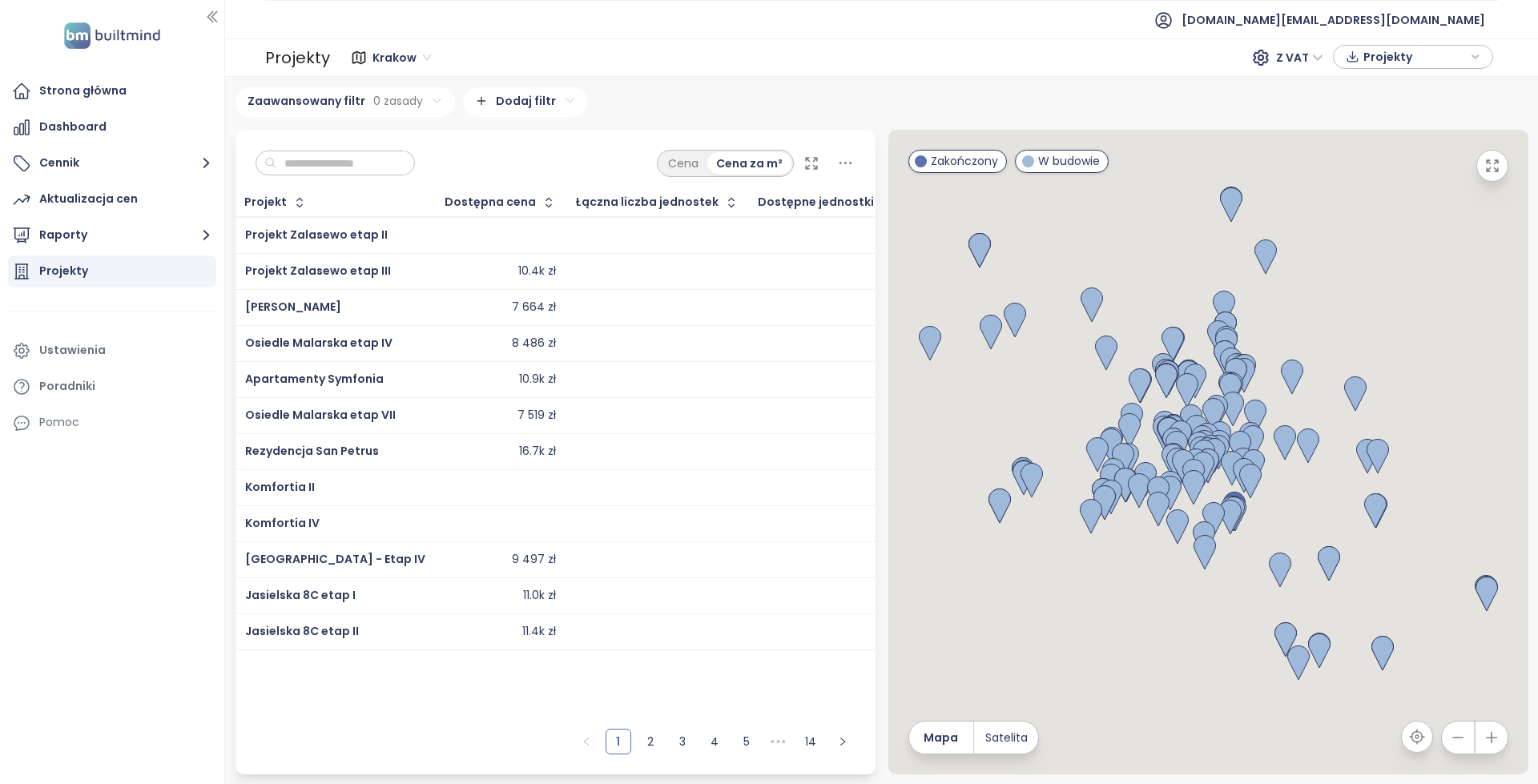
paste input "********"
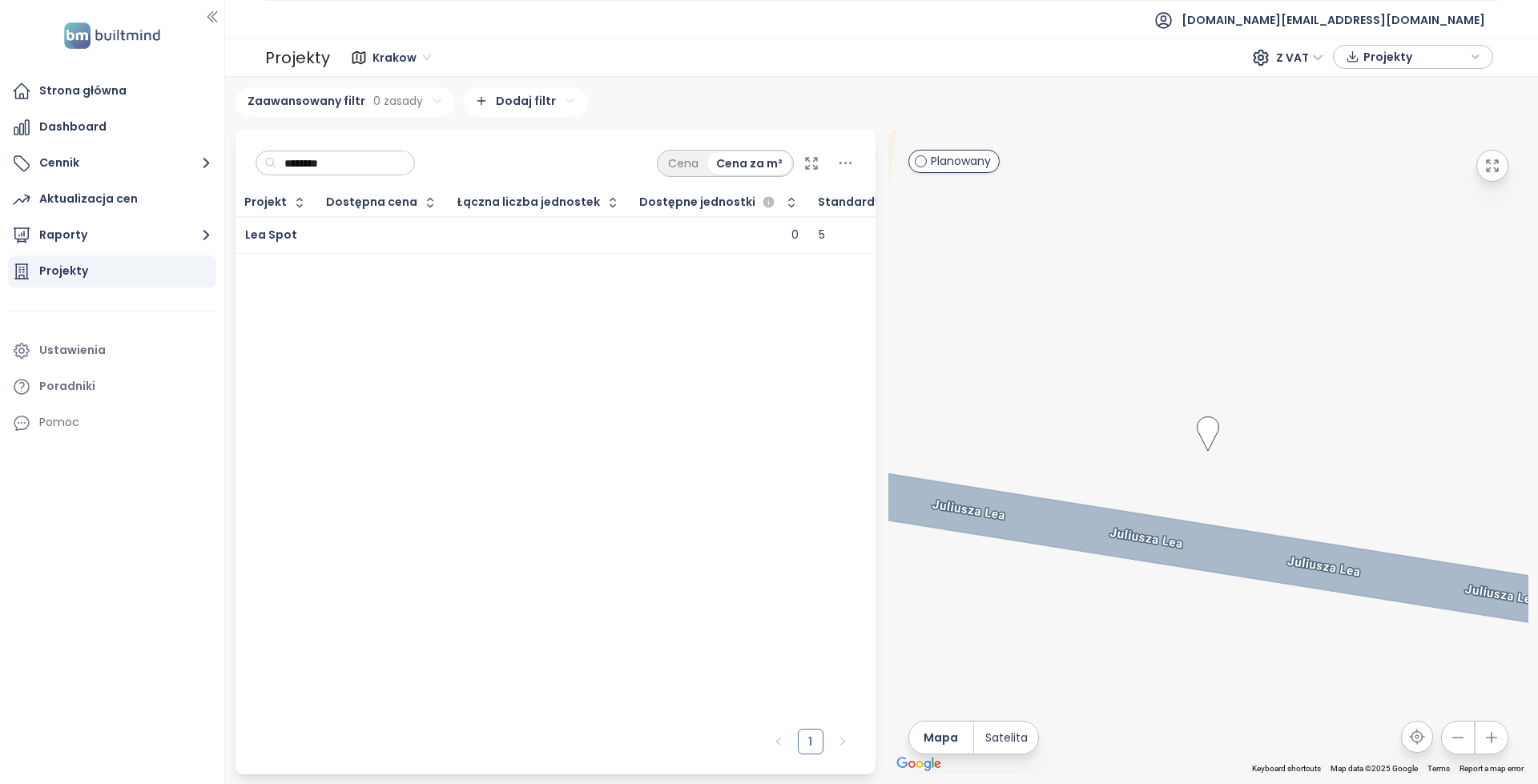
type input "********"
click at [447, 236] on td at bounding box center [538, 235] width 183 height 37
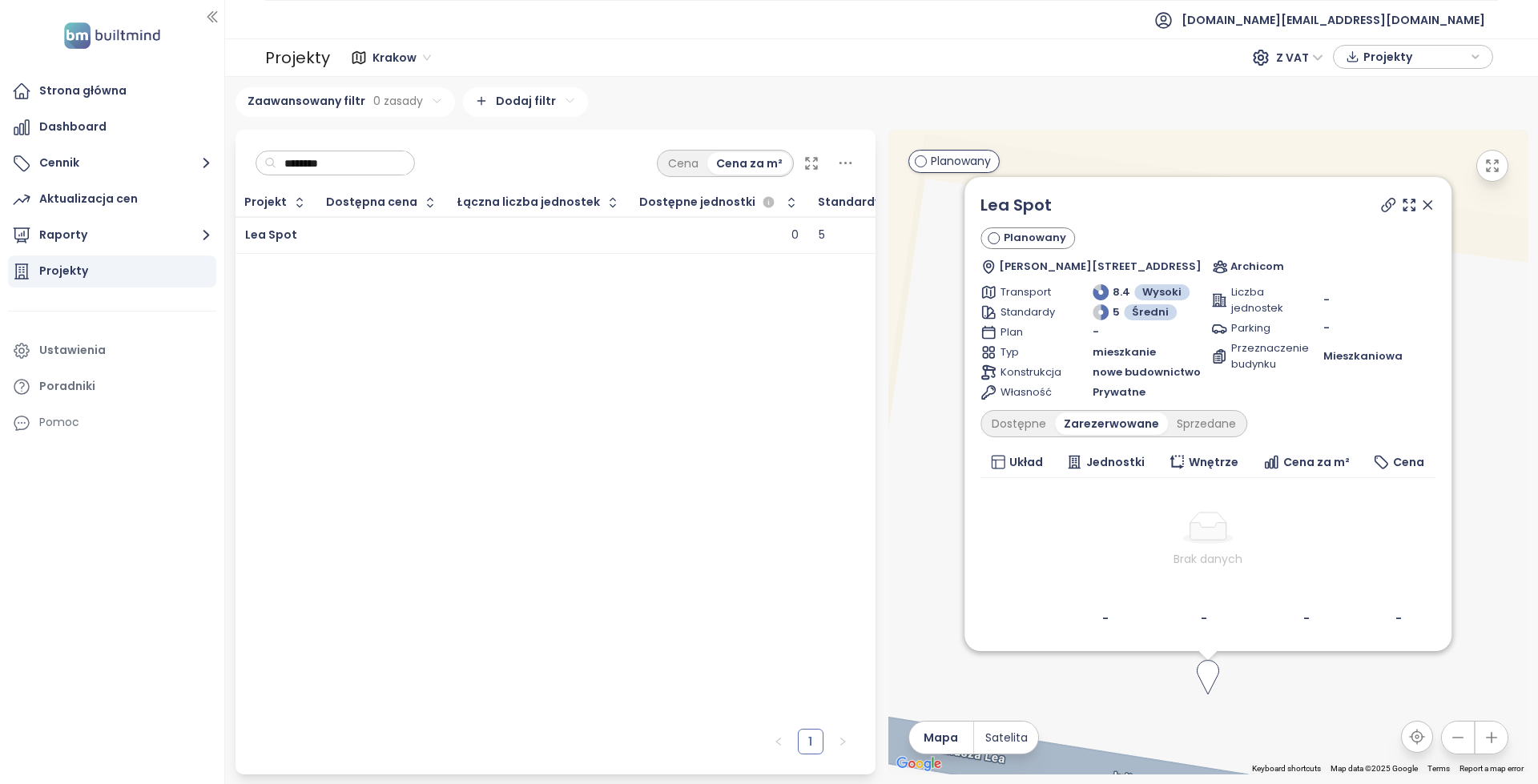
scroll to position [0, 10]
click at [839, 226] on div "5" at bounding box center [849, 235] width 82 height 19
click at [1195, 415] on div "Sprzedane" at bounding box center [1206, 423] width 77 height 22
click at [1030, 425] on div "Dostępne" at bounding box center [1019, 423] width 72 height 22
click at [1424, 211] on icon at bounding box center [1427, 204] width 16 height 16
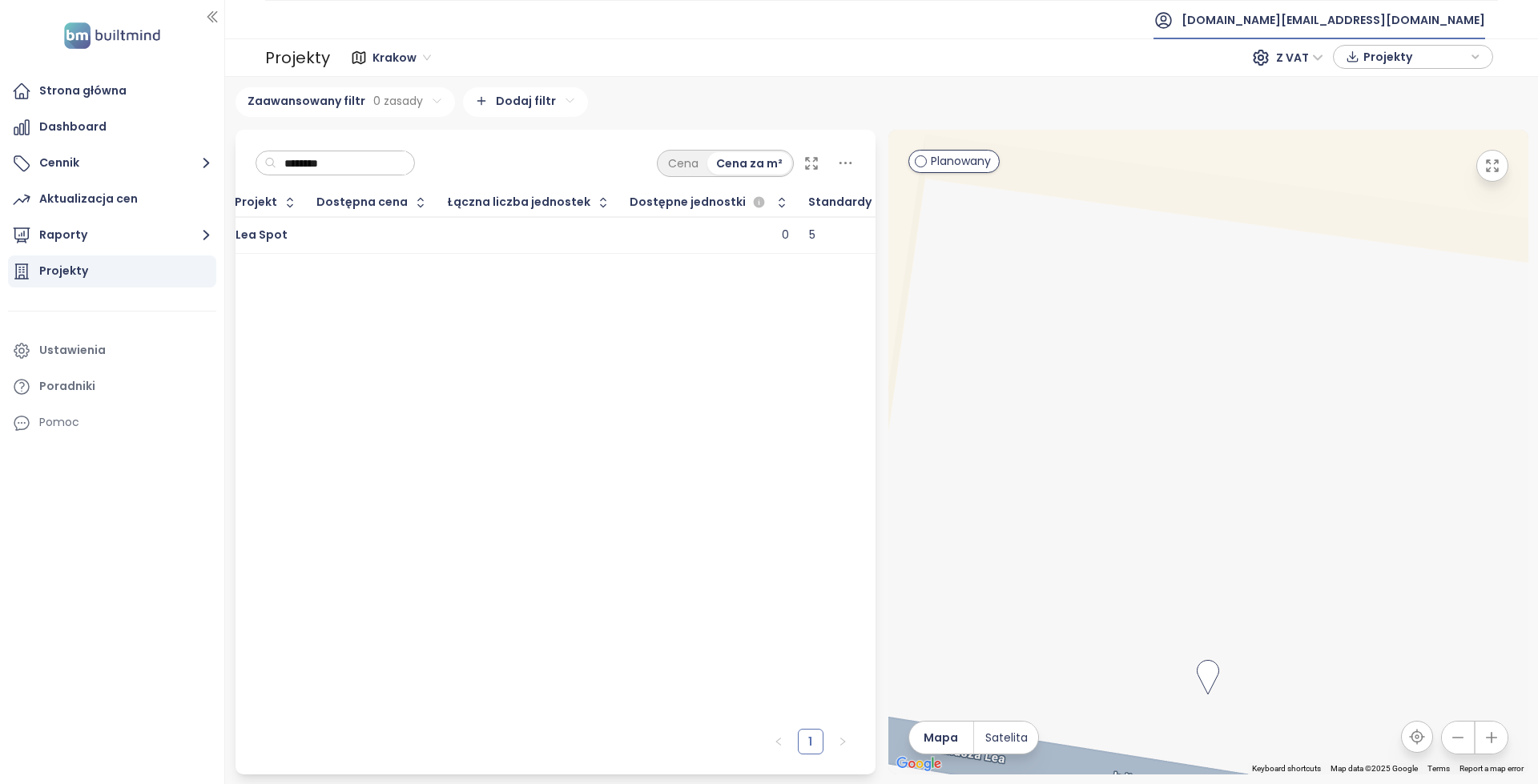
click at [1382, 16] on span "[DOMAIN_NAME][EMAIL_ADDRESS][DOMAIN_NAME]" at bounding box center [1333, 20] width 303 height 39
click at [655, 269] on div "Projekt Dostępna cena Łączna liczba jednostek Dostępne jednostki Standardy Lea …" at bounding box center [555, 454] width 640 height 531
click at [1435, 15] on span "[DOMAIN_NAME][EMAIL_ADDRESS][DOMAIN_NAME]" at bounding box center [1333, 20] width 303 height 39
click at [1370, 65] on span "Wyloguj się" at bounding box center [1338, 65] width 63 height 16
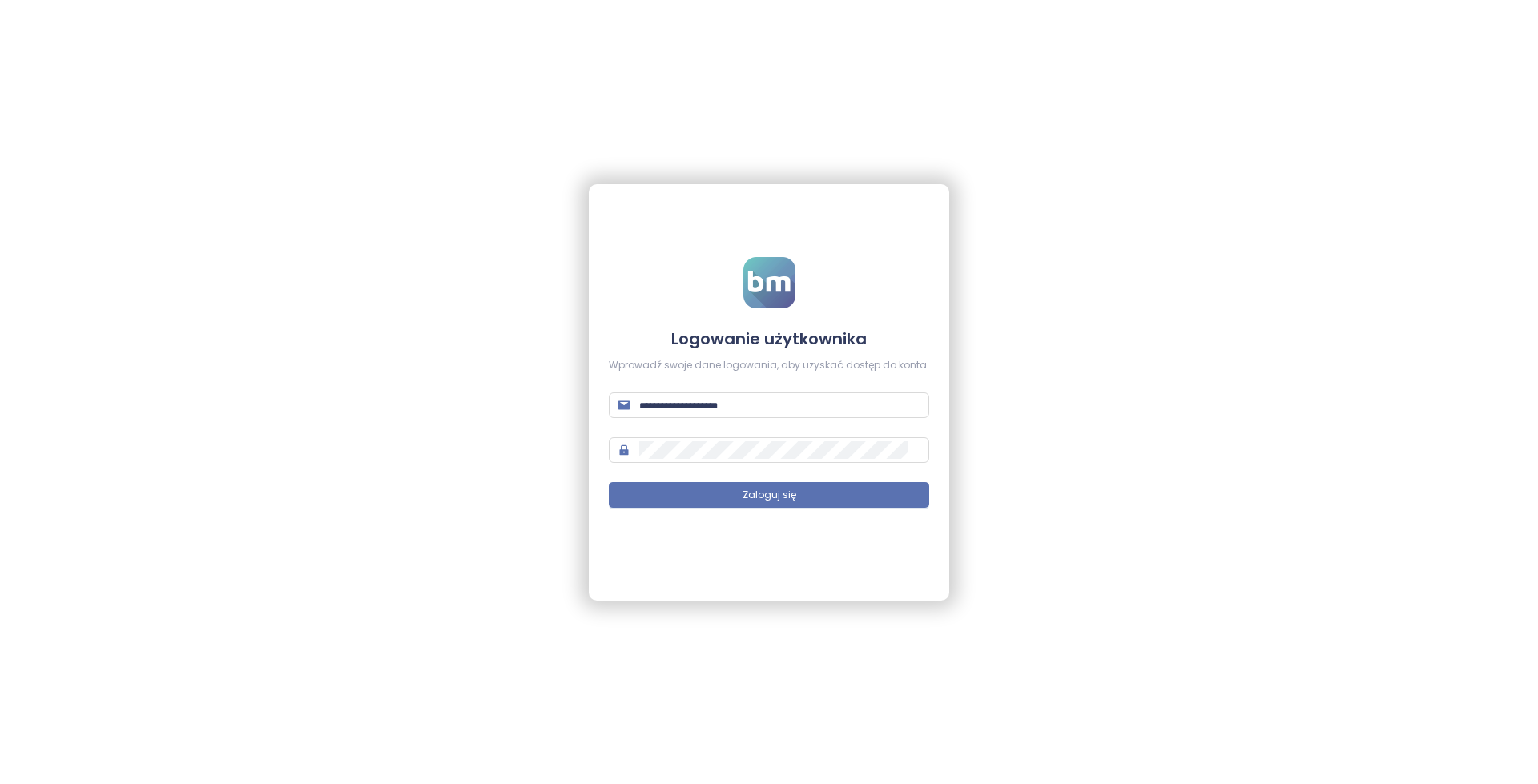
type input "**********"
click at [781, 484] on button "Zaloguj się" at bounding box center [769, 495] width 321 height 25
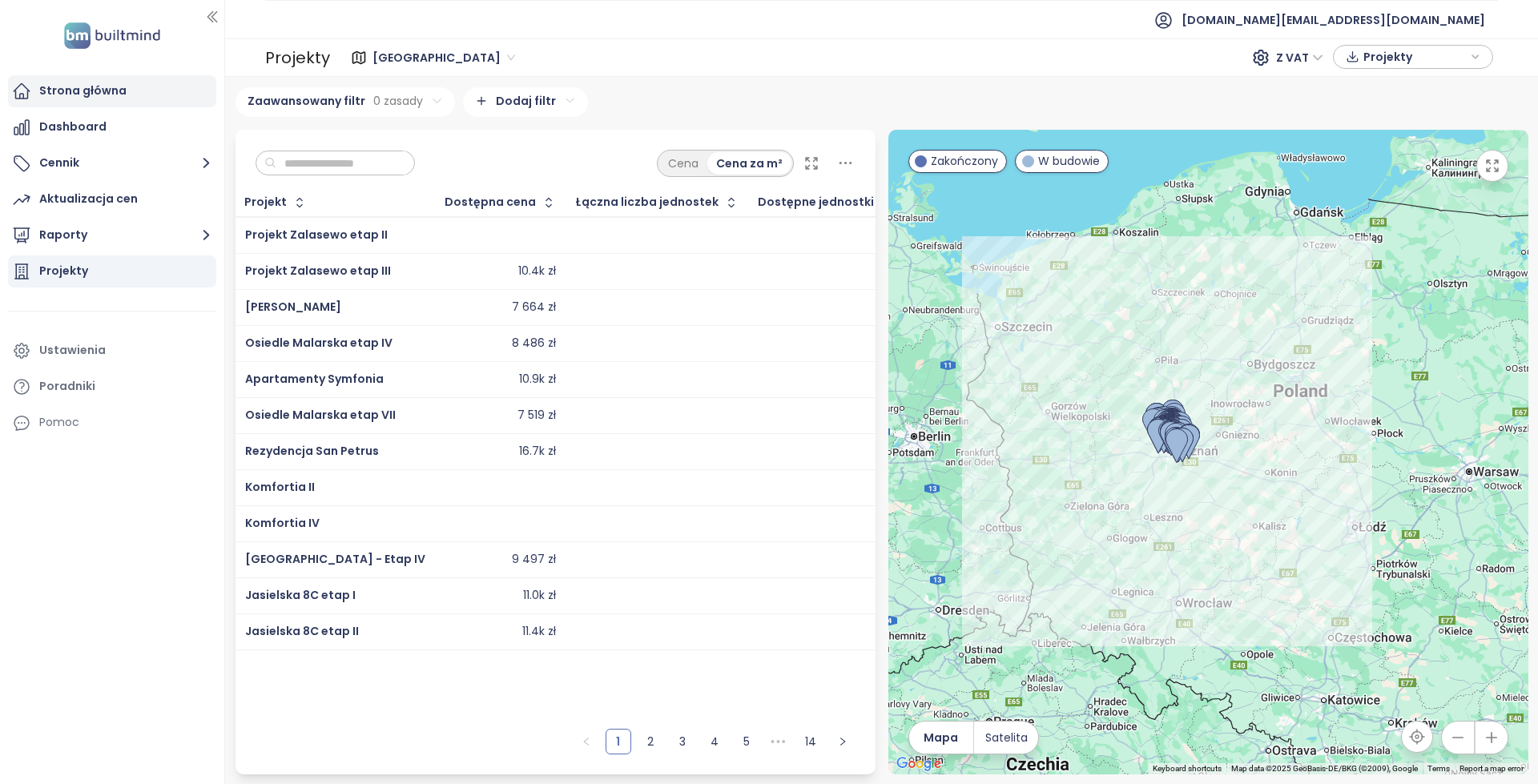
click at [79, 91] on div "Strona główna" at bounding box center [83, 91] width 87 height 20
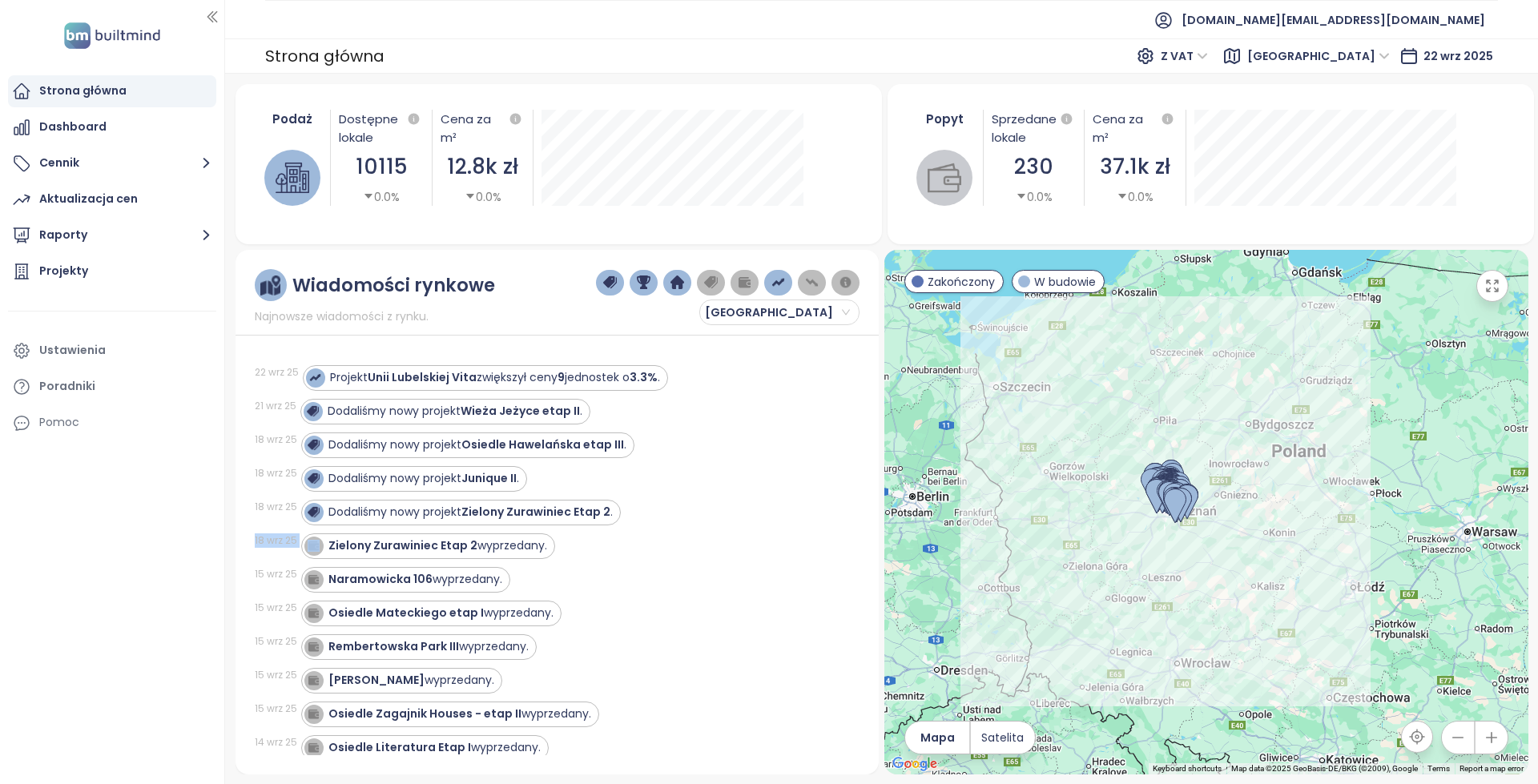
drag, startPoint x: 298, startPoint y: 541, endPoint x: 245, endPoint y: 544, distance: 53.1
click at [245, 544] on div "Wiadomości rynkowe Najnowsze wiadomości z rynku. Poznań 22 wrz 25 Projekt Unii …" at bounding box center [557, 512] width 643 height 525
drag, startPoint x: 245, startPoint y: 544, endPoint x: 268, endPoint y: 544, distance: 23.0
click at [268, 544] on div "Wiadomości rynkowe Najnowsze wiadomości z rynku. Poznań 22 wrz 25 Projekt Unii …" at bounding box center [557, 512] width 643 height 525
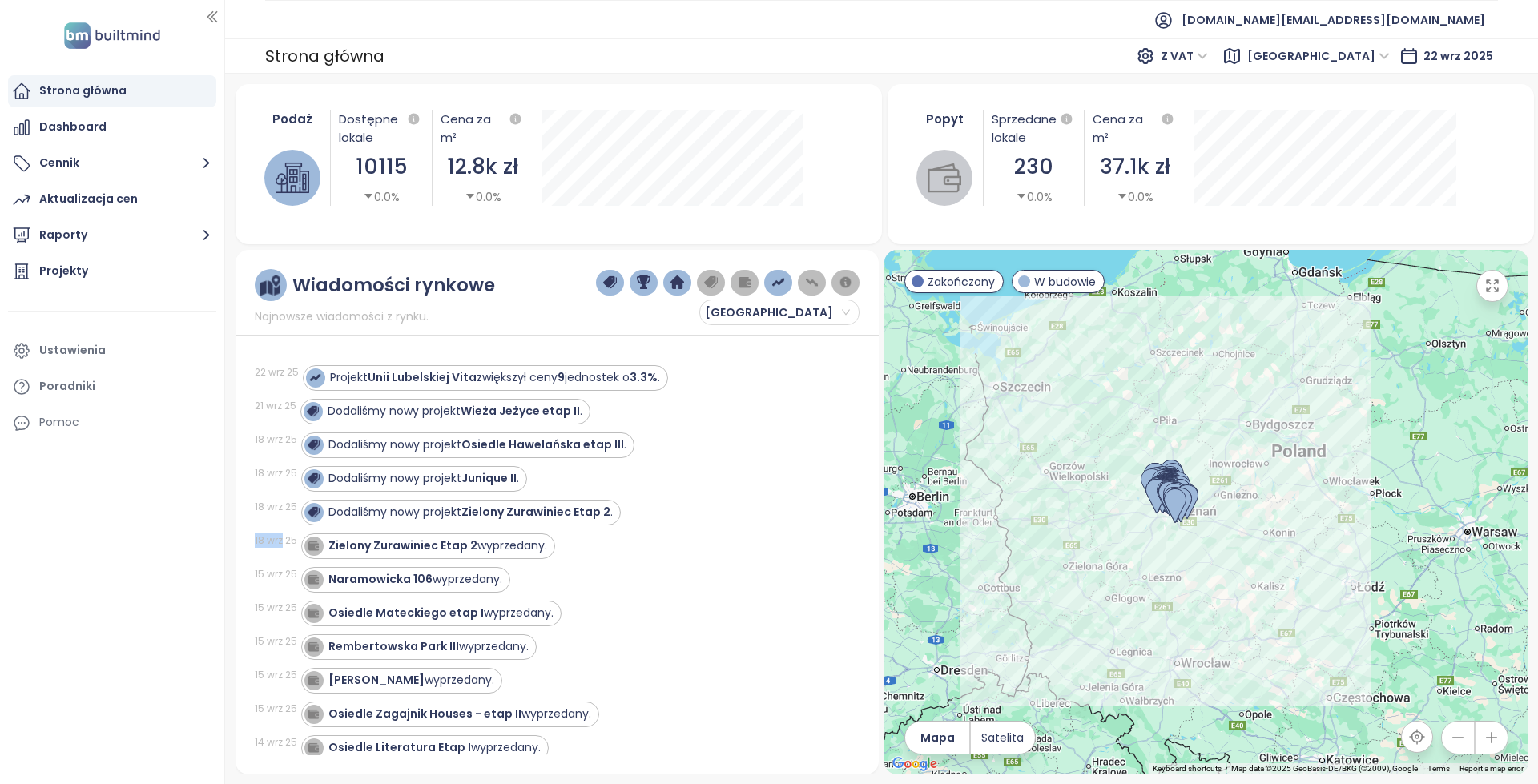
click at [268, 544] on div "18 wrz 25" at bounding box center [276, 540] width 43 height 15
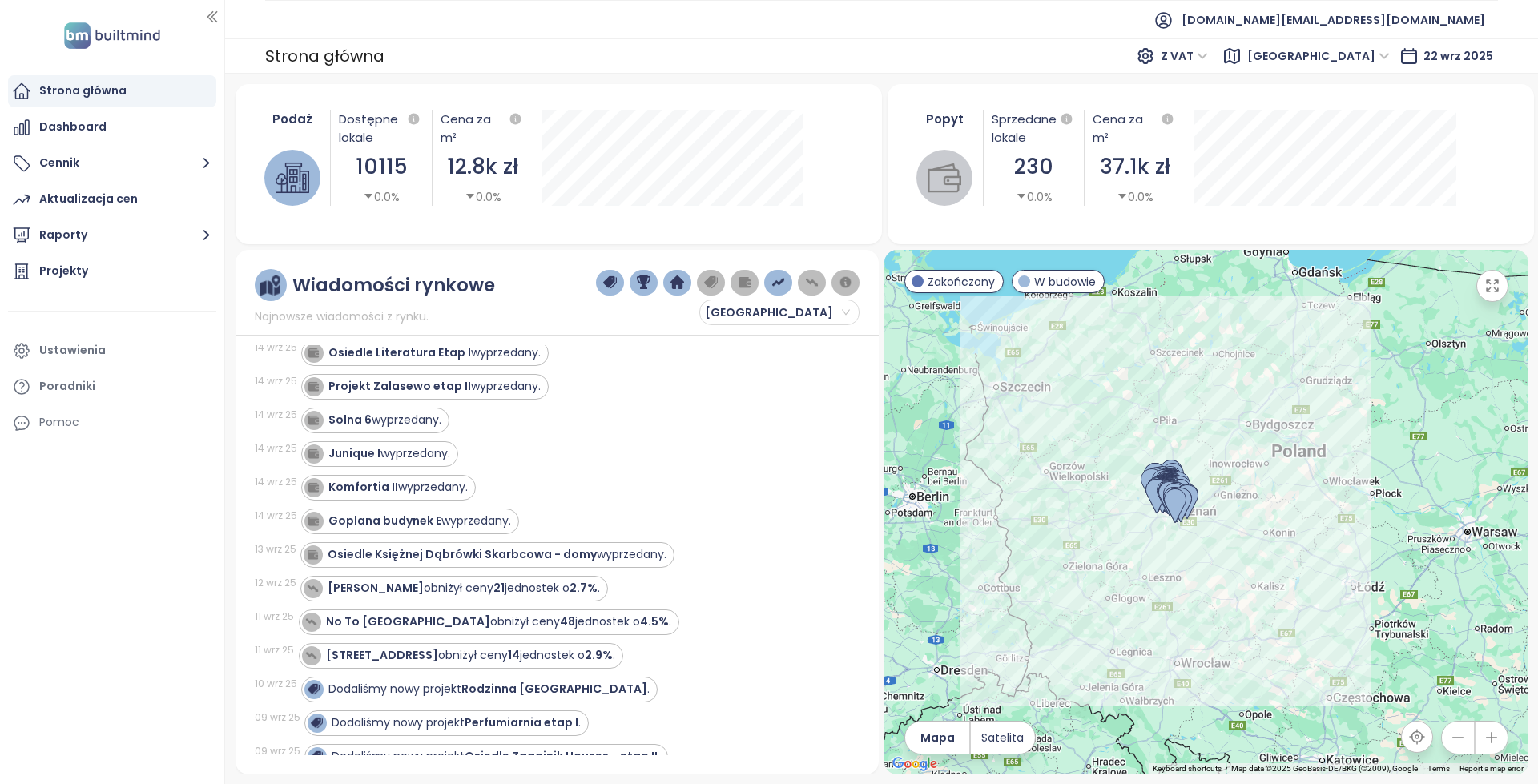
scroll to position [401, 0]
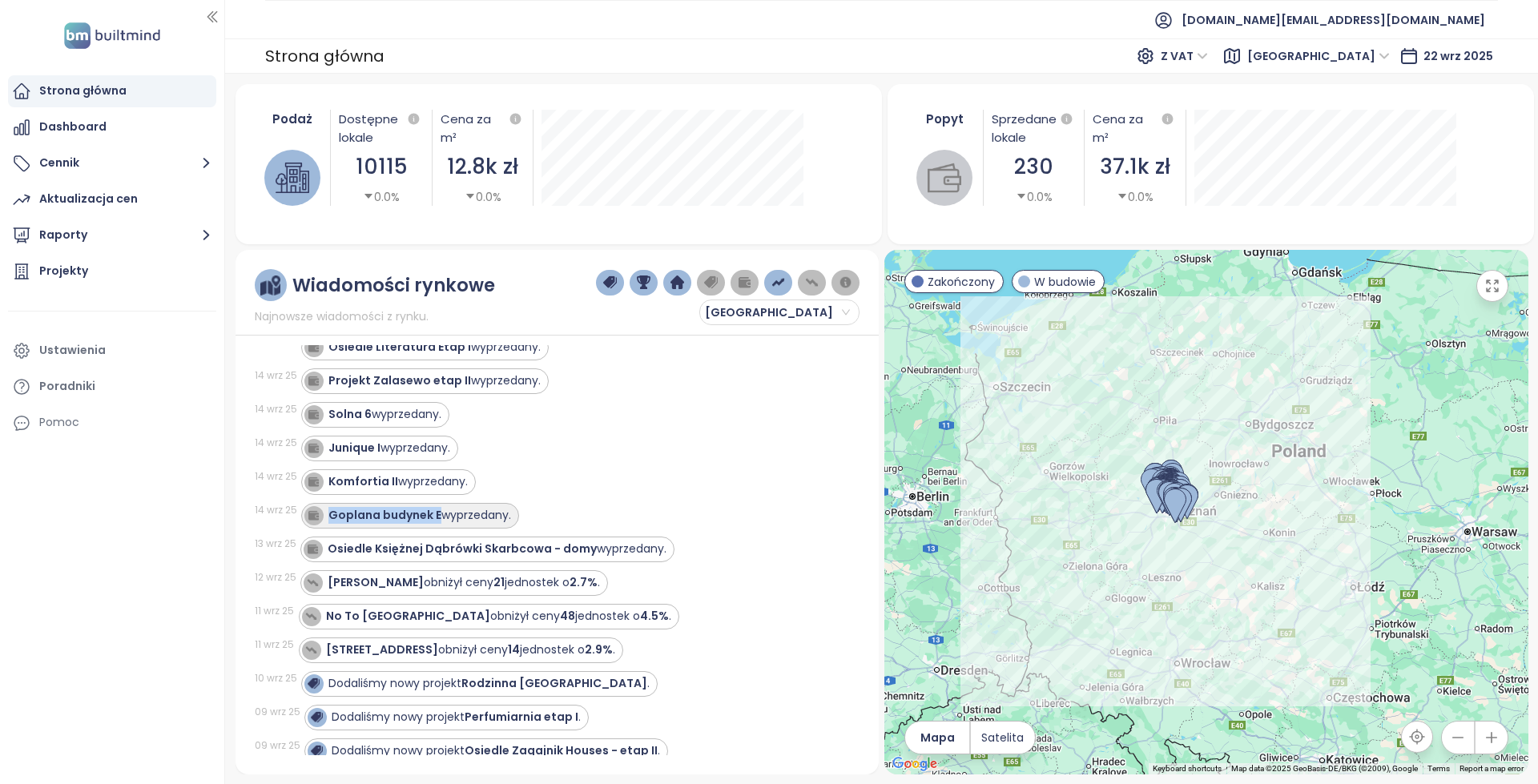
copy strong "Goplana budynek E"
drag, startPoint x: 437, startPoint y: 521, endPoint x: 591, endPoint y: 485, distance: 158.2
click at [591, 485] on div "22 wrz 25 Projekt Unii Lubelskiej Vita zwiększył ceny 9 jednostek o 3.3% . 21 w…" at bounding box center [557, 549] width 604 height 409
click at [591, 485] on div "Komfortia II wyprzedany." at bounding box center [570, 482] width 539 height 25
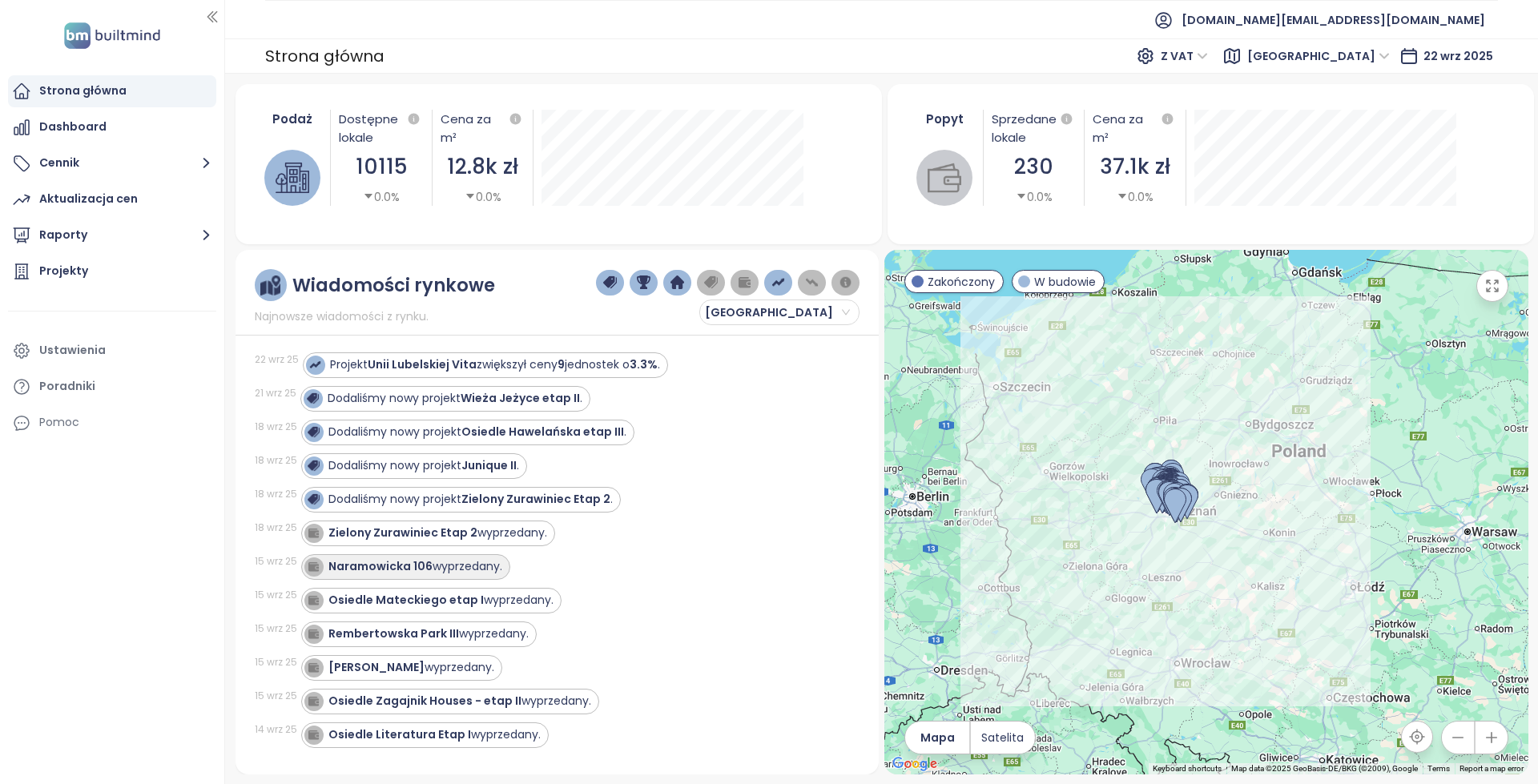
scroll to position [0, 0]
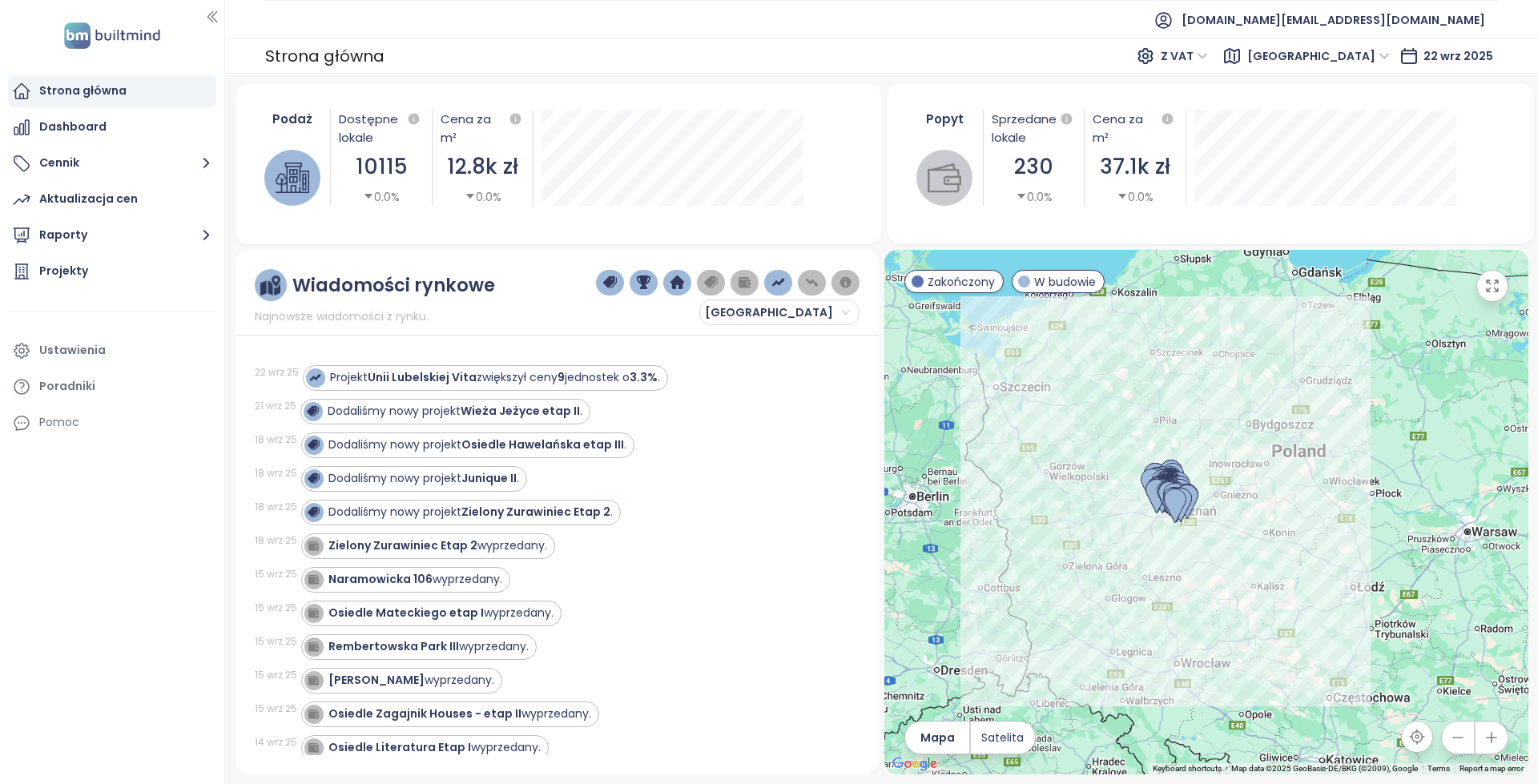
drag, startPoint x: 484, startPoint y: 544, endPoint x: 577, endPoint y: 571, distance: 96.8
click at [484, 544] on div "Zielony Zurawiniec Etap 2 wyprzedany." at bounding box center [438, 545] width 219 height 16
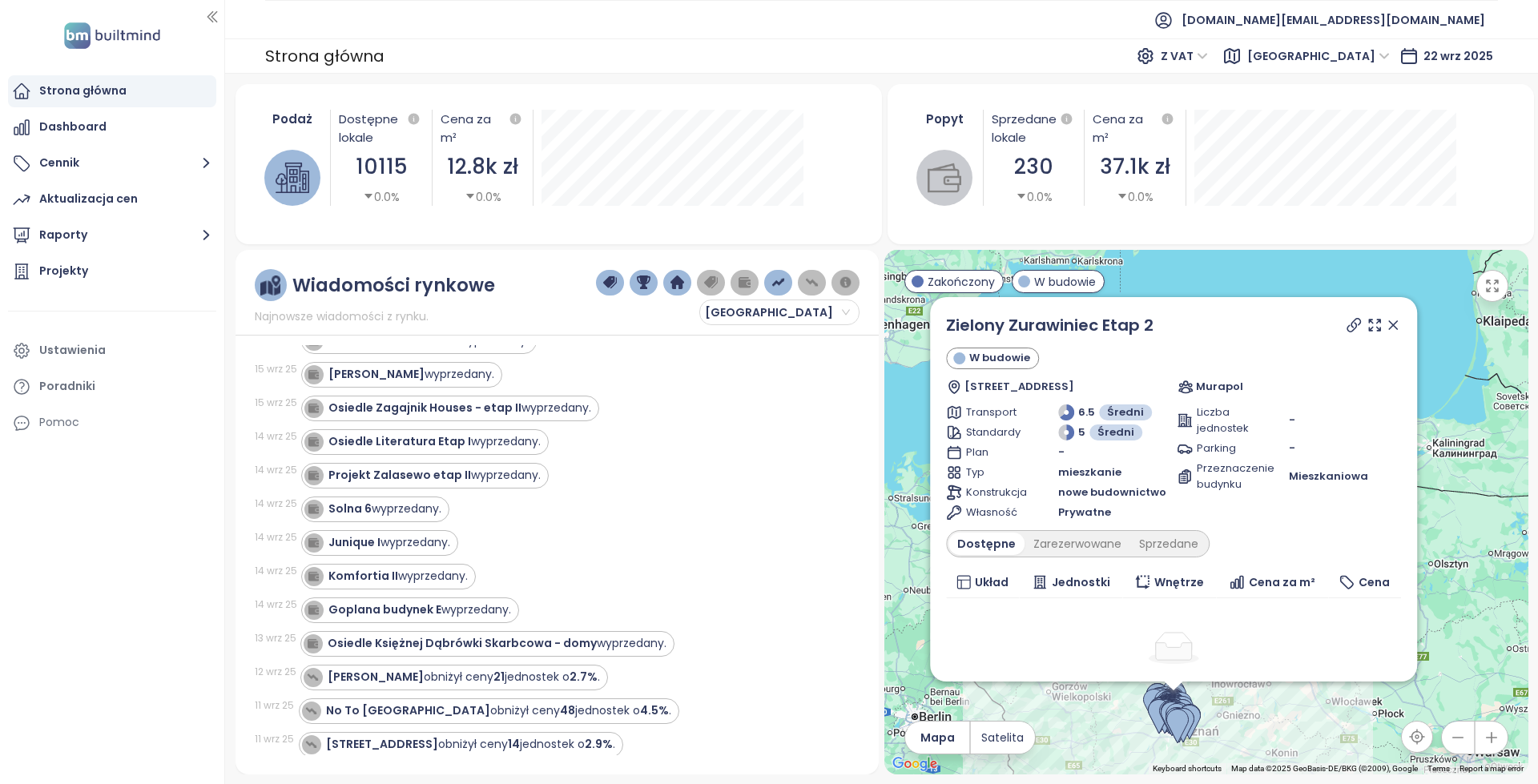
scroll to position [320, 0]
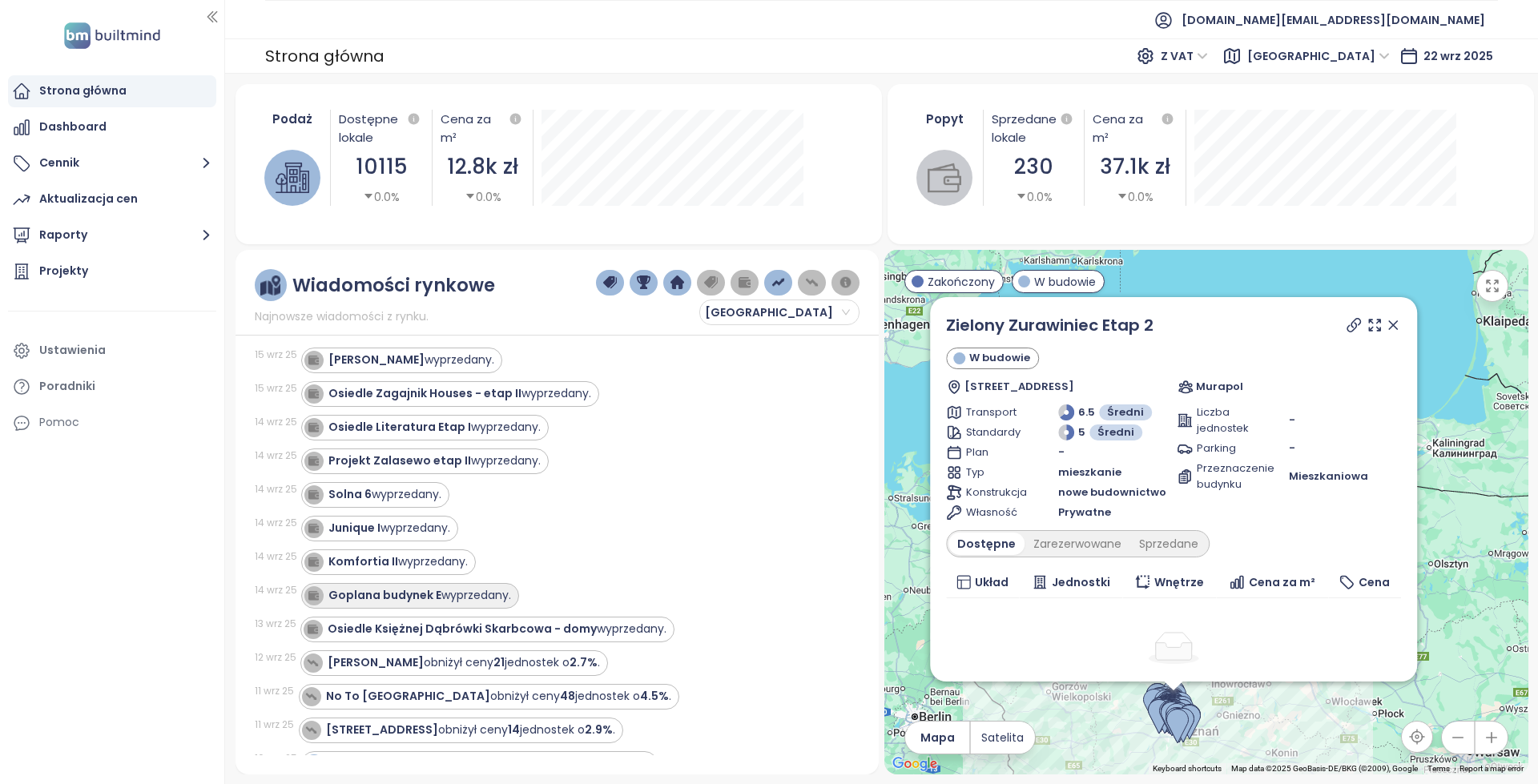
click at [484, 587] on div "Goplana budynek E wyprzedany." at bounding box center [419, 594] width 183 height 16
click at [1345, 324] on icon at bounding box center [1353, 325] width 16 height 16
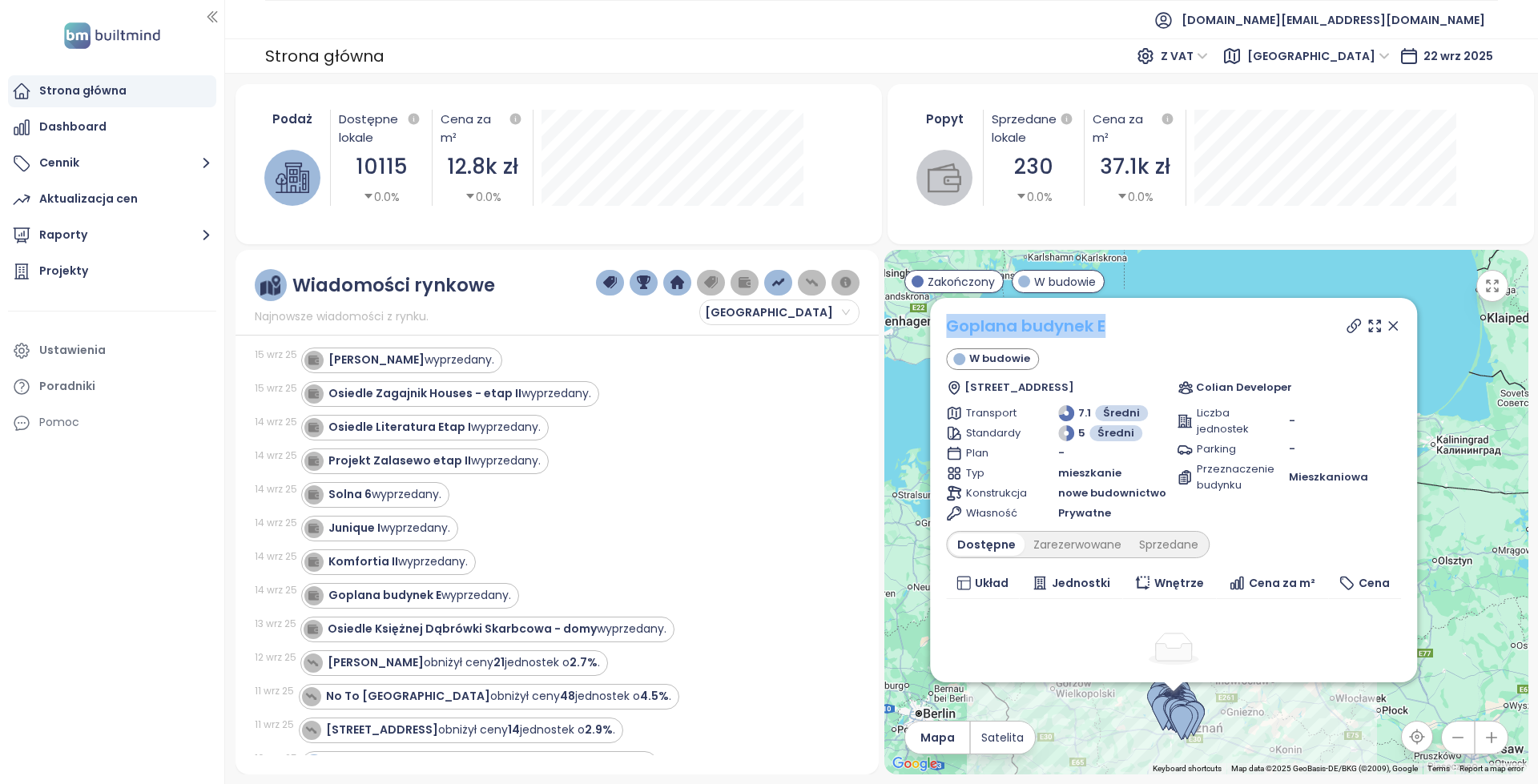
copy link "Goplana budynek E"
drag, startPoint x: 1165, startPoint y: 333, endPoint x: 948, endPoint y: 331, distance: 217.0
click at [950, 333] on div "Goplana budynek E" at bounding box center [1174, 325] width 455 height 24
click at [447, 564] on div "Komfortia II wyprzedany." at bounding box center [398, 560] width 139 height 16
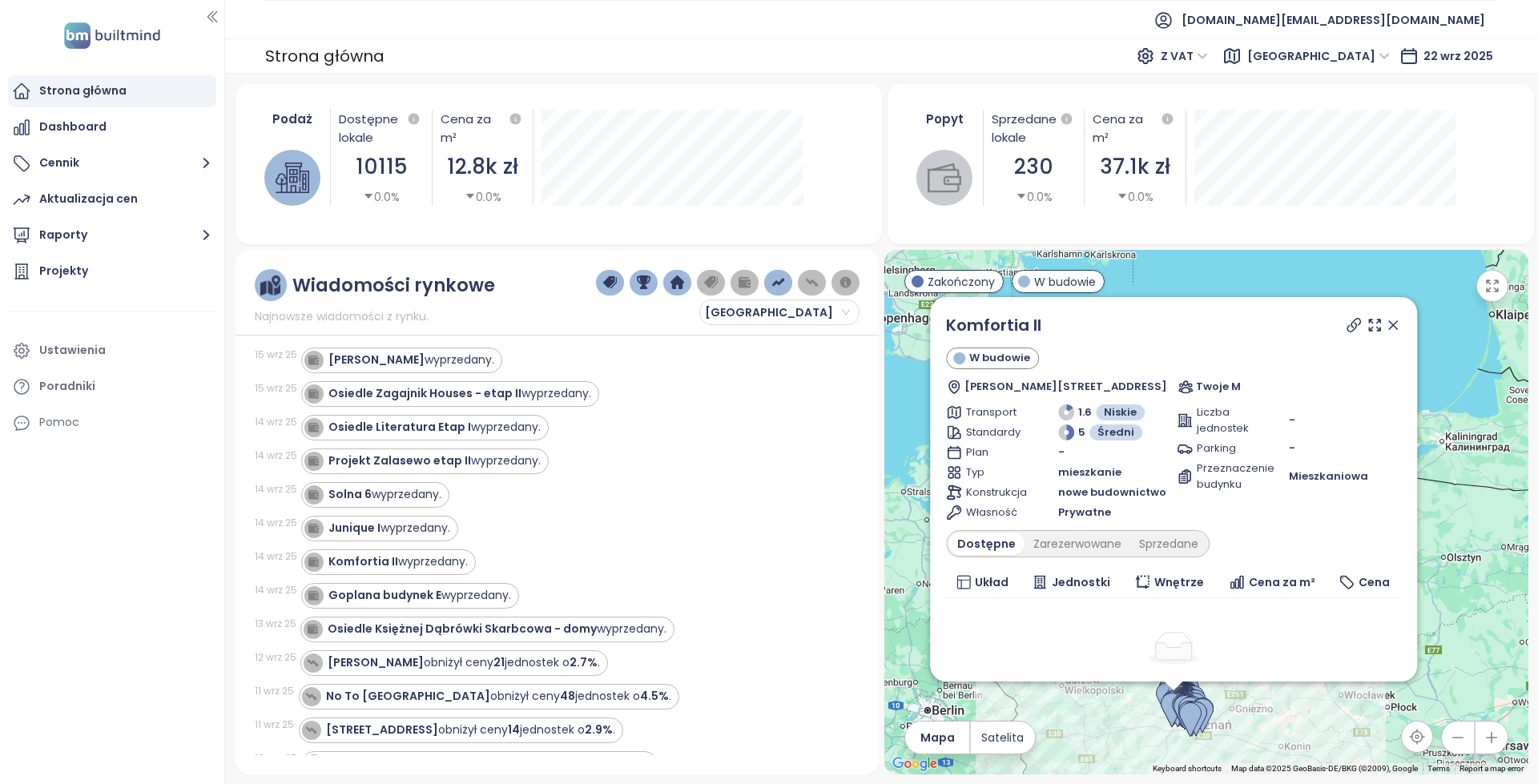
click at [1344, 317] on div at bounding box center [1372, 324] width 58 height 24
click at [1345, 322] on icon at bounding box center [1353, 324] width 16 height 16
copy link "Komfortia II"
drag, startPoint x: 1092, startPoint y: 322, endPoint x: 940, endPoint y: 321, distance: 152.0
click at [940, 321] on div "Komfortia II W budowie Henryka Wieniawskiego 8, 60-185 Skórzewo, Poland Twoje M…" at bounding box center [1173, 489] width 487 height 384
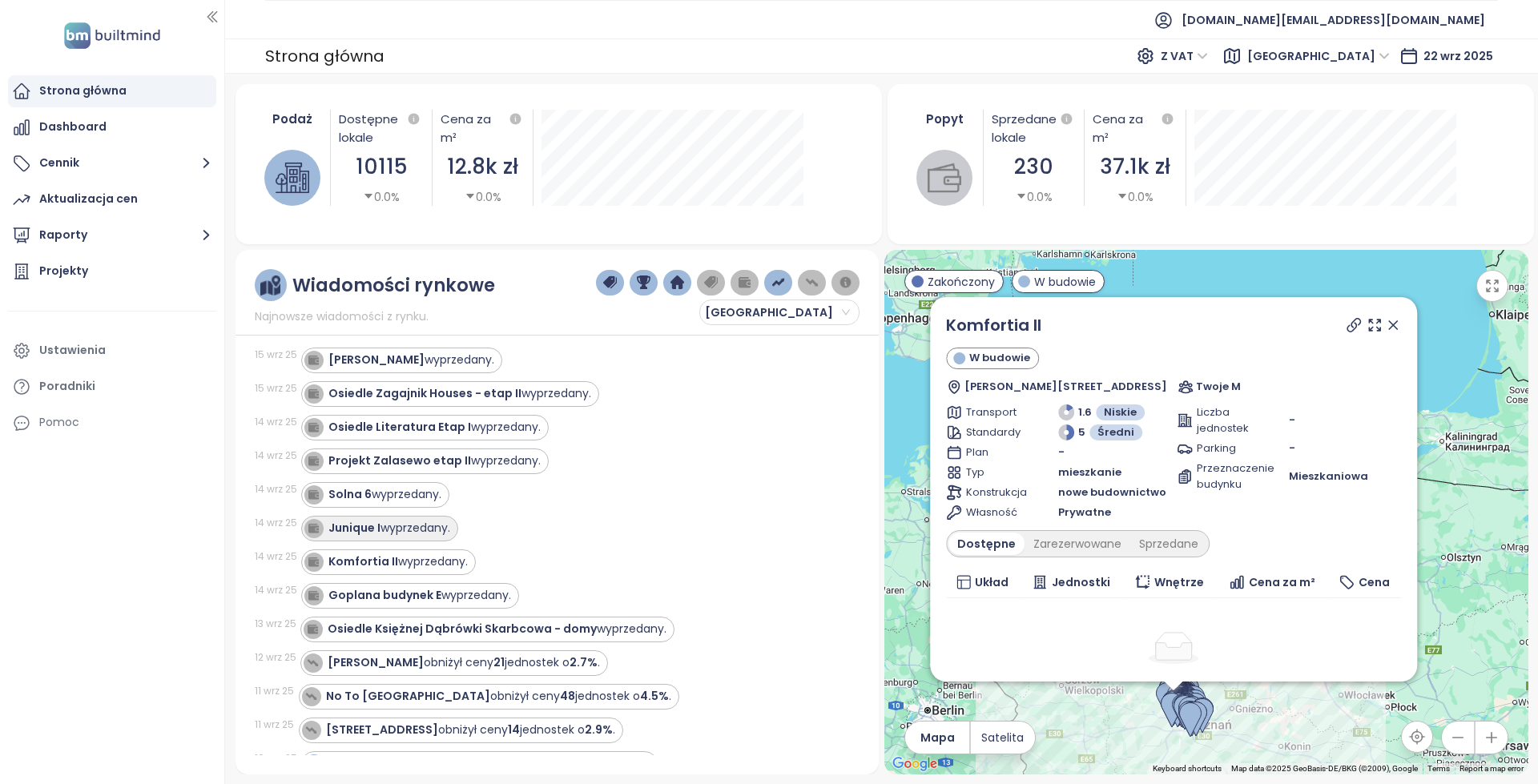
click at [408, 531] on div "Junique I wyprzedany." at bounding box center [389, 528] width 122 height 16
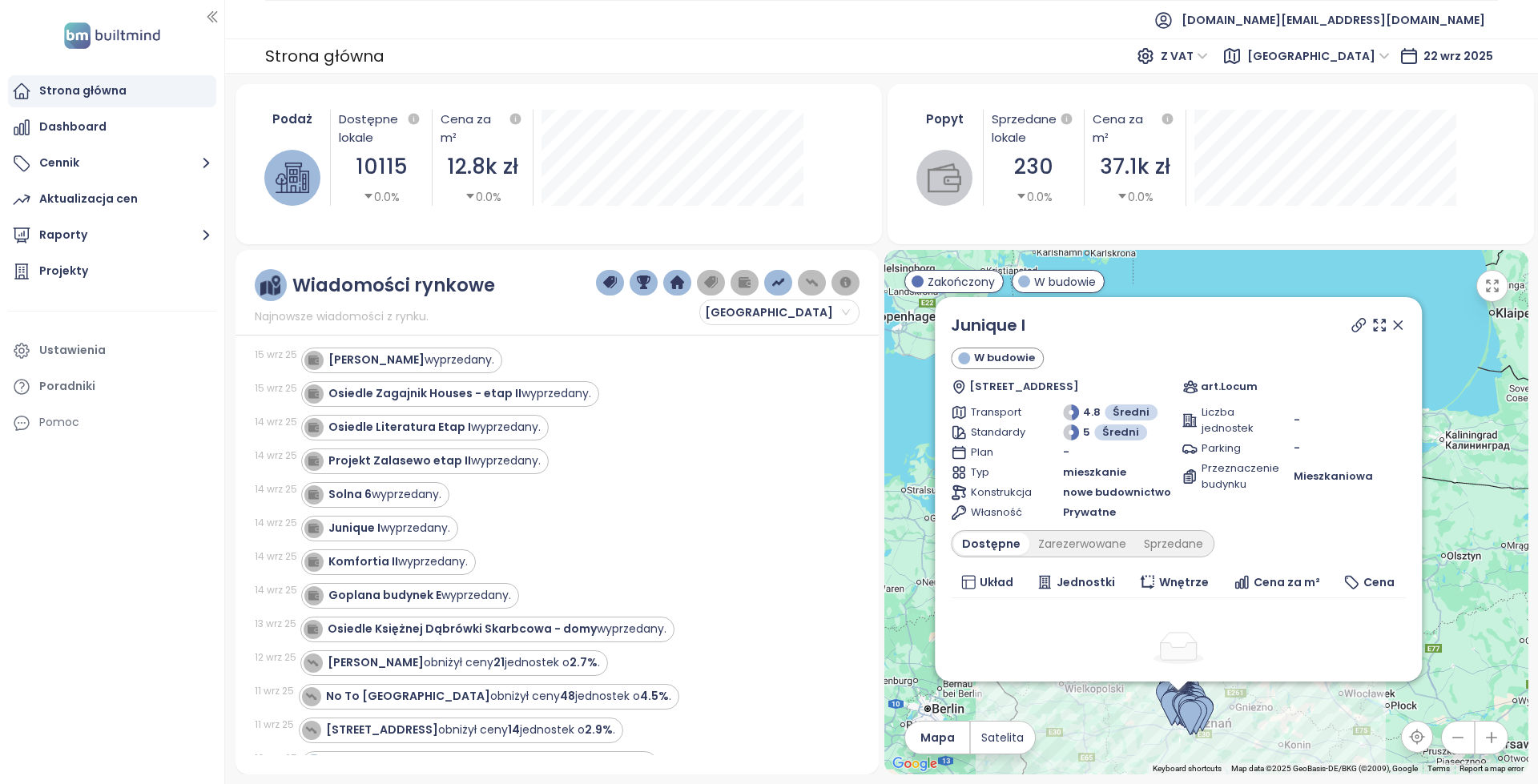
click at [1350, 321] on icon at bounding box center [1358, 324] width 16 height 16
copy link "Junique I"
drag, startPoint x: 1067, startPoint y: 329, endPoint x: 1115, endPoint y: 304, distance: 54.1
click at [1115, 304] on div "Junique I W budowie Żmigrodzka 51, 60-171 Poznań, Poland art.Locum Transport 4.…" at bounding box center [1178, 489] width 487 height 384
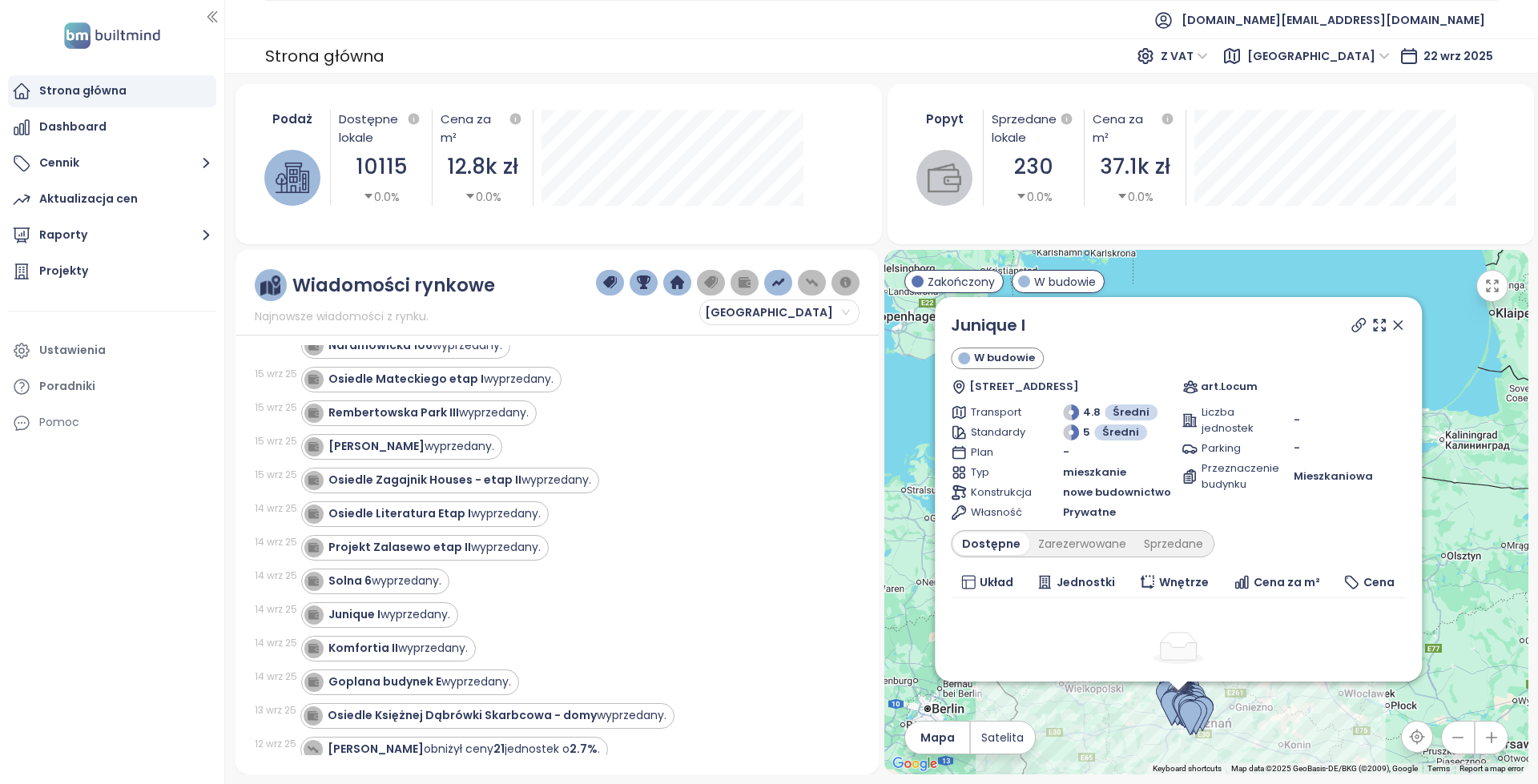
scroll to position [240, 0]
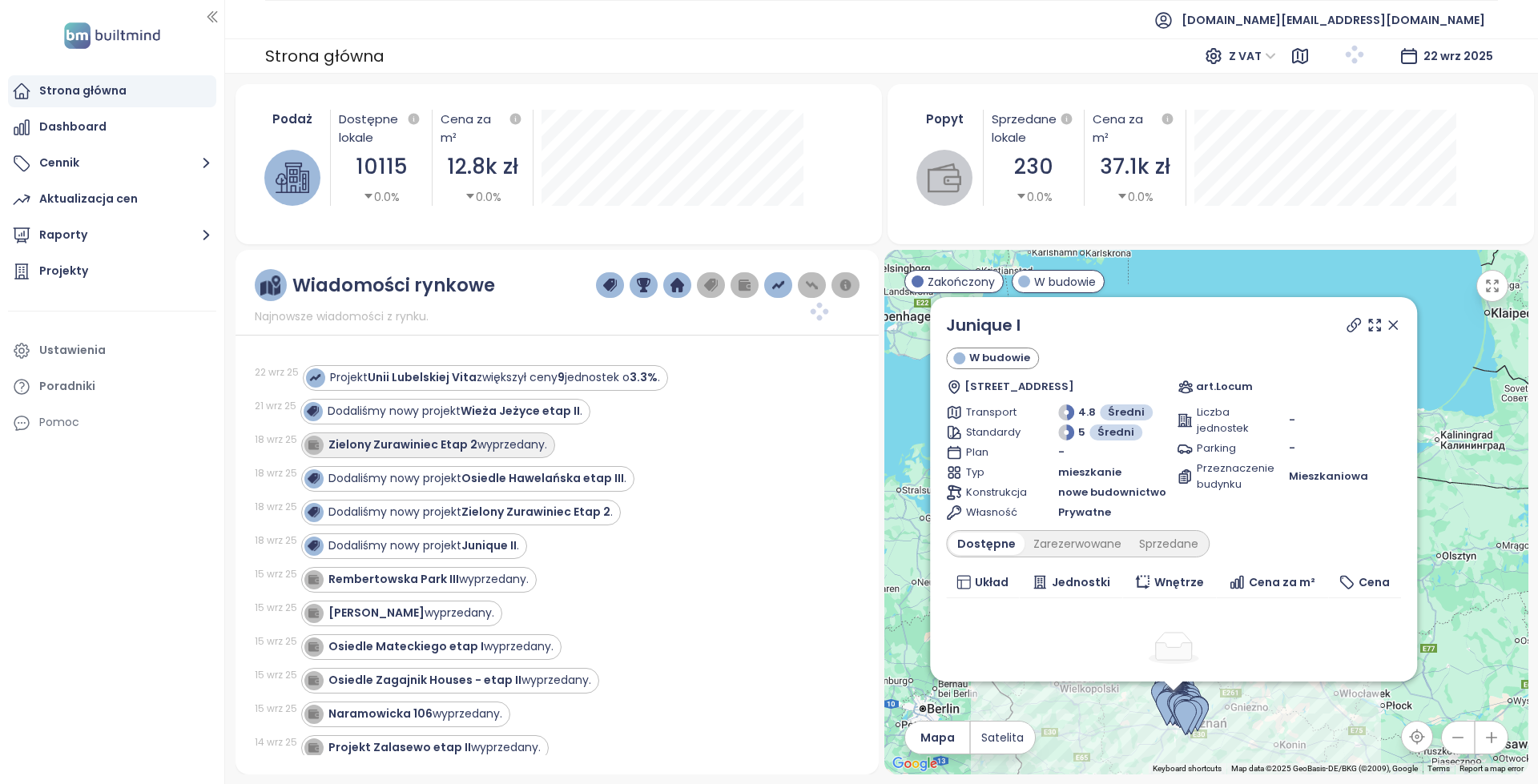
click at [511, 448] on div "Zielony Zurawiniec Etap 2 wyprzedany." at bounding box center [438, 444] width 219 height 16
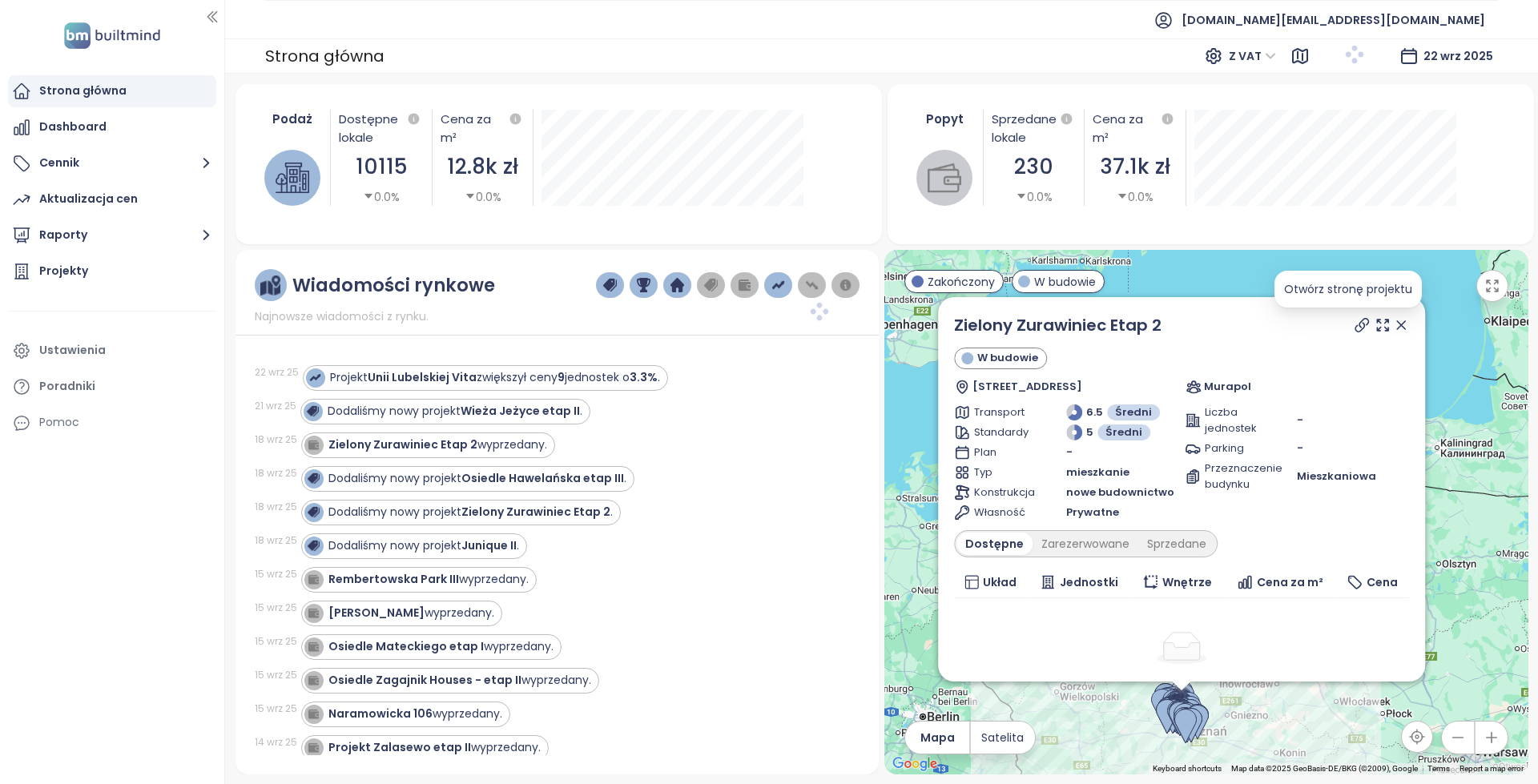
click at [1355, 326] on icon at bounding box center [1361, 324] width 13 height 13
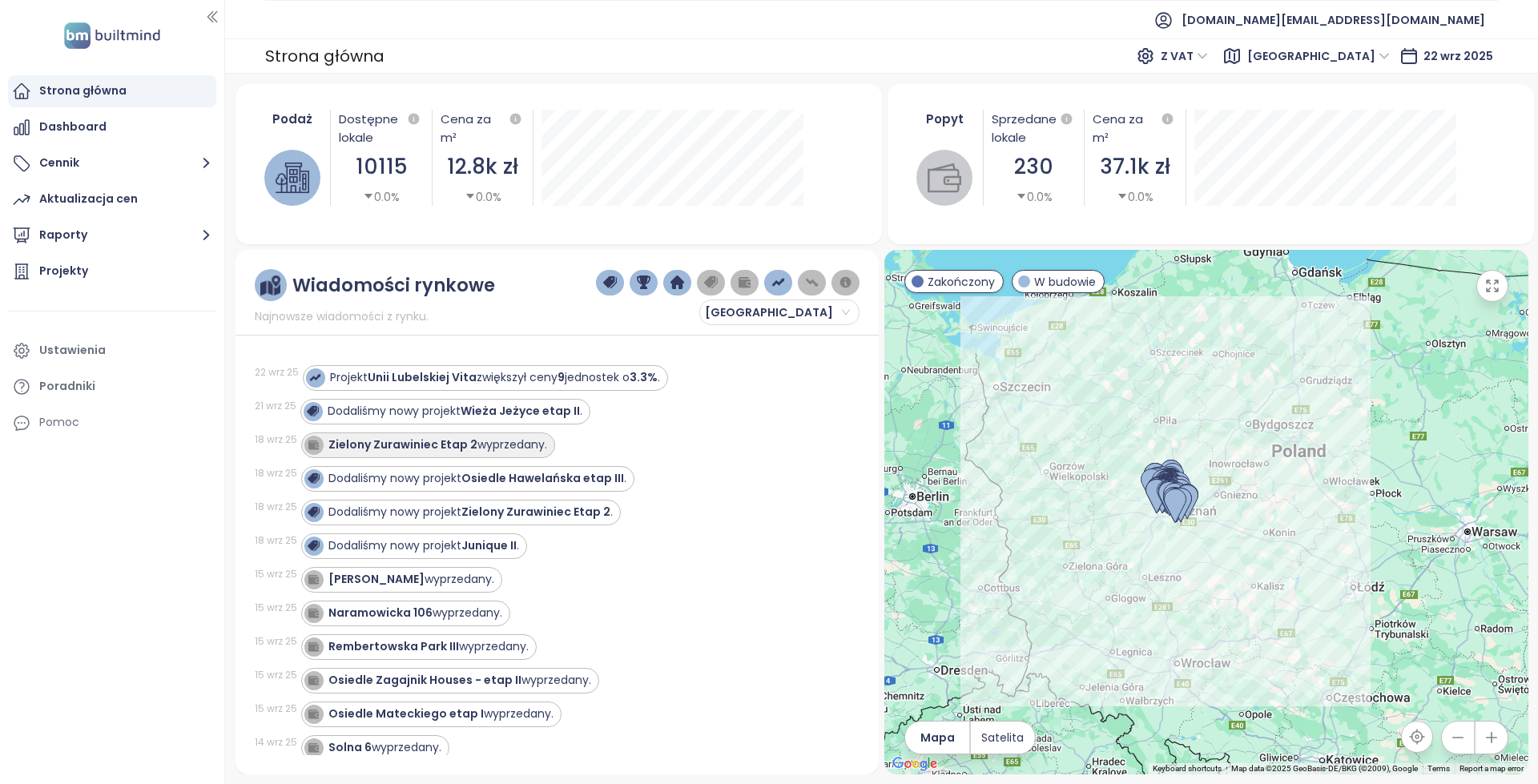
click at [516, 446] on div "Zielony Zurawiniec Etap 2 wyprzedany." at bounding box center [438, 444] width 219 height 16
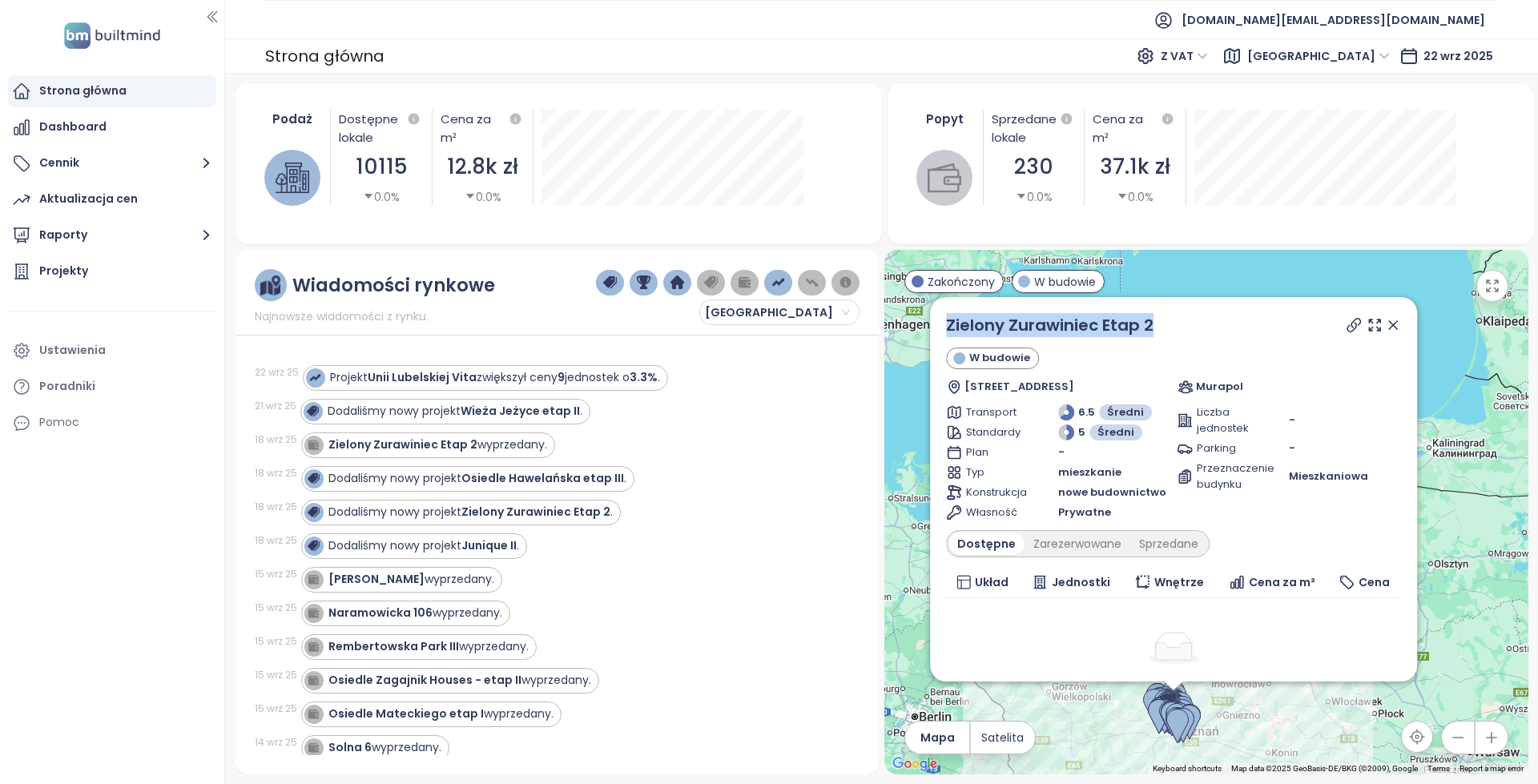
copy link "Zielony Zurawiniec Etap 2"
drag, startPoint x: 1174, startPoint y: 335, endPoint x: 943, endPoint y: 324, distance: 231.3
click at [943, 324] on div "Zielony Zurawiniec Etap 2 W budowie Sielawy 21b, 61-619 Poznań, Poland Murapol …" at bounding box center [1173, 489] width 487 height 384
click at [450, 581] on div "Tarasy Wilczak III wyprzedany." at bounding box center [411, 579] width 166 height 16
click at [1086, 552] on div "Zarezerwowane" at bounding box center [1077, 543] width 106 height 22
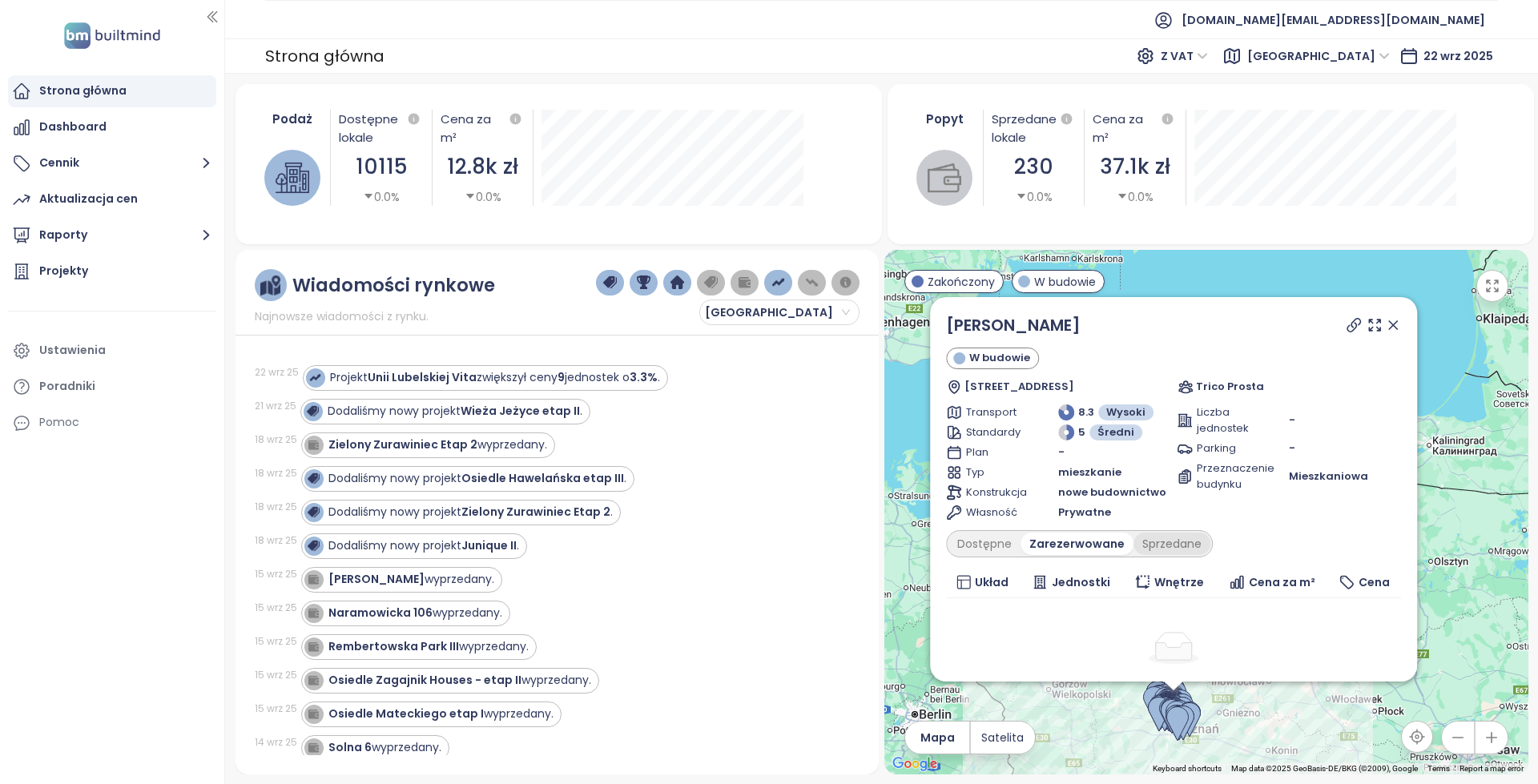
click at [1146, 543] on div "Sprzedane" at bounding box center [1171, 543] width 77 height 22
click at [983, 544] on div "Dostępne" at bounding box center [984, 543] width 72 height 22
click at [1070, 544] on div "Zarezerwowane" at bounding box center [1077, 543] width 106 height 22
click at [1169, 540] on div "Sprzedane" at bounding box center [1171, 543] width 77 height 22
click at [477, 587] on div "Tarasy Wilczak III wyprzedany." at bounding box center [411, 579] width 166 height 16
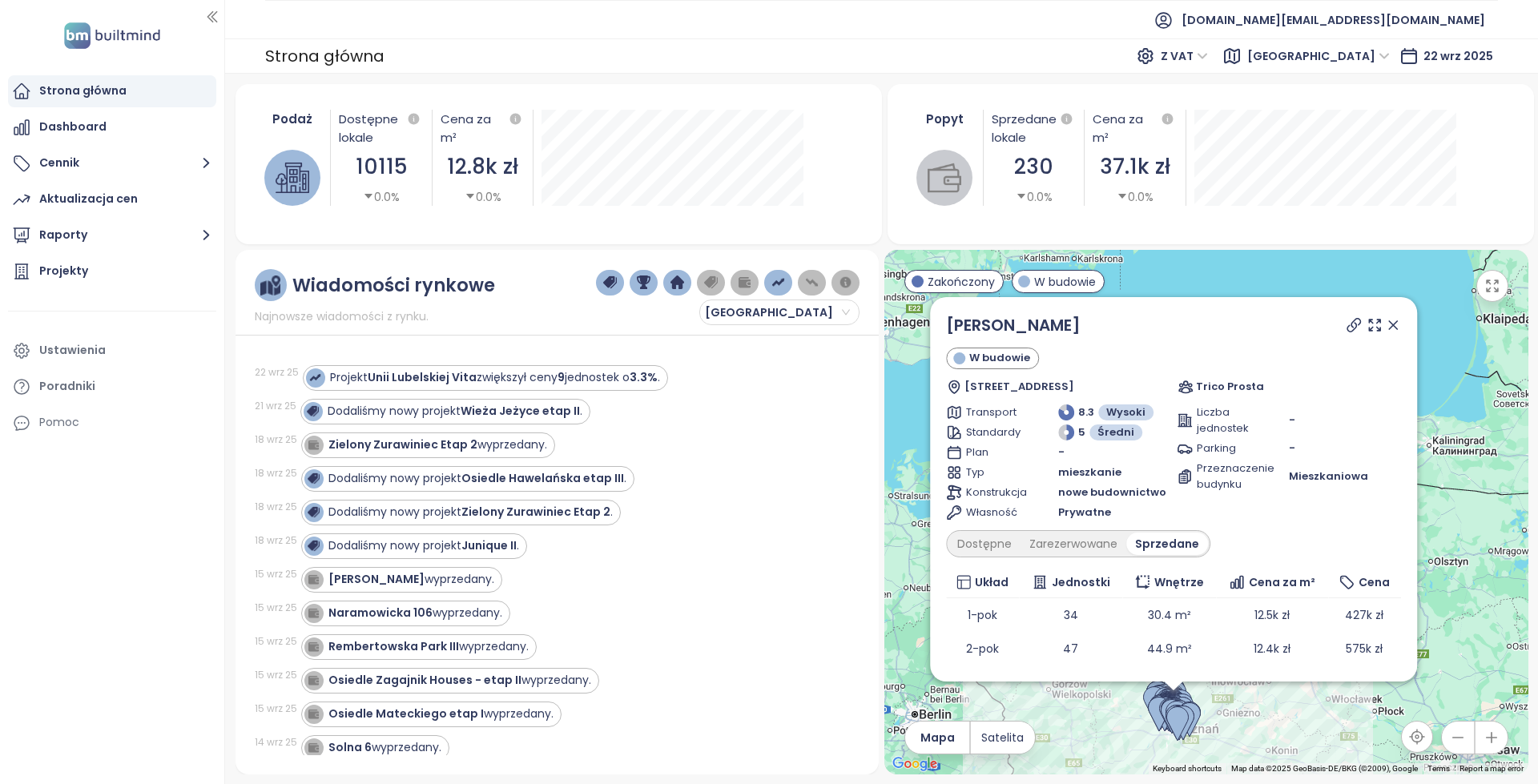
click at [1343, 321] on div at bounding box center [1372, 324] width 58 height 24
click at [1345, 330] on icon at bounding box center [1353, 324] width 16 height 16
click at [456, 628] on div "15 wrz 25 Naramowicka 106 wyprzedany." at bounding box center [547, 613] width 586 height 34
click at [465, 617] on div "Naramowicka 106 wyprzedany." at bounding box center [415, 612] width 173 height 16
click at [1345, 326] on icon at bounding box center [1353, 324] width 16 height 16
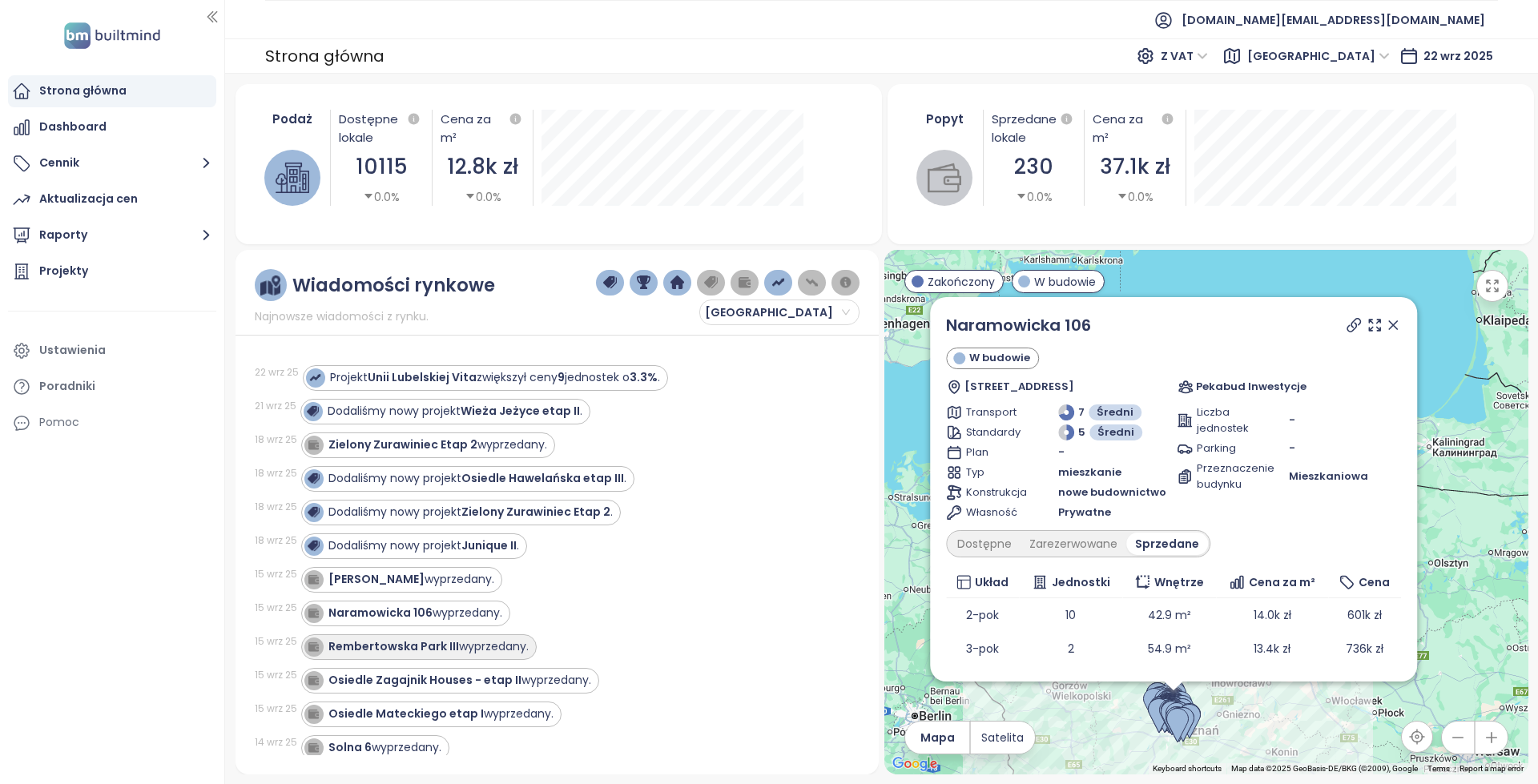
click at [471, 641] on div "Rembertowska Park III wyprzedany." at bounding box center [428, 646] width 200 height 16
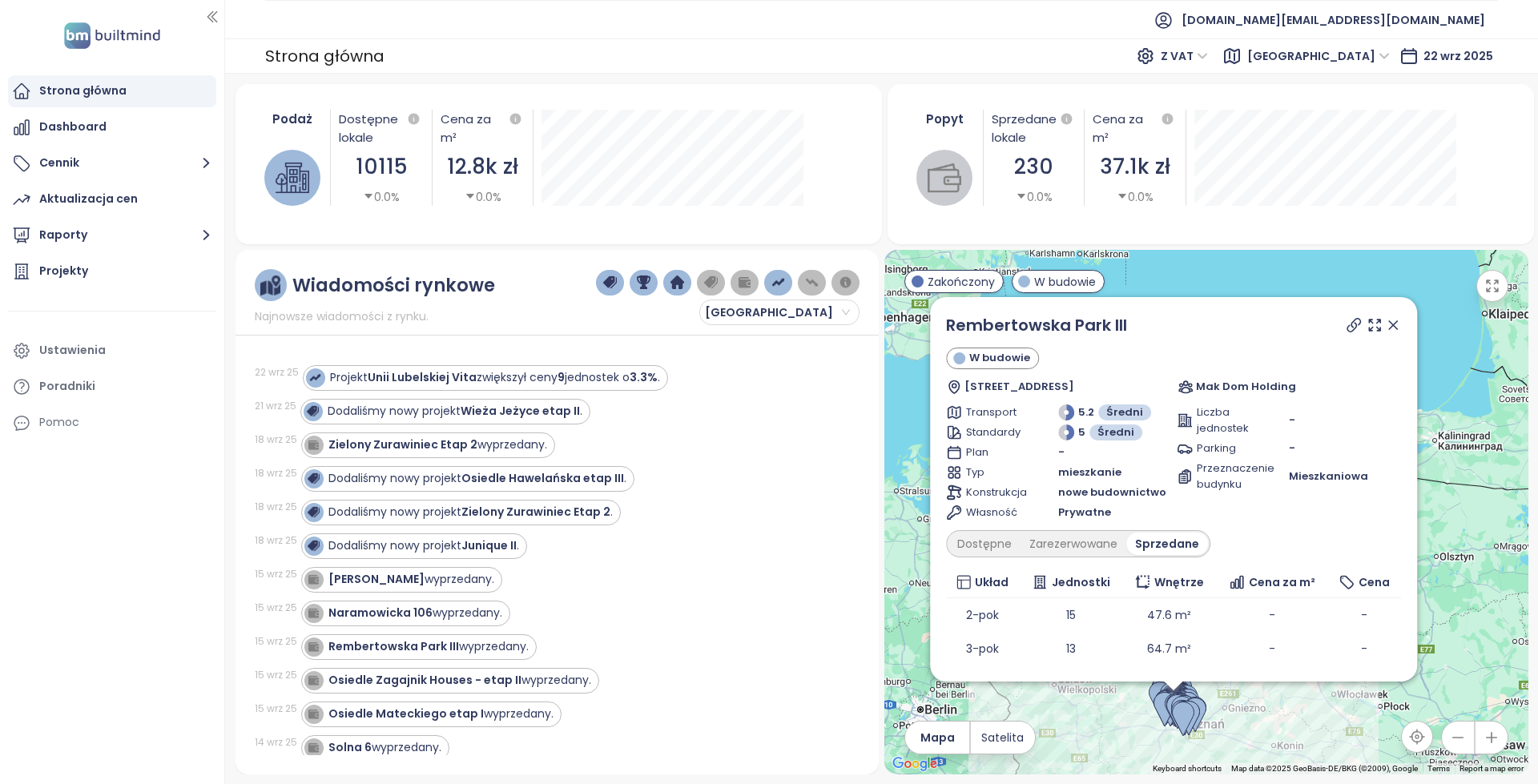
click at [1345, 328] on icon at bounding box center [1353, 324] width 16 height 16
copy link "Rembertowska Park III"
drag, startPoint x: 1123, startPoint y: 324, endPoint x: 827, endPoint y: 389, distance: 303.1
click at [930, 337] on div "Rembertowska Park III W budowie Rembertowska 9, 60-143 Poznań, Poland Mak Dom H…" at bounding box center [1206, 512] width 643 height 525
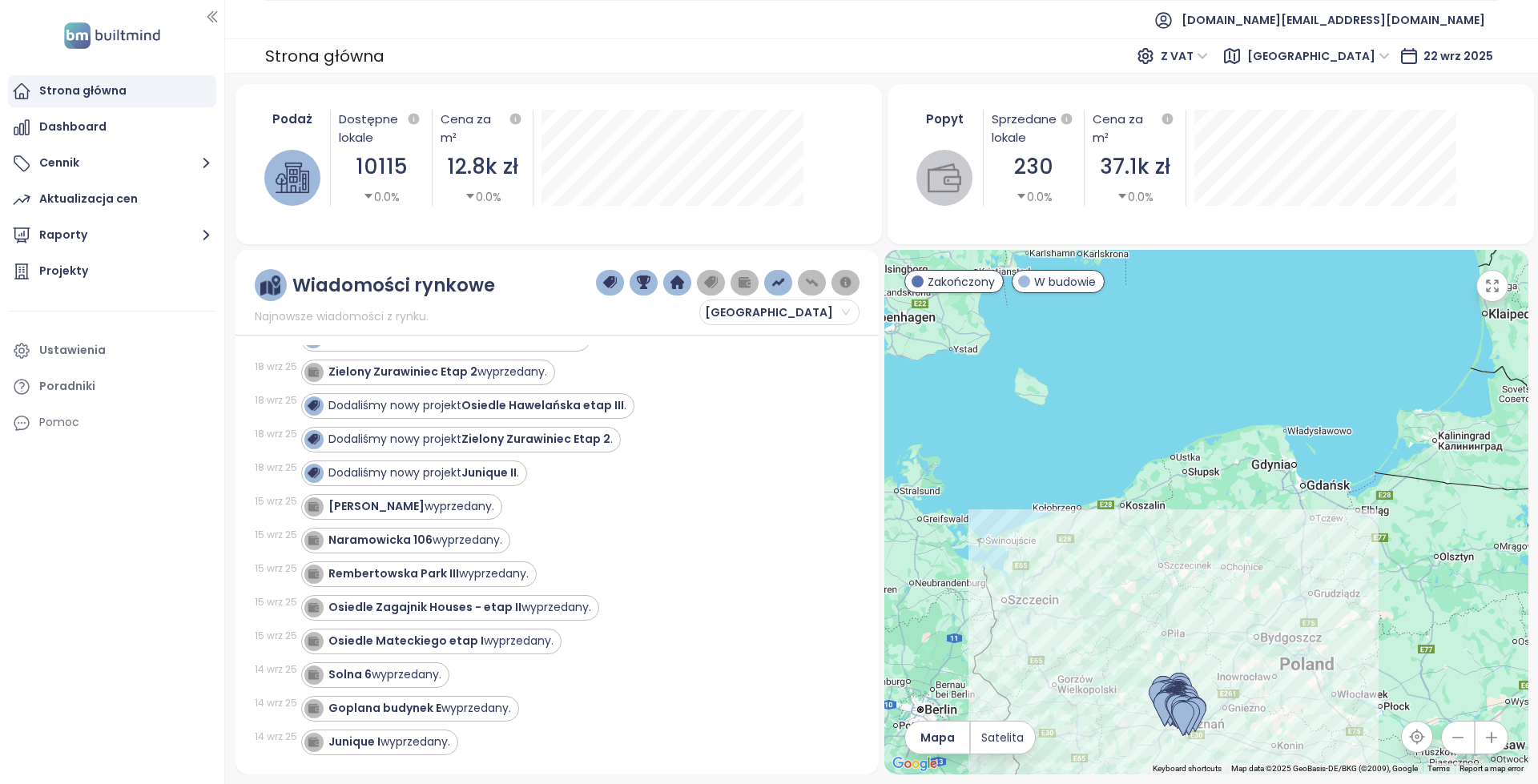
scroll to position [80, 0]
